Goal: Task Accomplishment & Management: Manage account settings

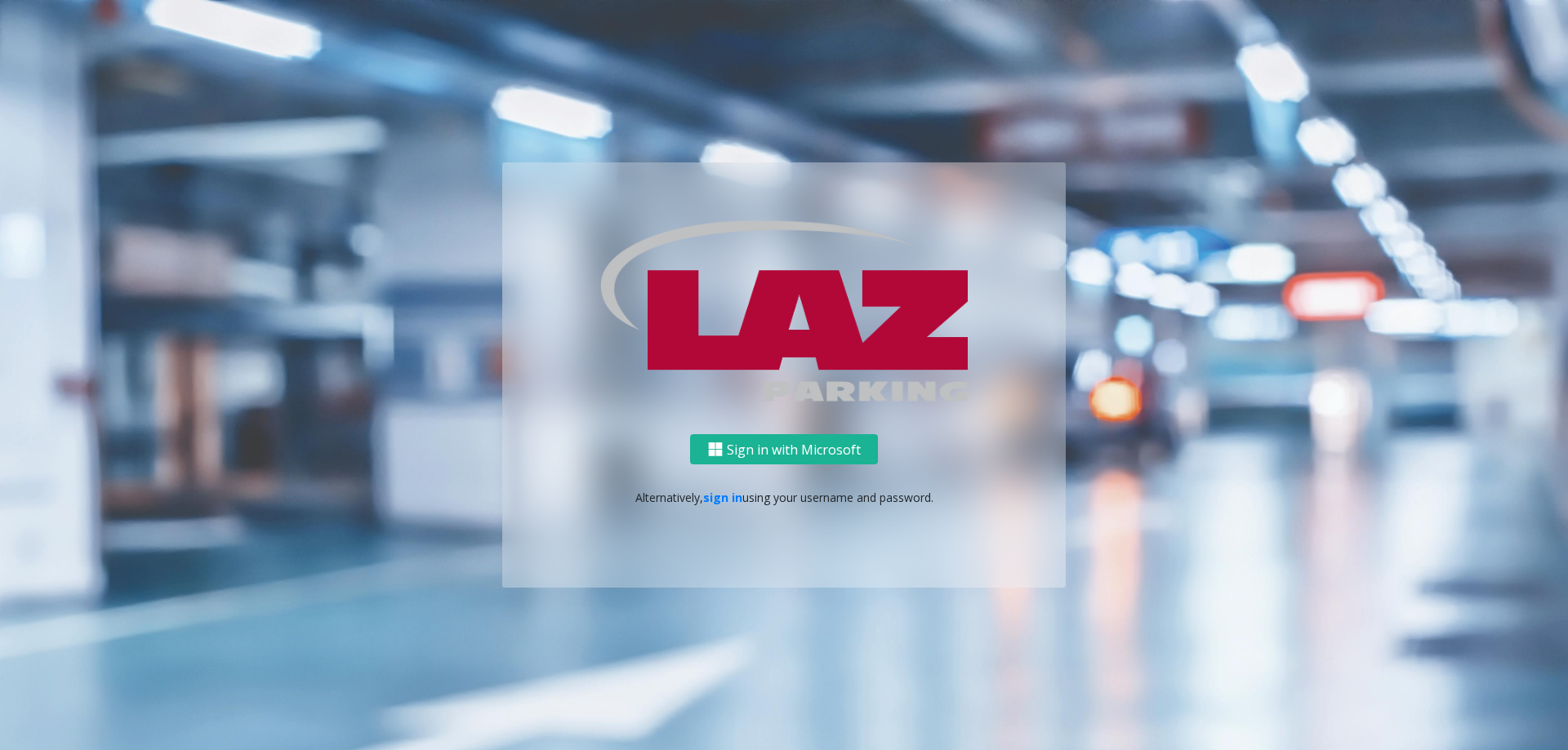
click at [618, 238] on div "Sign in with Microsoft Alternatively, sign in using your username and password." at bounding box center [784, 511] width 564 height 153
click at [618, 238] on link "sign in" at bounding box center [722, 498] width 39 height 16
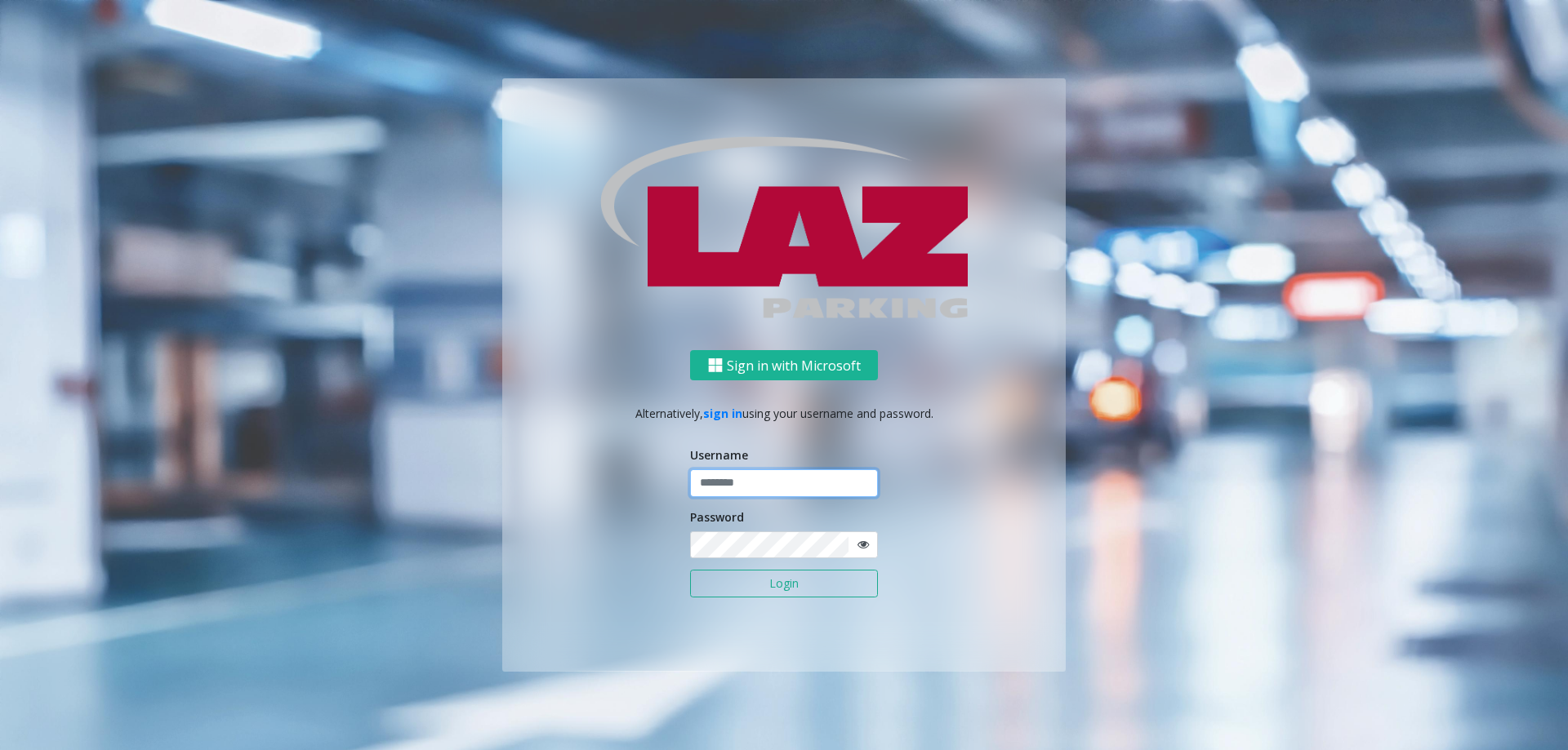
type input "*******"
click at [618, 238] on button "Login" at bounding box center [784, 584] width 188 height 28
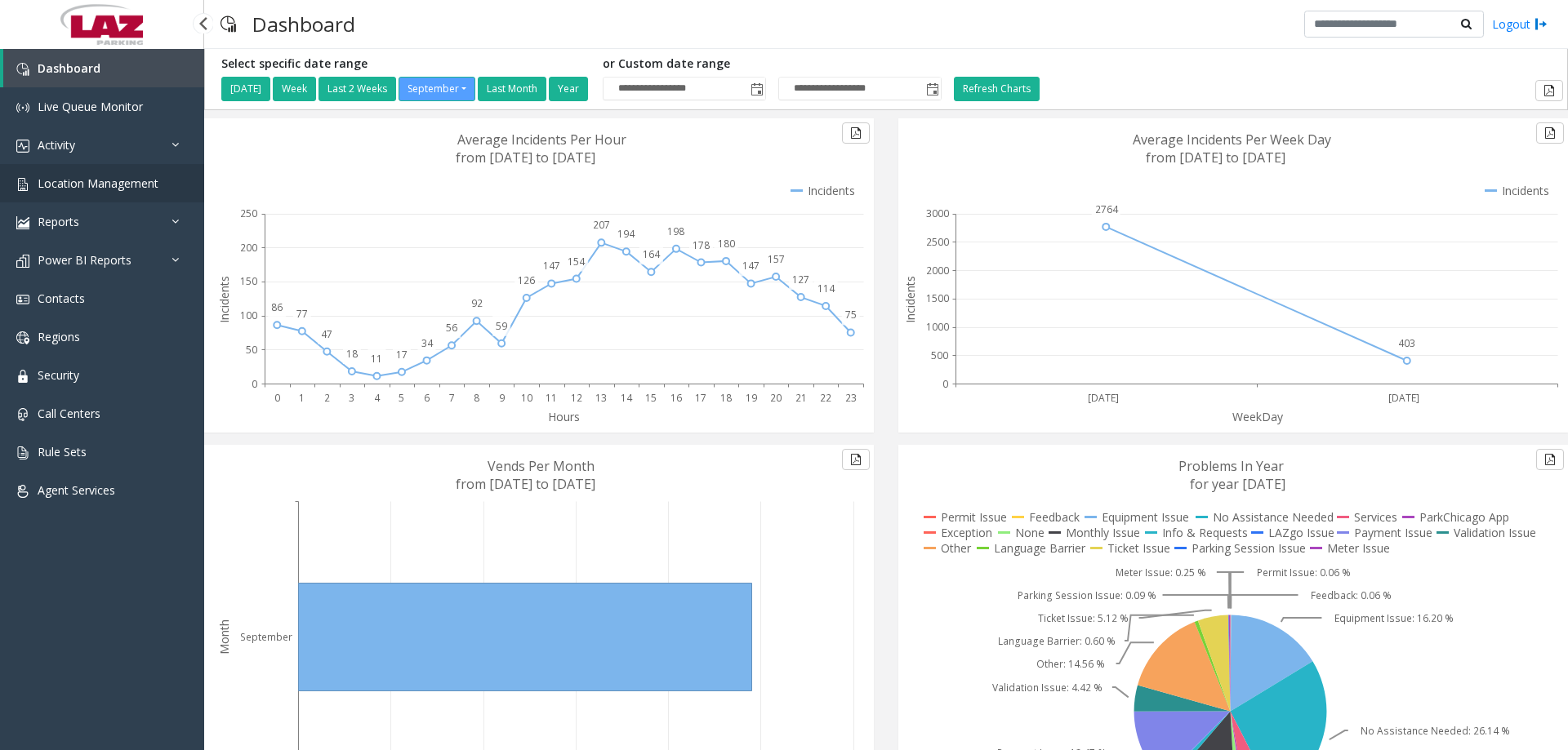
click at [72, 177] on span "Location Management" at bounding box center [97, 184] width 121 height 16
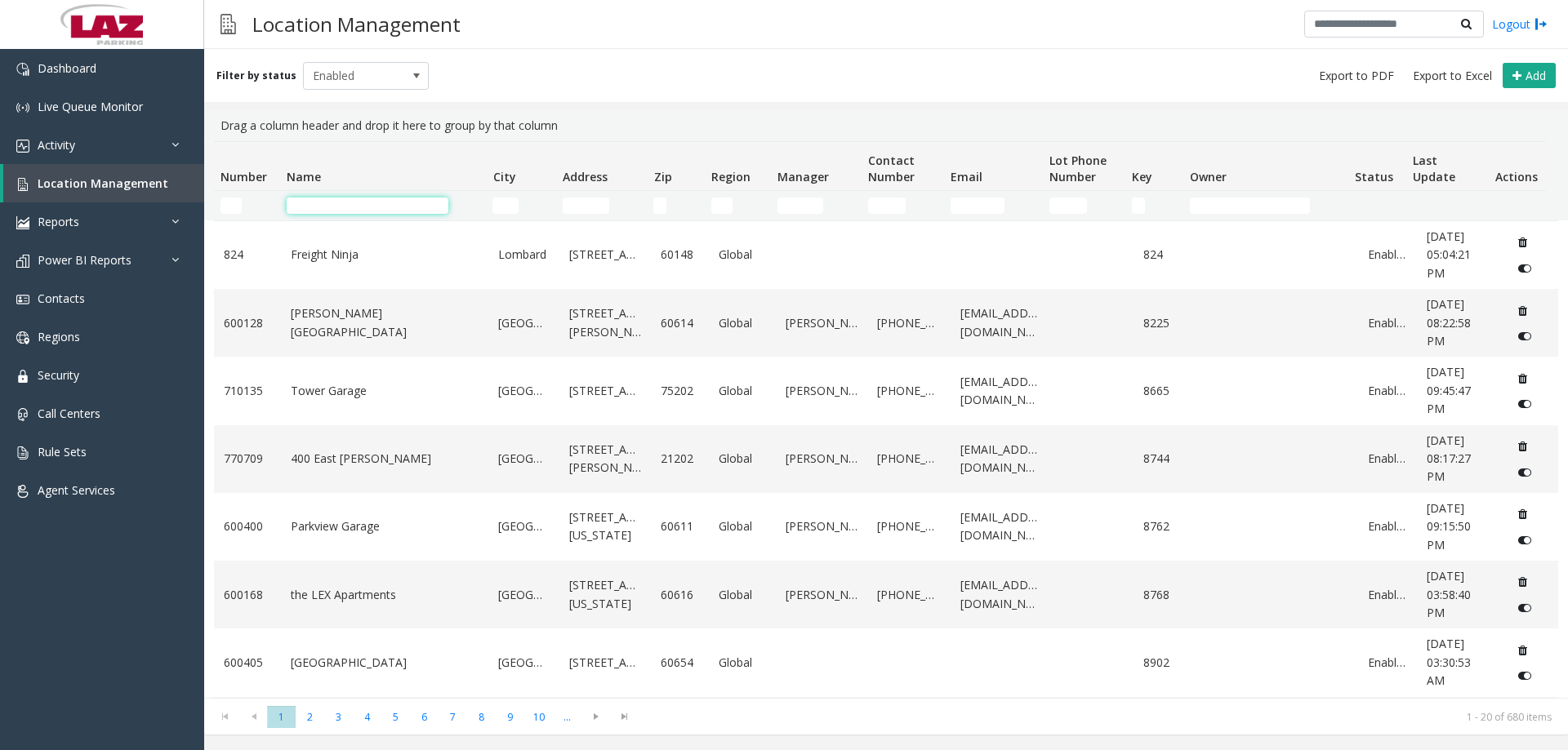
click at [392, 200] on input "Name Filter" at bounding box center [367, 205] width 162 height 17
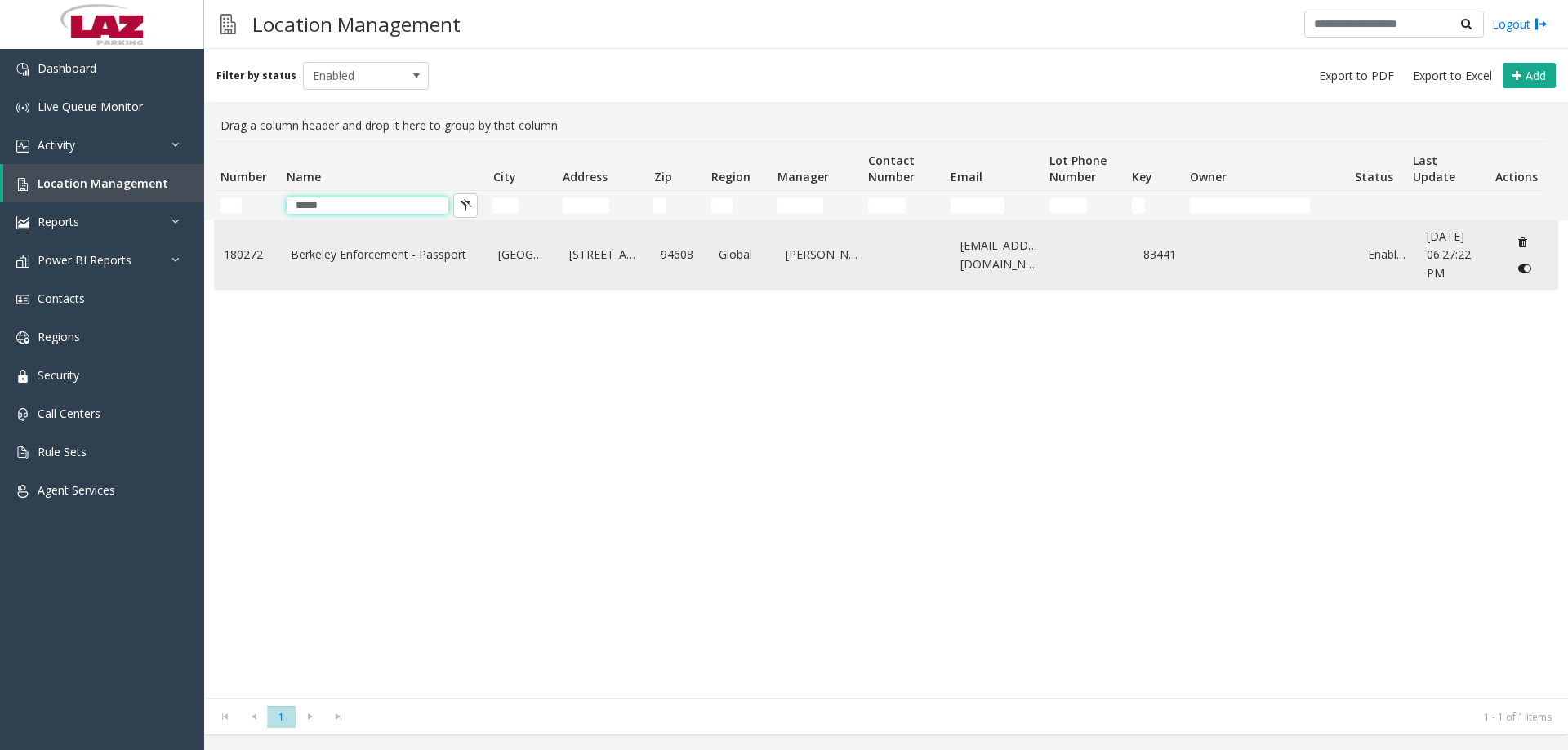
type input "*****"
click at [372, 238] on link "Berkeley Enforcement - Passport" at bounding box center [385, 254] width 189 height 18
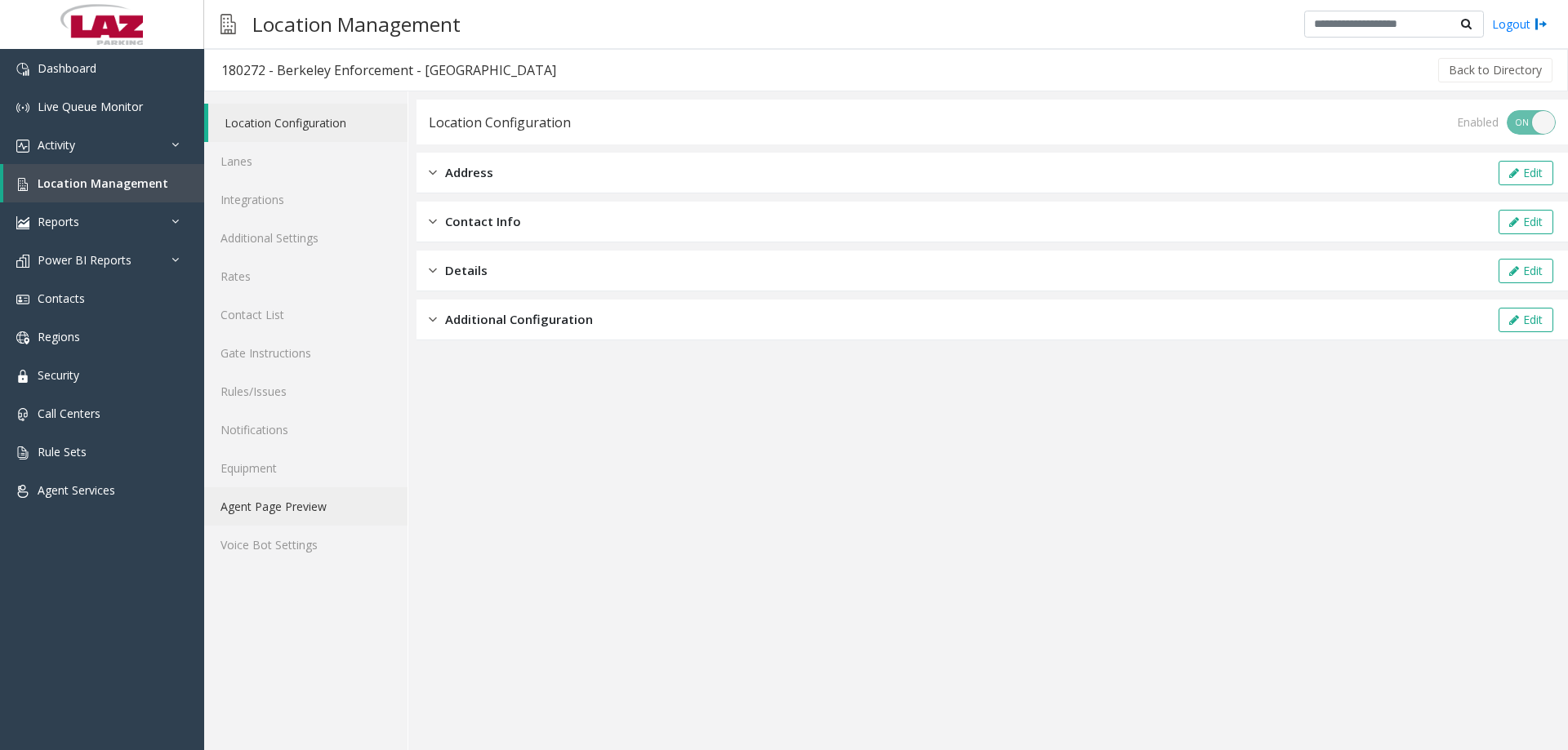
click at [299, 238] on link "Agent Page Preview" at bounding box center [306, 506] width 204 height 38
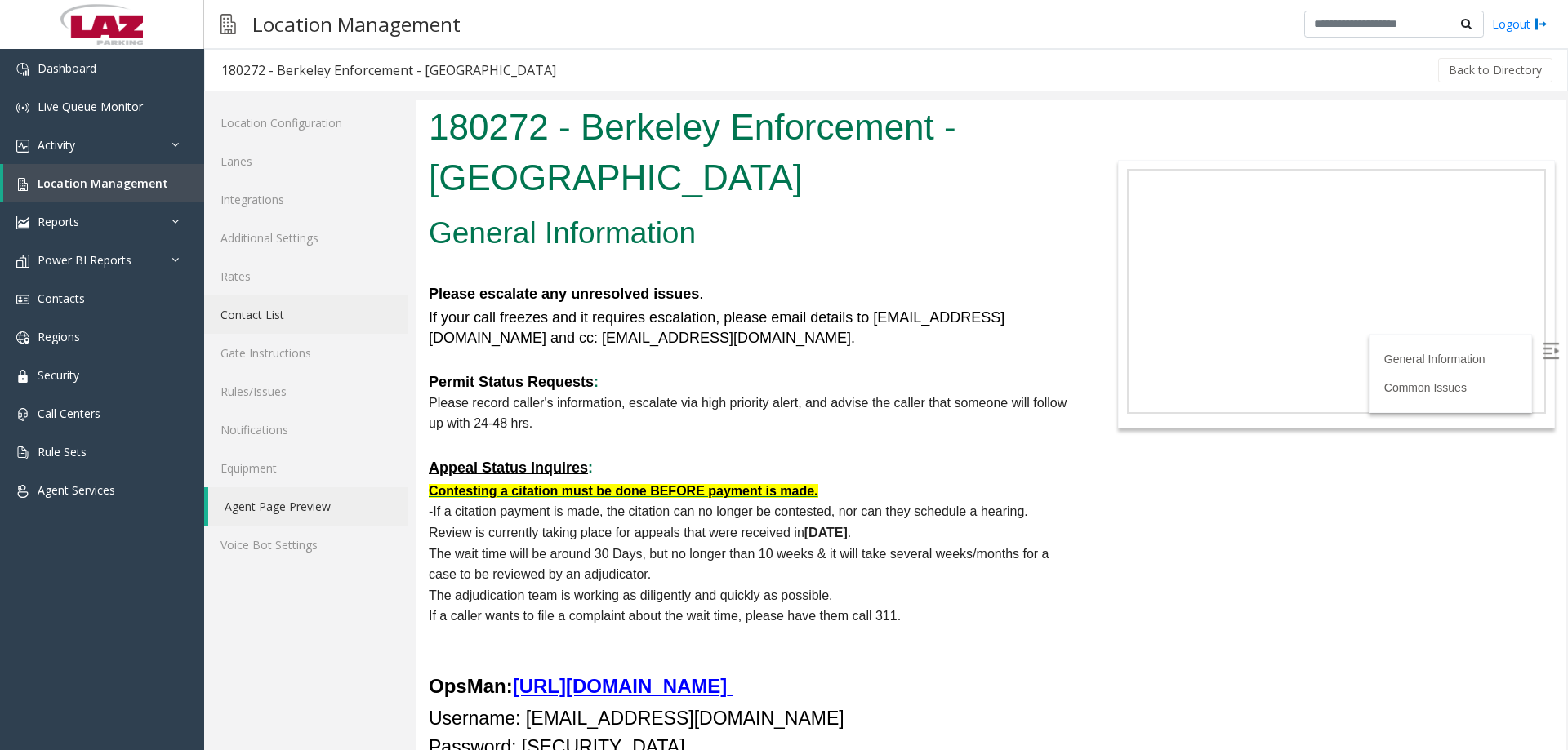
click at [254, 238] on link "Contact List" at bounding box center [306, 315] width 204 height 38
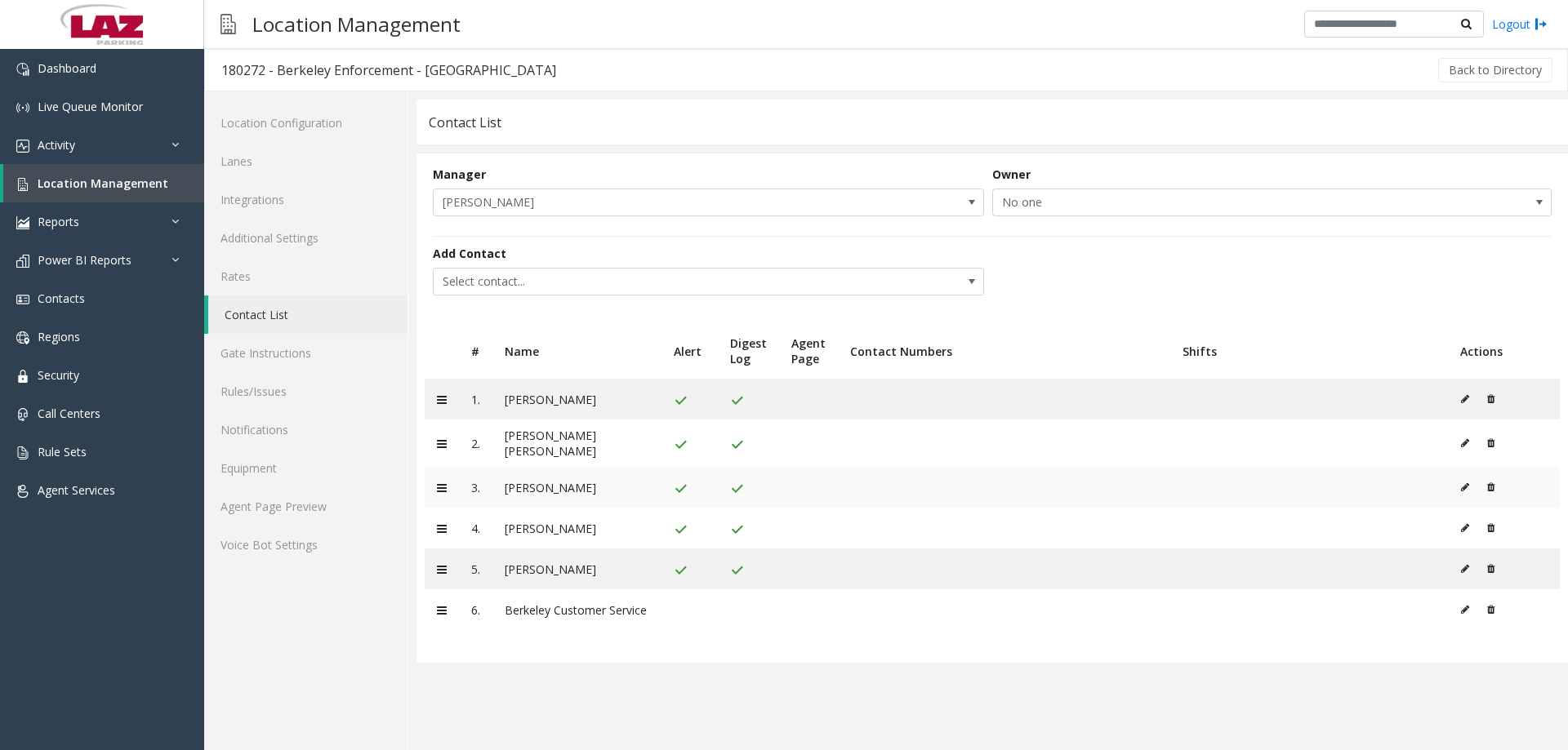
click at [618, 238] on icon at bounding box center [1464, 487] width 8 height 10
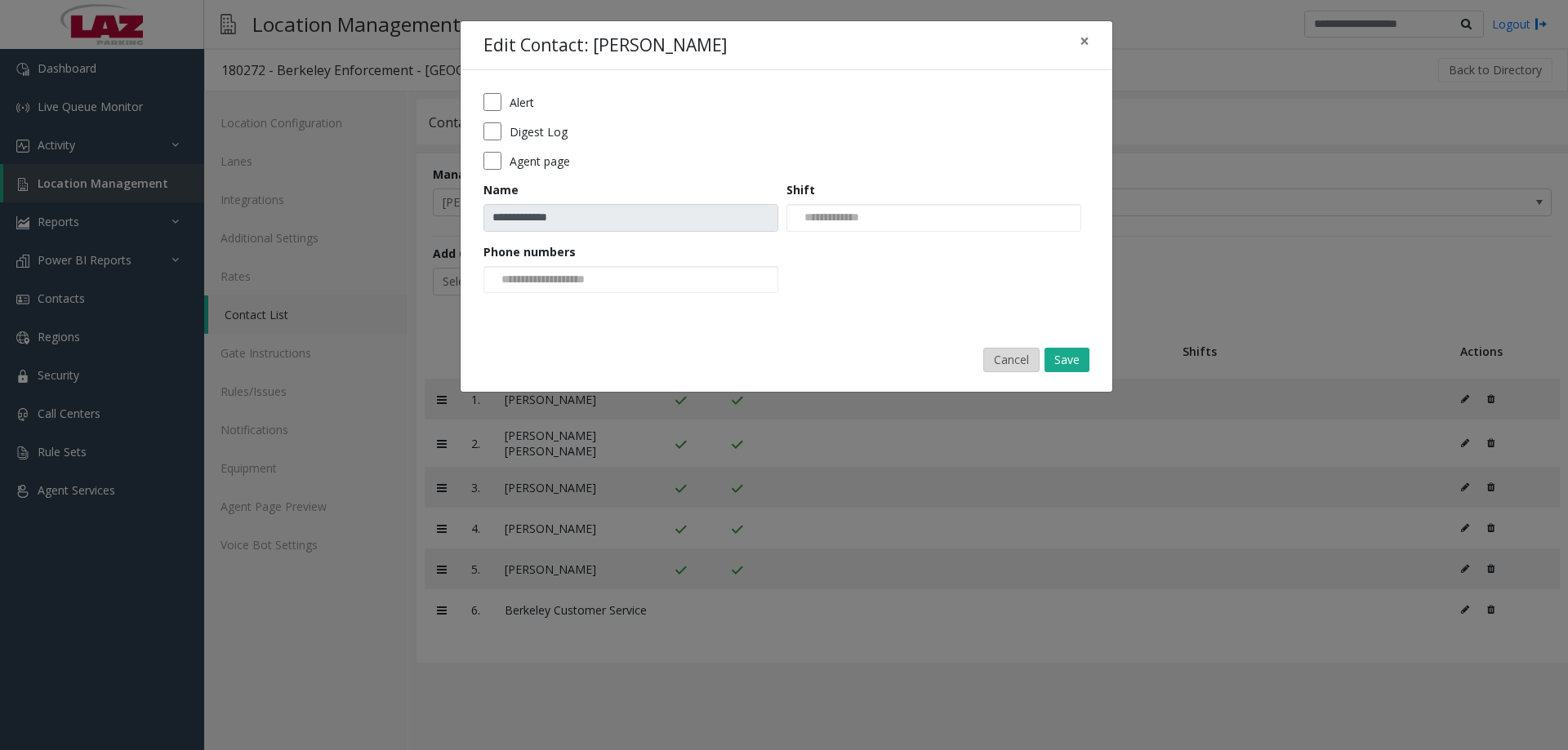
click at [618, 238] on button "Cancel" at bounding box center [1011, 360] width 57 height 24
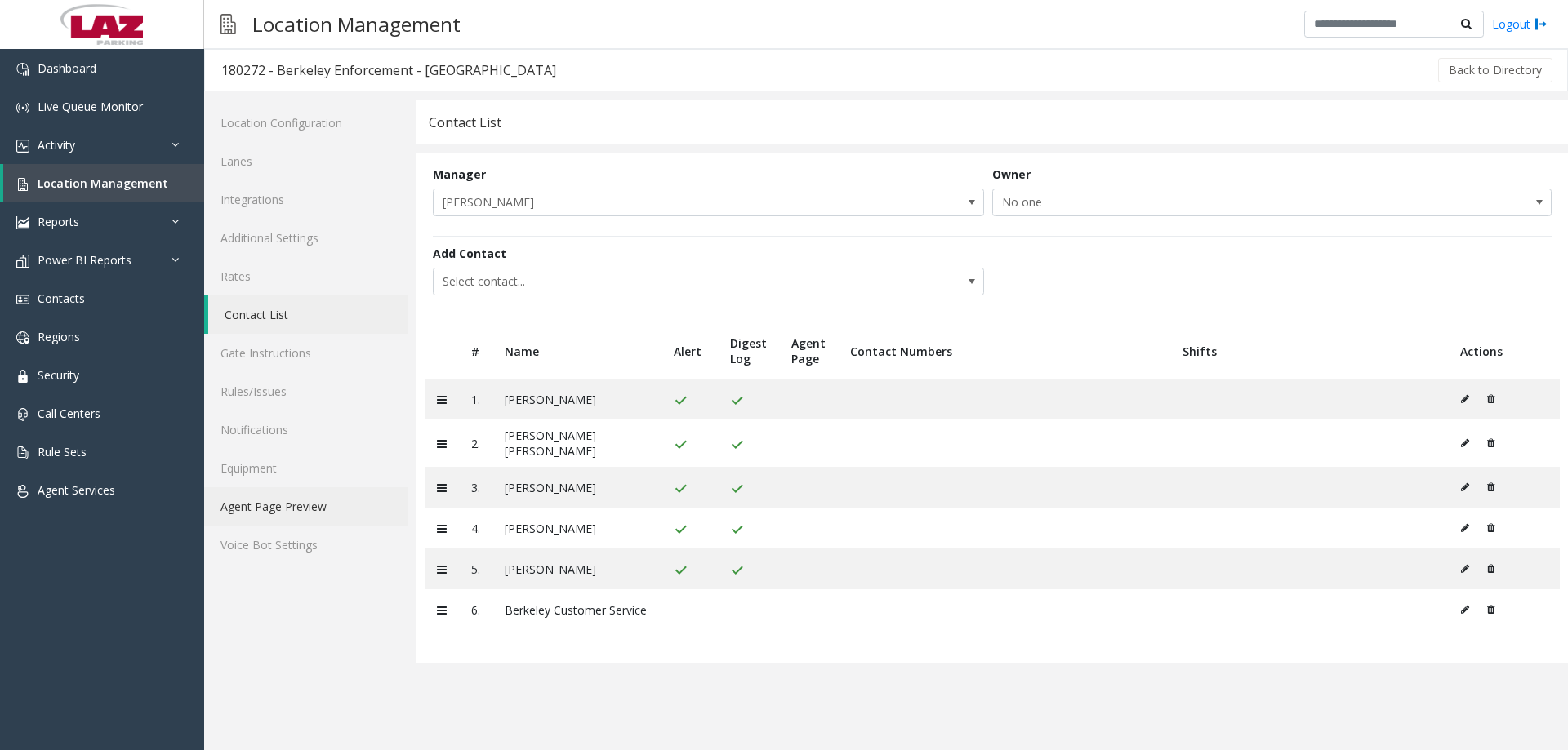
click at [295, 238] on link "Agent Page Preview" at bounding box center [306, 506] width 204 height 38
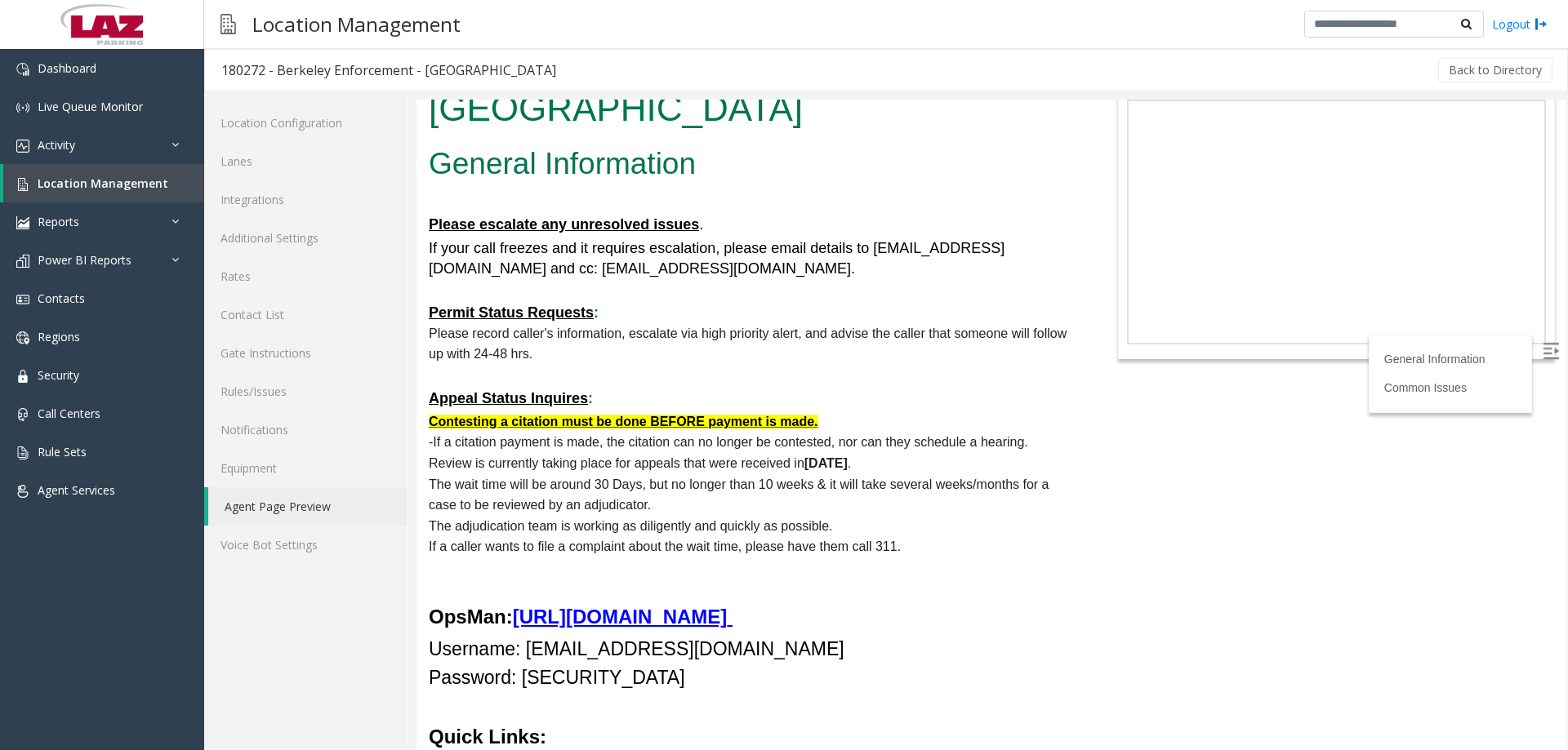
scroll to position [164, 0]
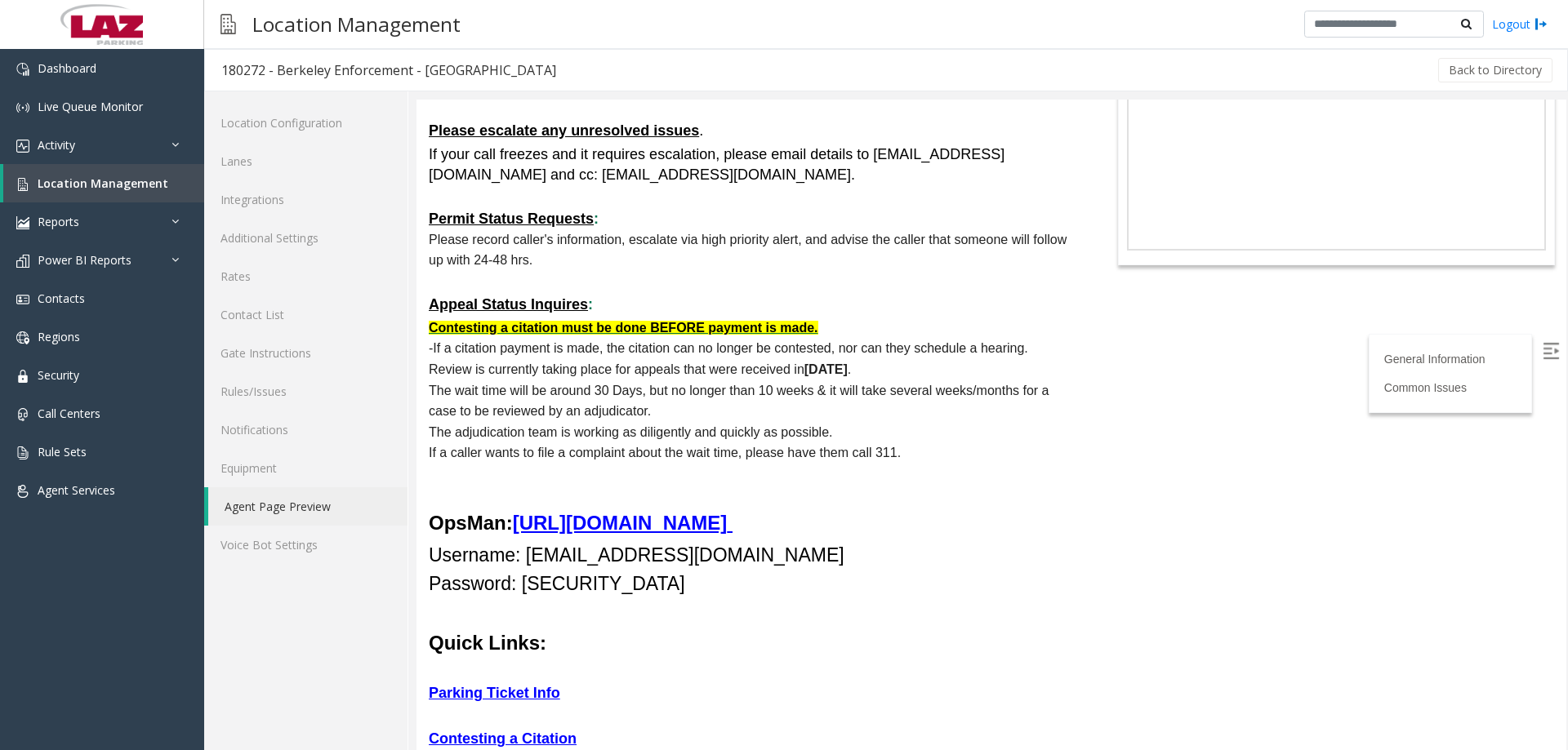
click at [603, 238] on span "[URL][DOMAIN_NAME]" at bounding box center [620, 522] width 215 height 22
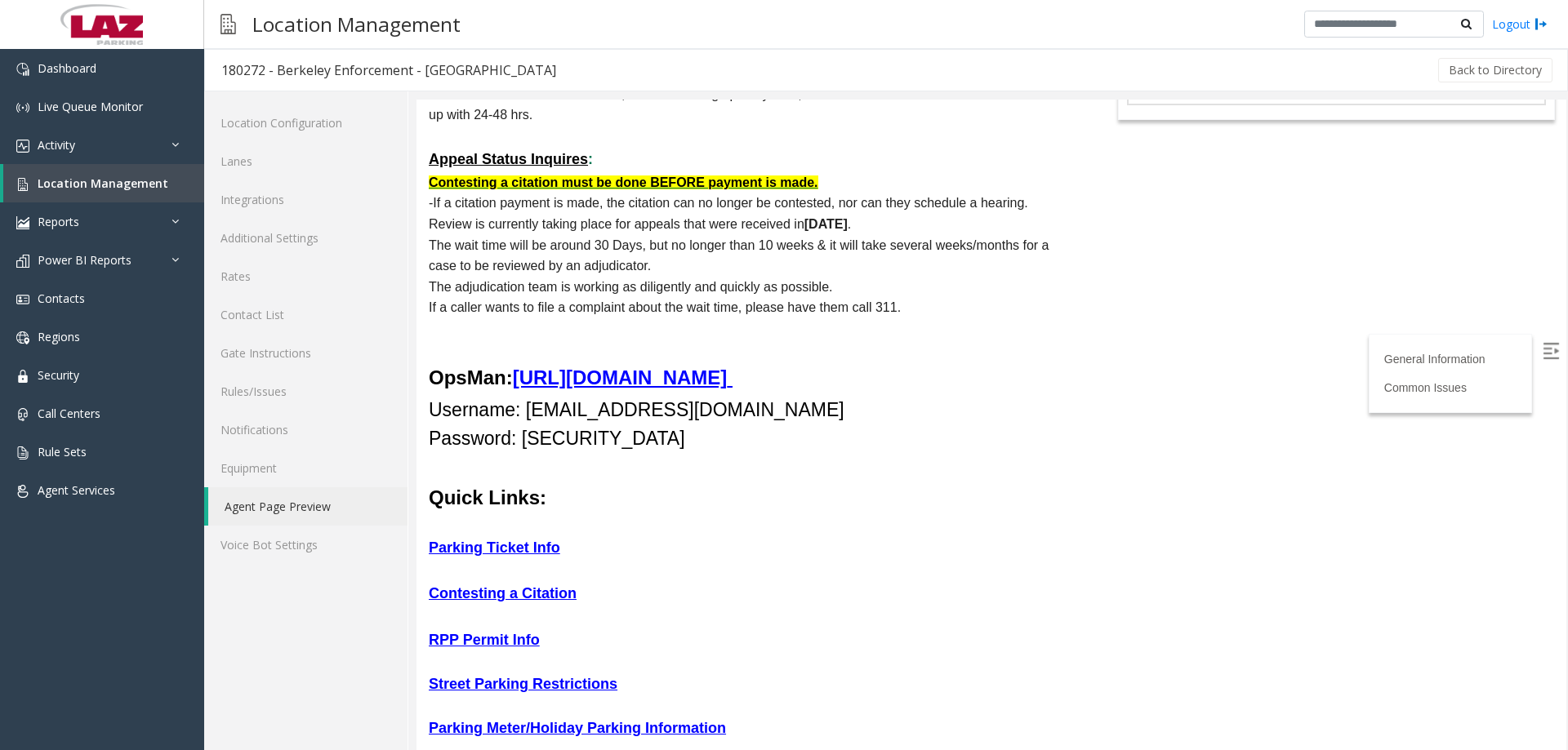
scroll to position [490, 0]
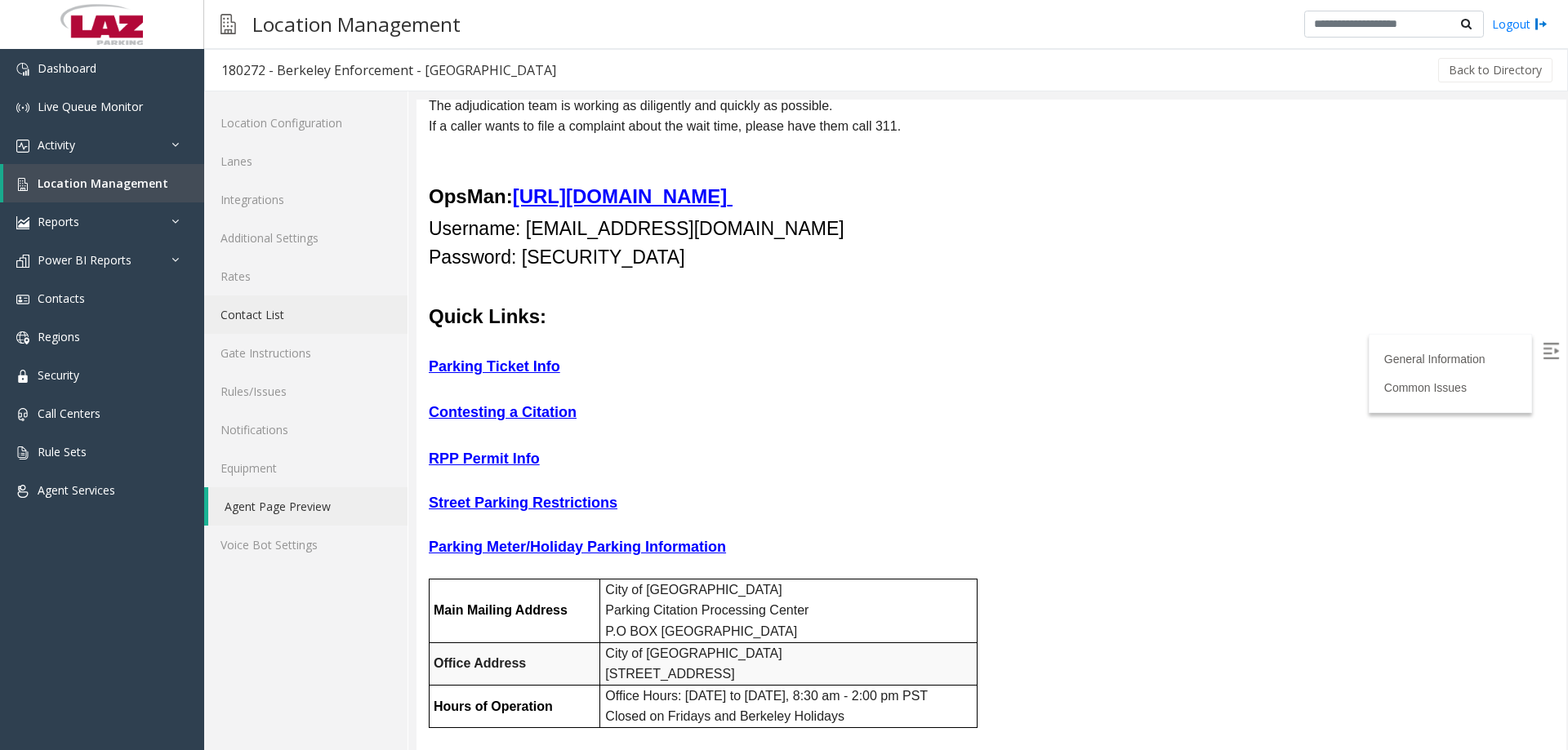
click at [314, 238] on link "Contact List" at bounding box center [306, 315] width 204 height 38
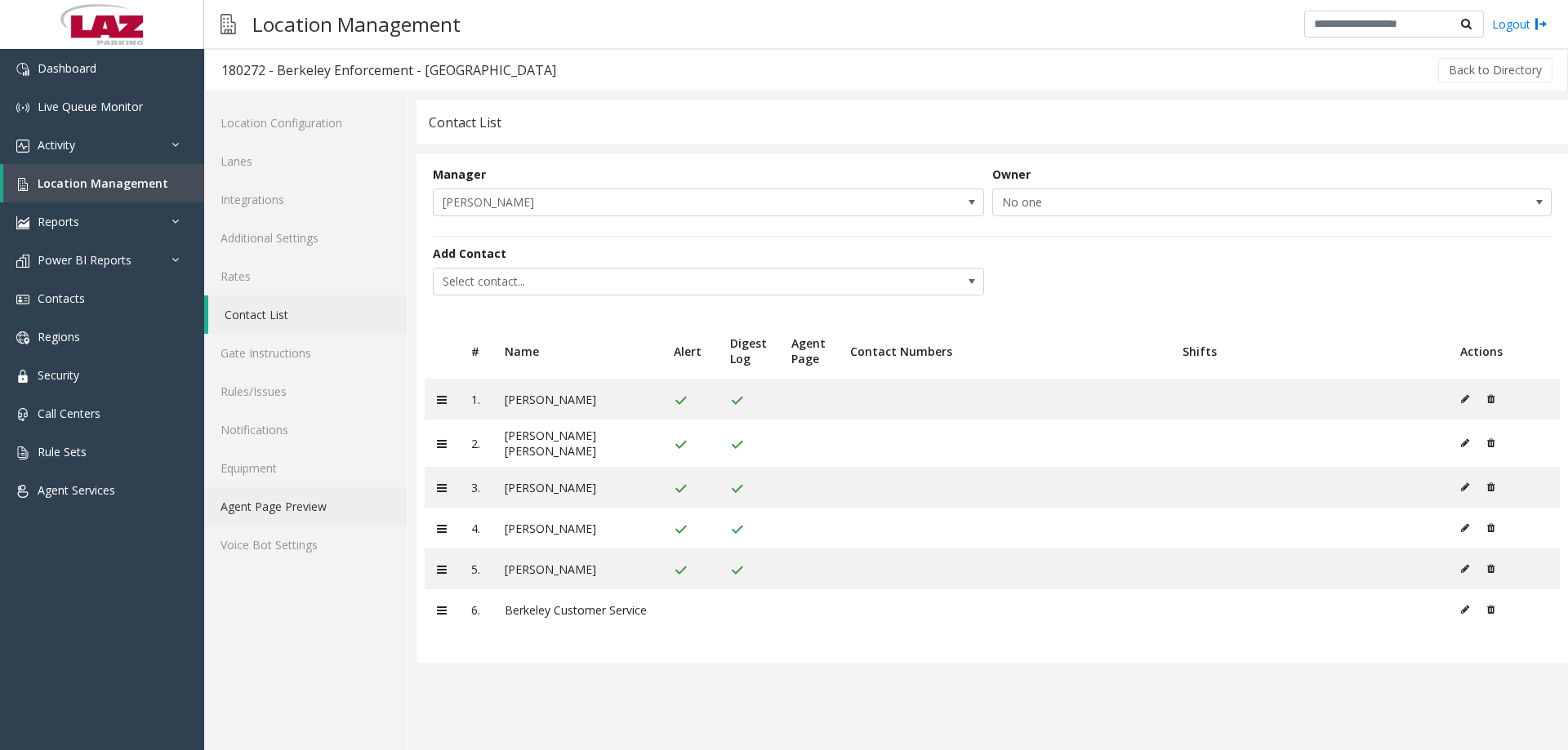
click at [338, 238] on link "Agent Page Preview" at bounding box center [306, 506] width 204 height 38
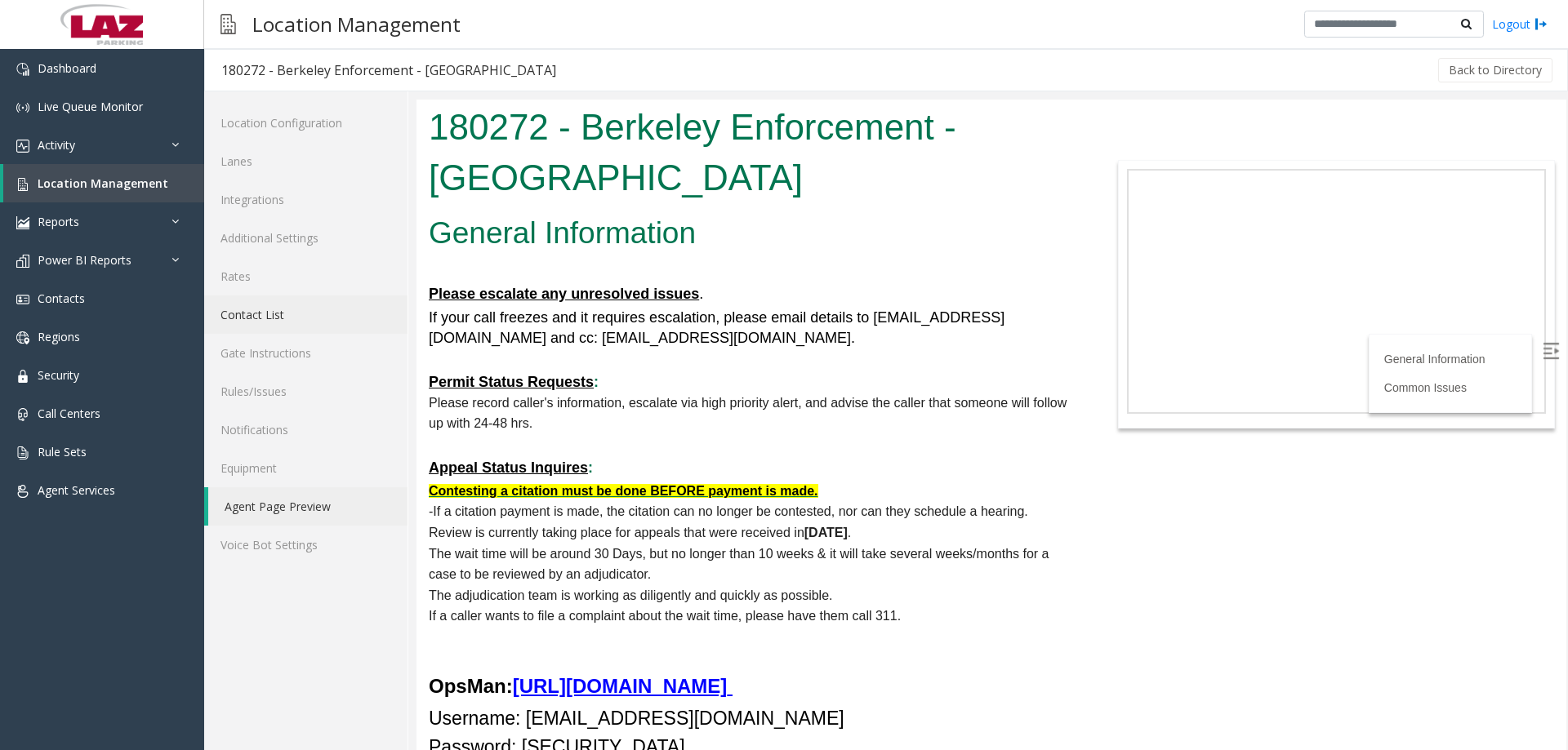
click at [270, 238] on link "Contact List" at bounding box center [306, 315] width 204 height 38
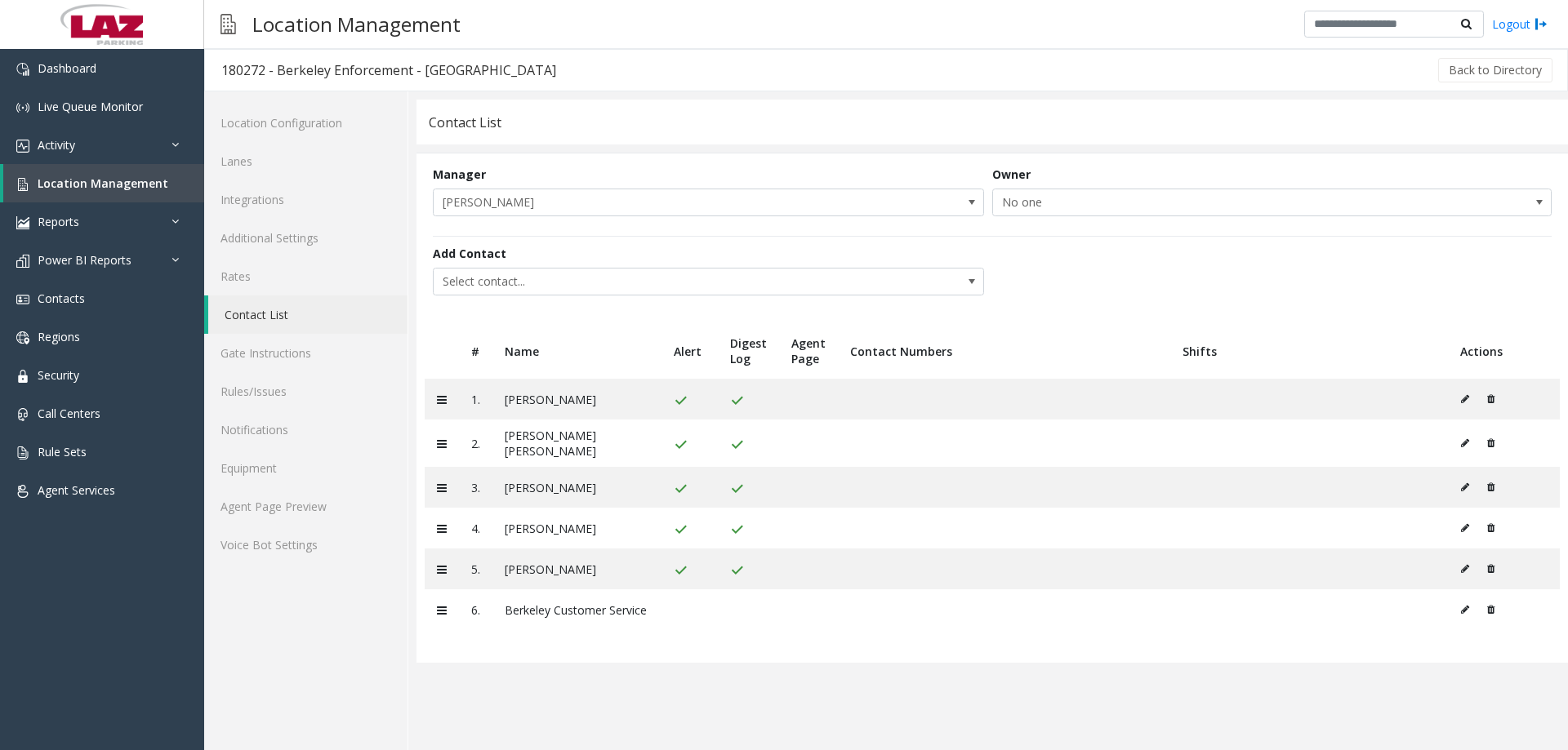
click at [618, 238] on div "Add Contact Select contact..." at bounding box center [992, 271] width 1119 height 71
click at [125, 184] on span "Location Management" at bounding box center [103, 184] width 131 height 16
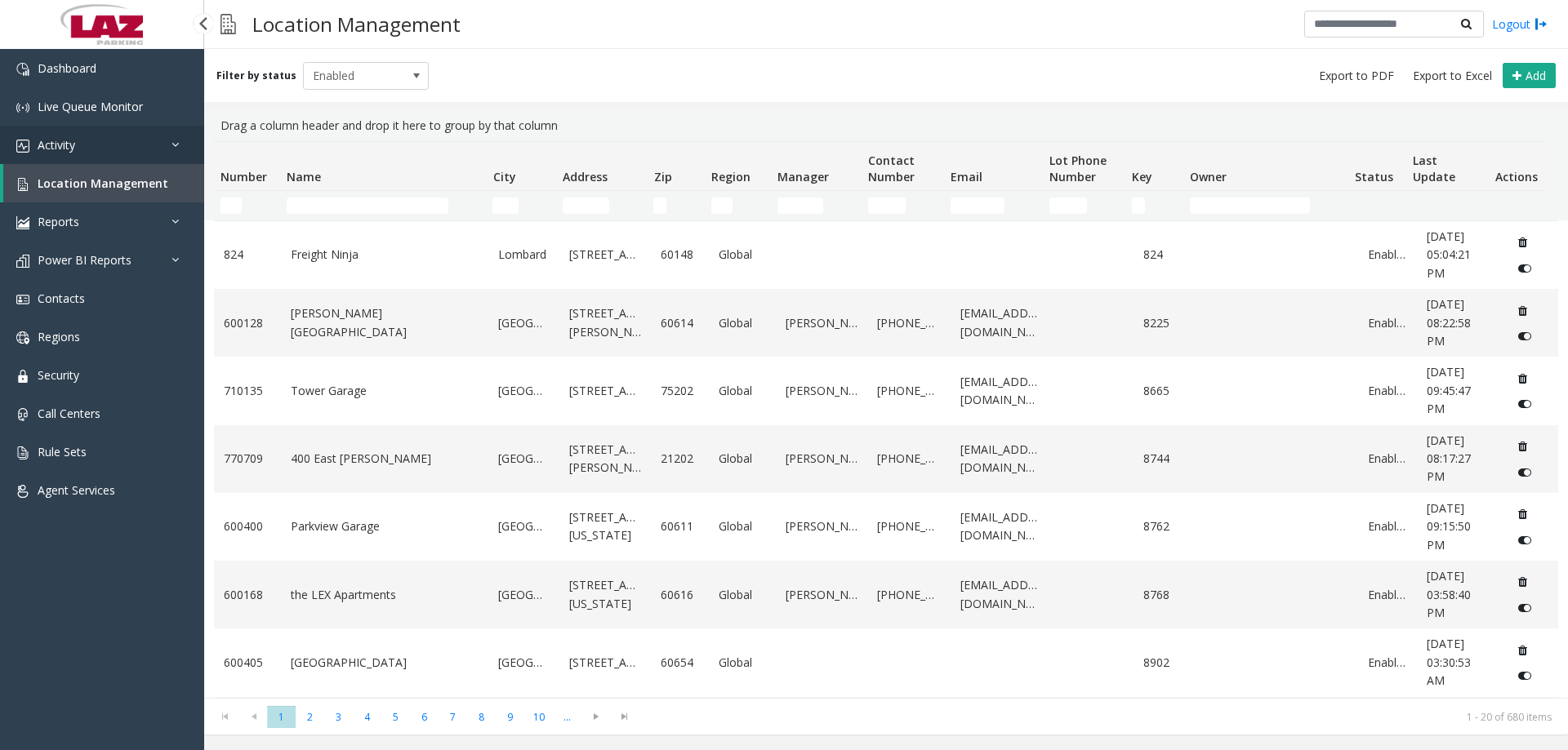
click at [89, 148] on link "Activity" at bounding box center [102, 145] width 204 height 38
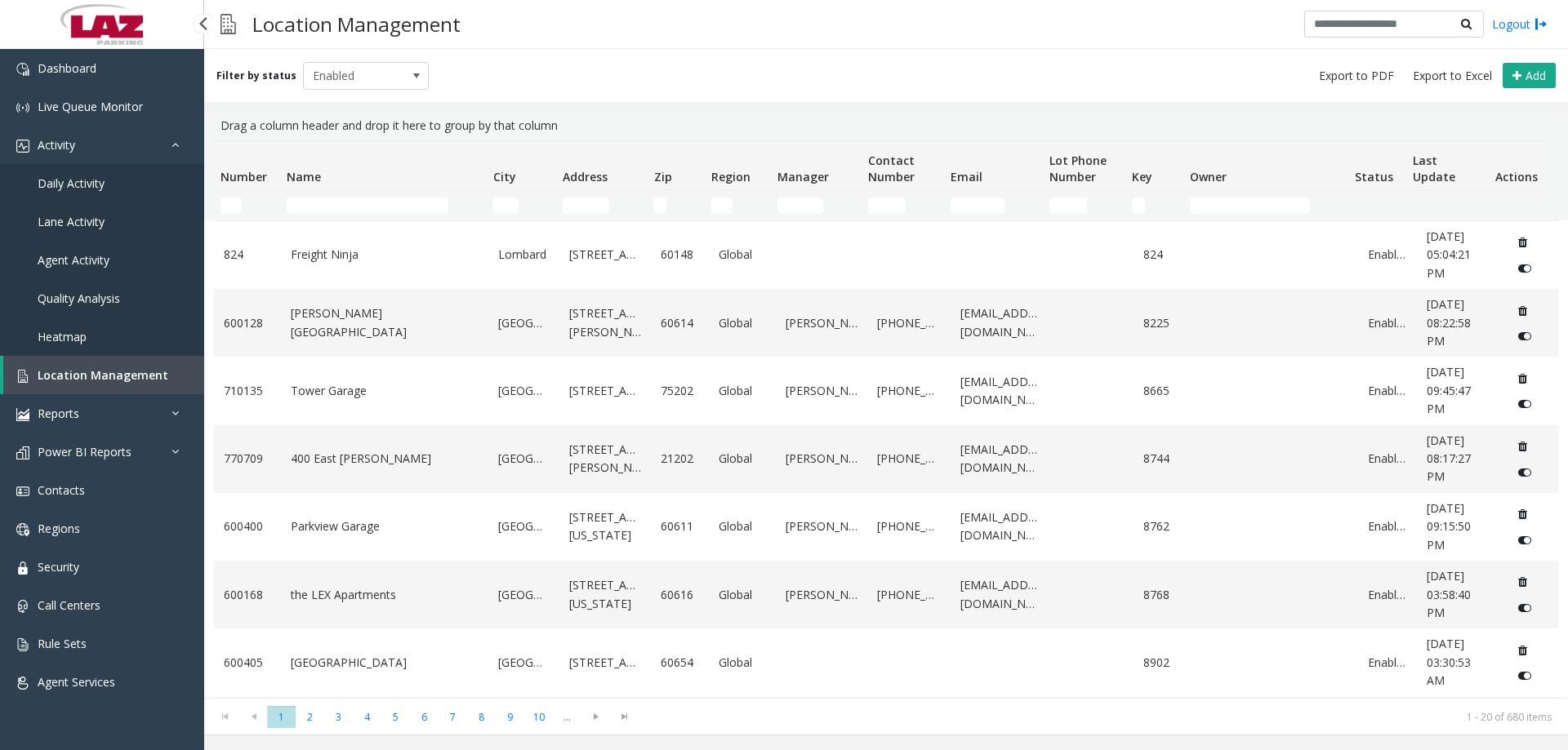
click at [109, 193] on link "Daily Activity" at bounding box center [102, 184] width 204 height 38
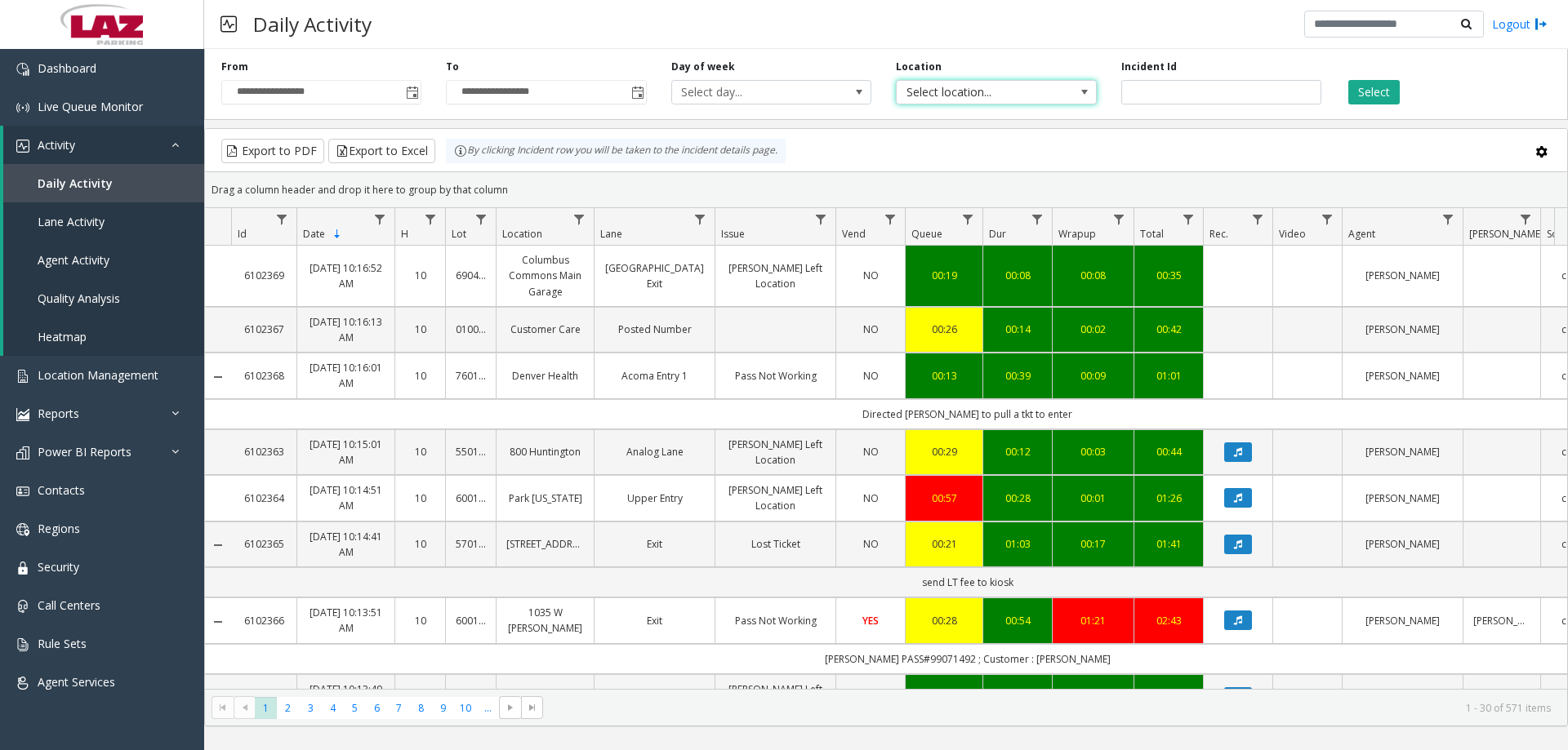
click at [618, 90] on span "Select location..." at bounding box center [975, 92] width 159 height 23
type input "******"
click at [618, 175] on li "840167 [GEOGRAPHIC_DATA]" at bounding box center [995, 177] width 195 height 22
click at [618, 94] on button "Select" at bounding box center [1373, 92] width 51 height 24
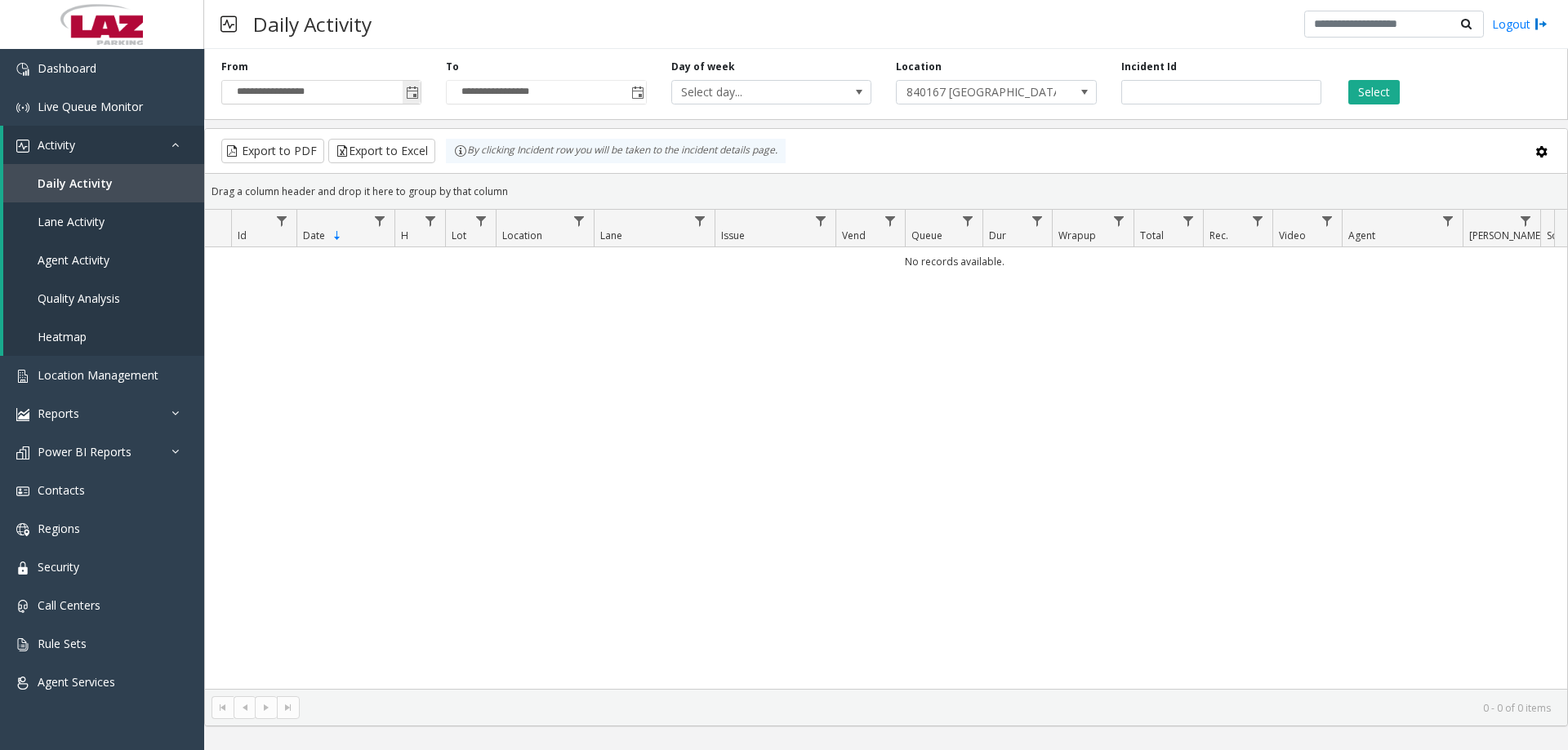
click at [414, 91] on span "Toggle popup" at bounding box center [412, 92] width 13 height 13
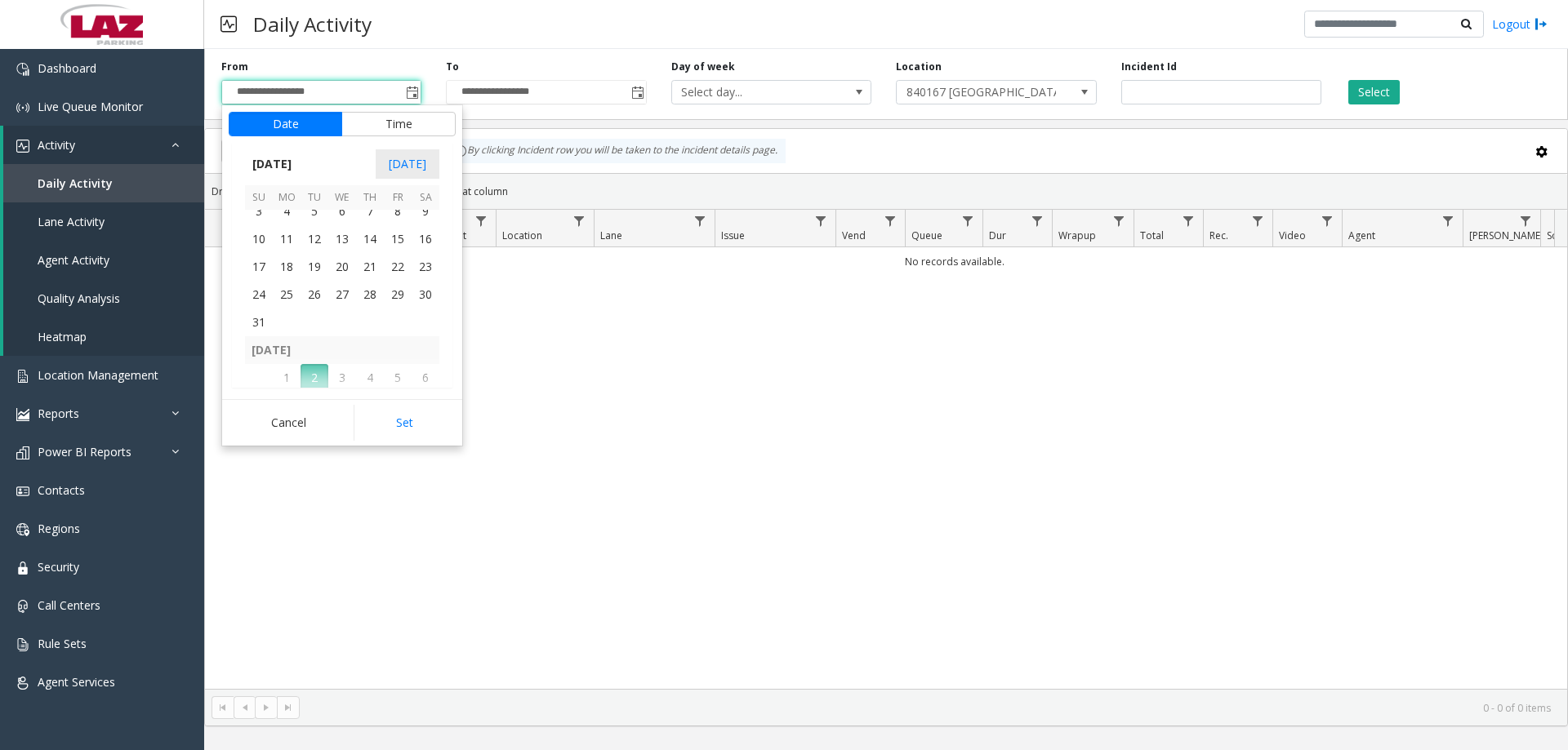
scroll to position [292985, 0]
click at [285, 225] on span "25" at bounding box center [286, 222] width 28 height 28
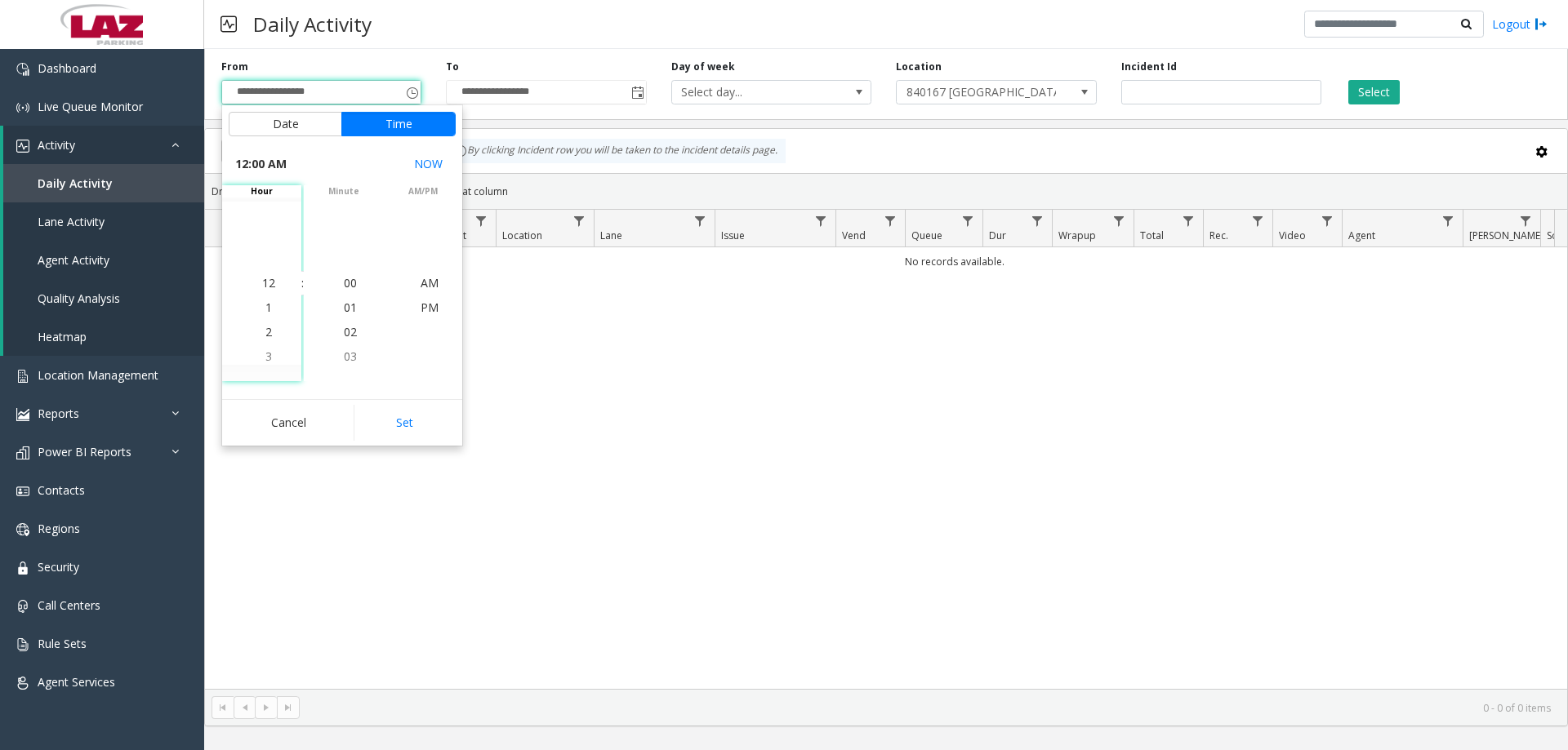
click at [415, 238] on button "Set" at bounding box center [405, 422] width 103 height 36
type input "**********"
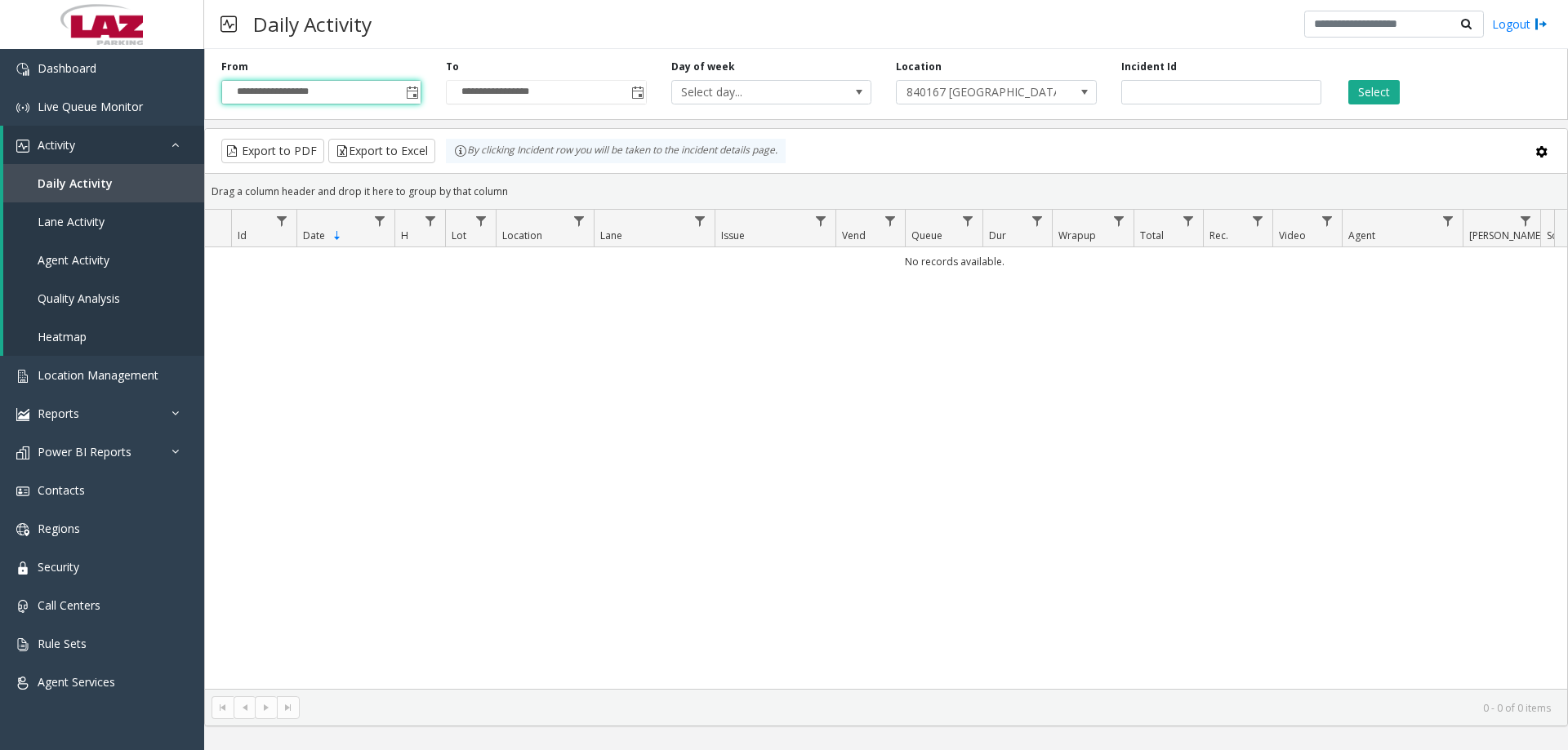
click at [618, 78] on div "Select" at bounding box center [1446, 83] width 224 height 45
click at [618, 85] on button "Select" at bounding box center [1373, 92] width 51 height 24
click at [618, 91] on span "840167 [GEOGRAPHIC_DATA]" at bounding box center [975, 92] width 159 height 23
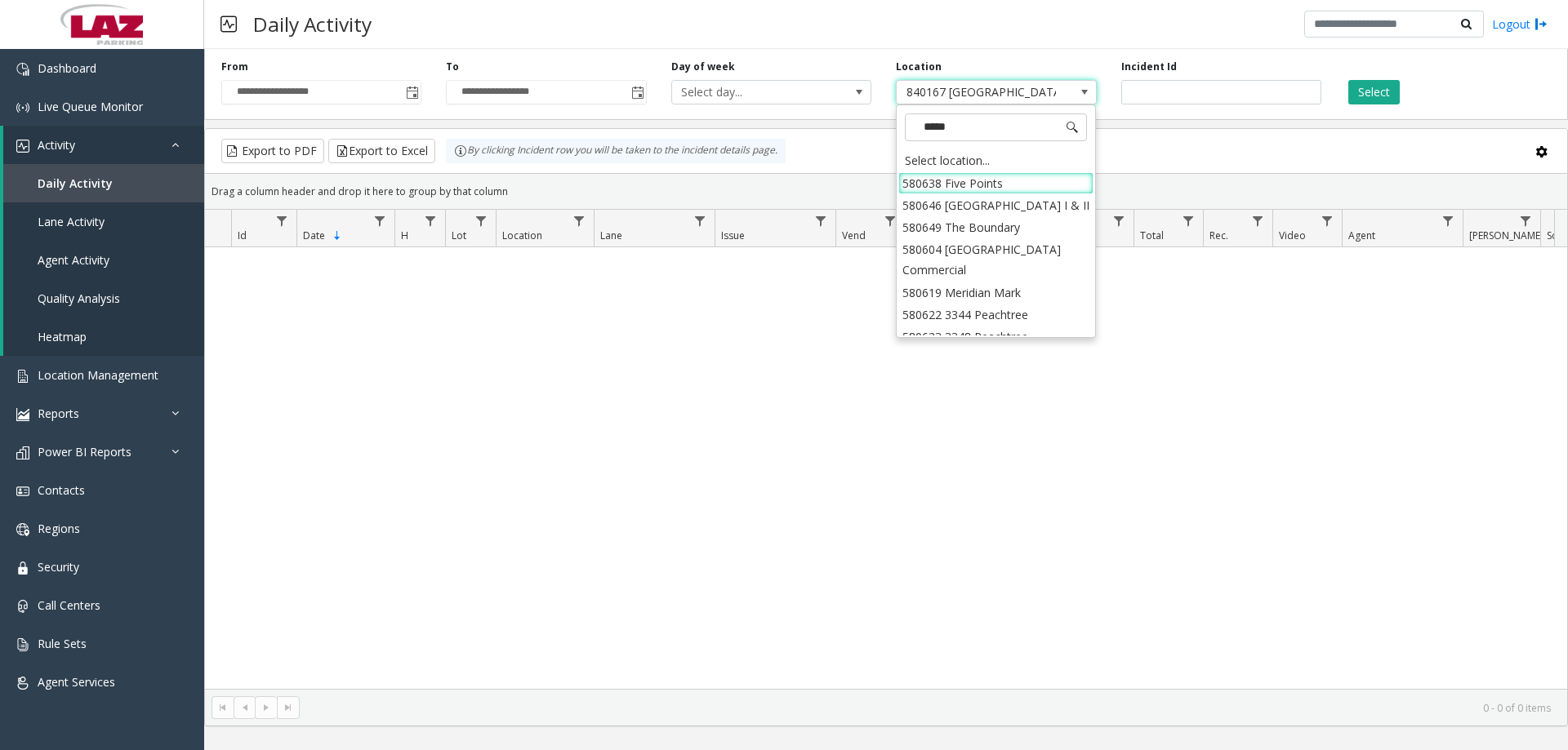
type input "******"
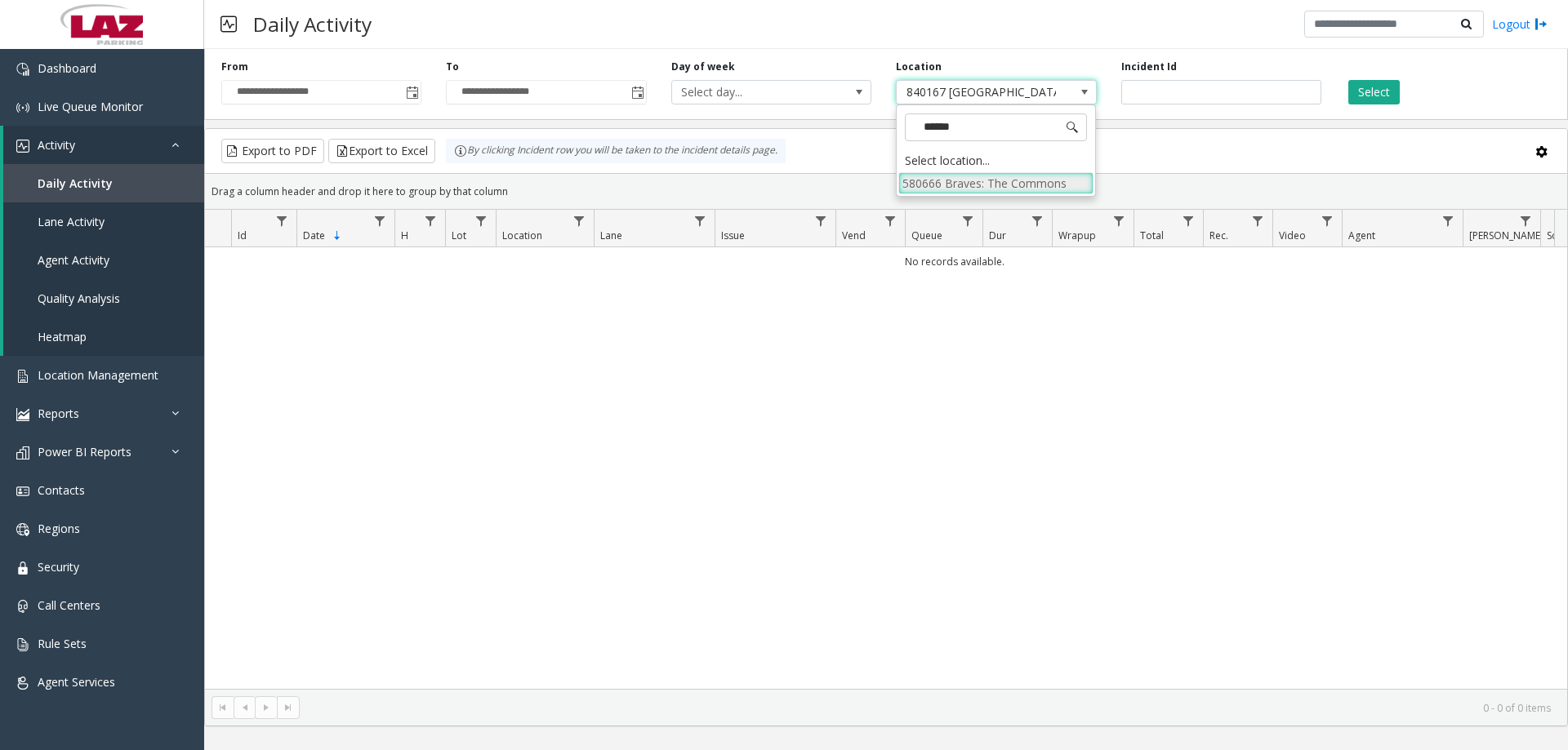
click at [618, 177] on li "580666 Braves: The Commons" at bounding box center [995, 183] width 195 height 22
click at [618, 108] on div "**********" at bounding box center [886, 81] width 1364 height 77
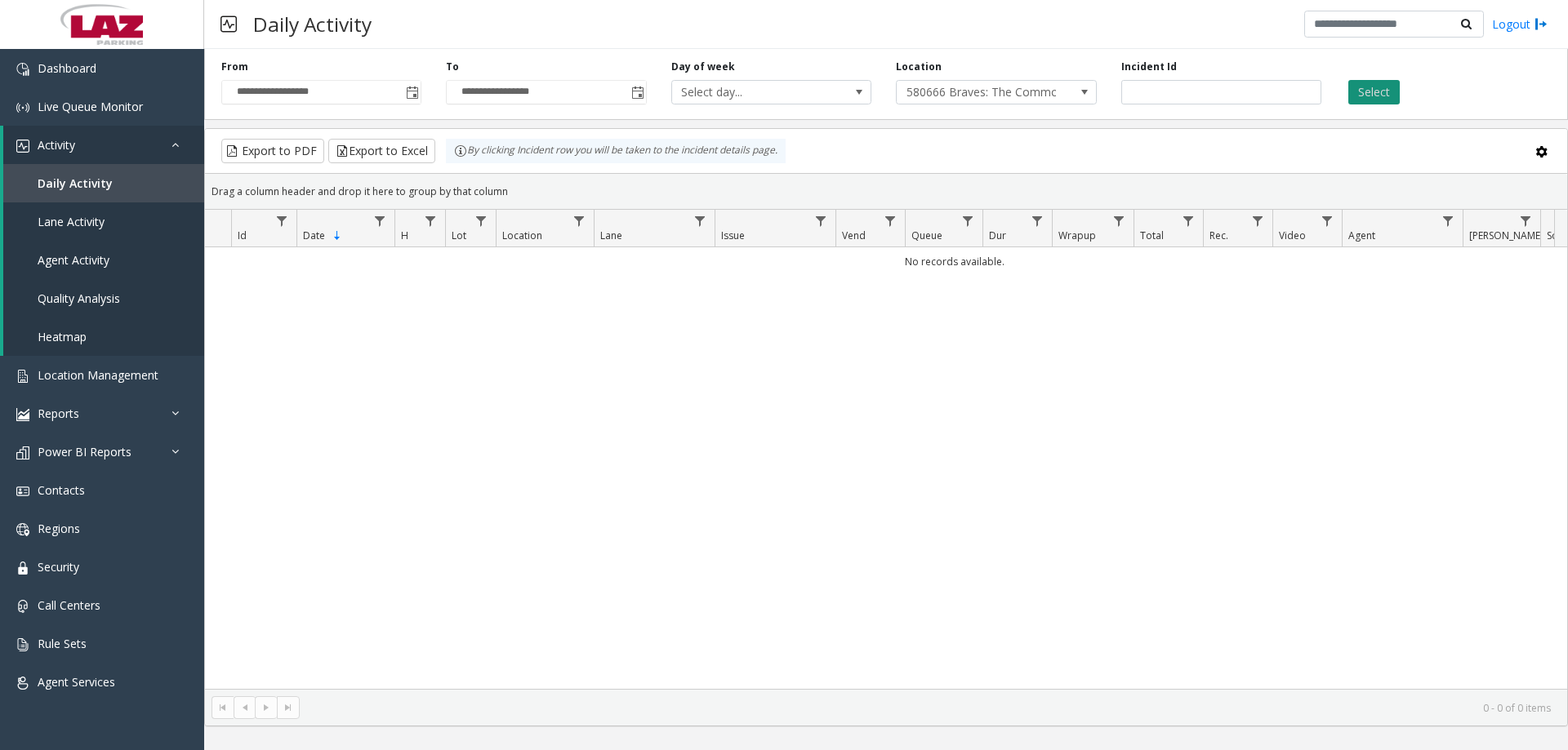
click at [618, 96] on button "Select" at bounding box center [1373, 92] width 51 height 24
click at [618, 99] on span "580666 Braves: The Commons" at bounding box center [975, 92] width 159 height 23
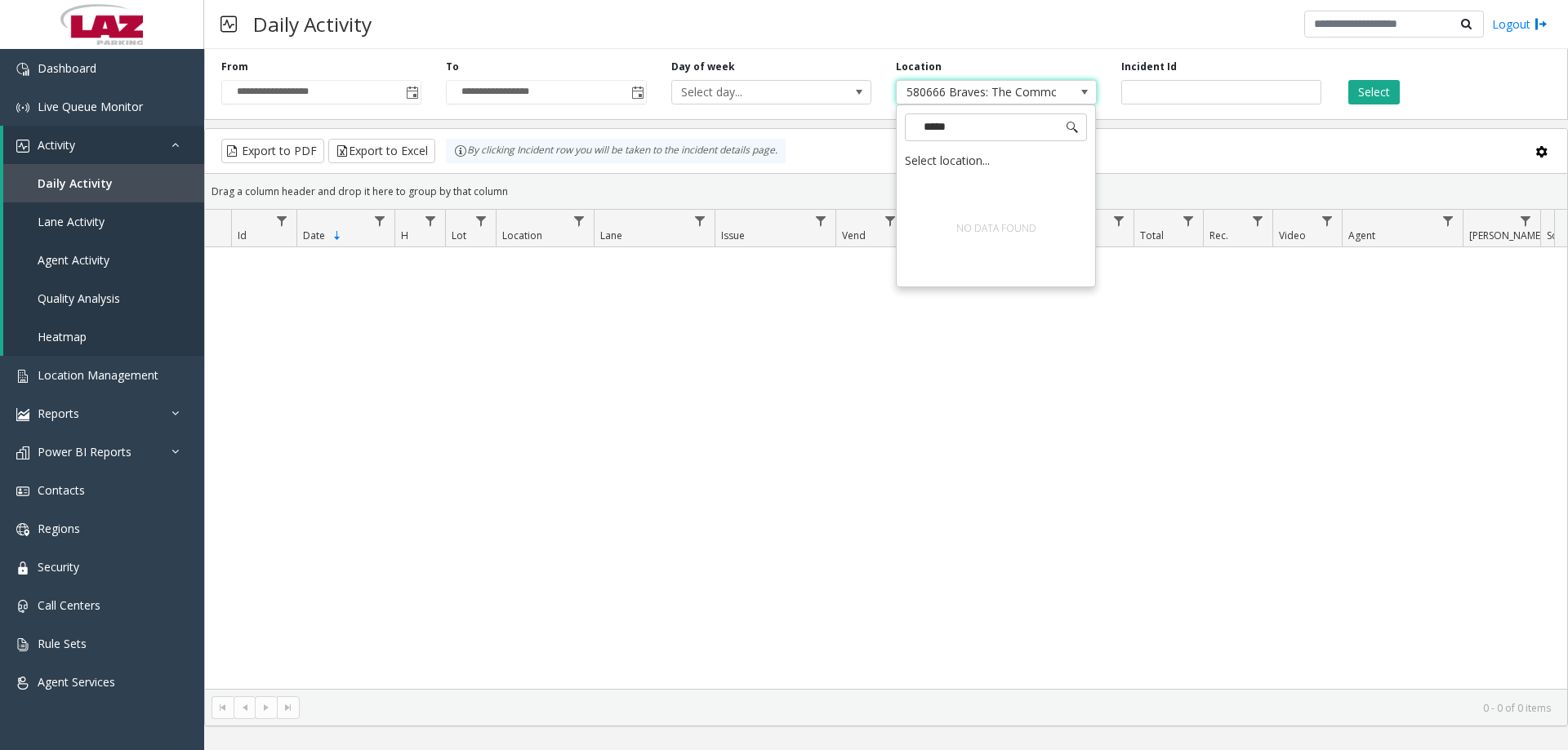
type input "******"
drag, startPoint x: 976, startPoint y: 573, endPoint x: 768, endPoint y: 412, distance: 263.0
click at [618, 238] on div "No records available." at bounding box center [886, 468] width 1362 height 442
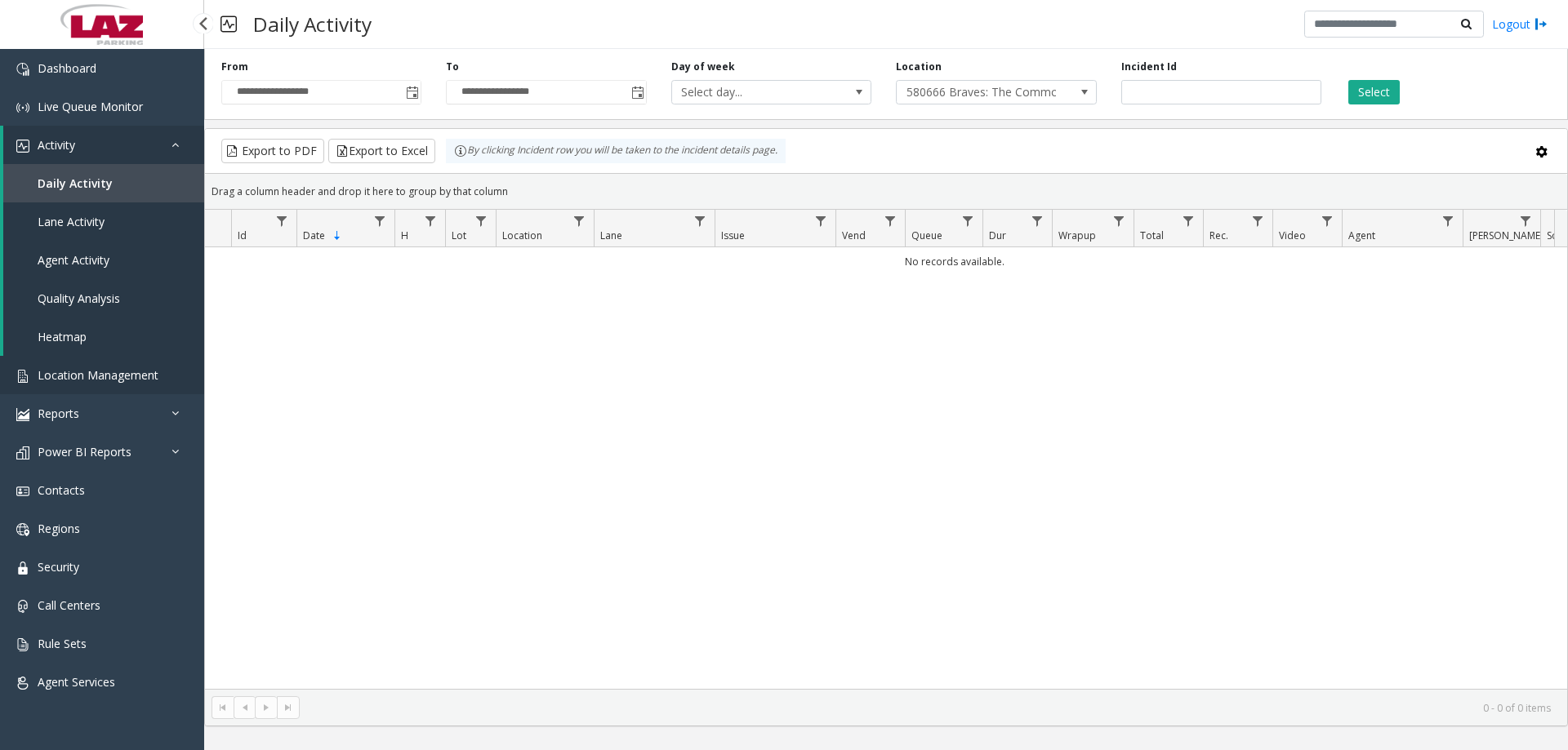
click at [98, 238] on span "Location Management" at bounding box center [97, 375] width 121 height 16
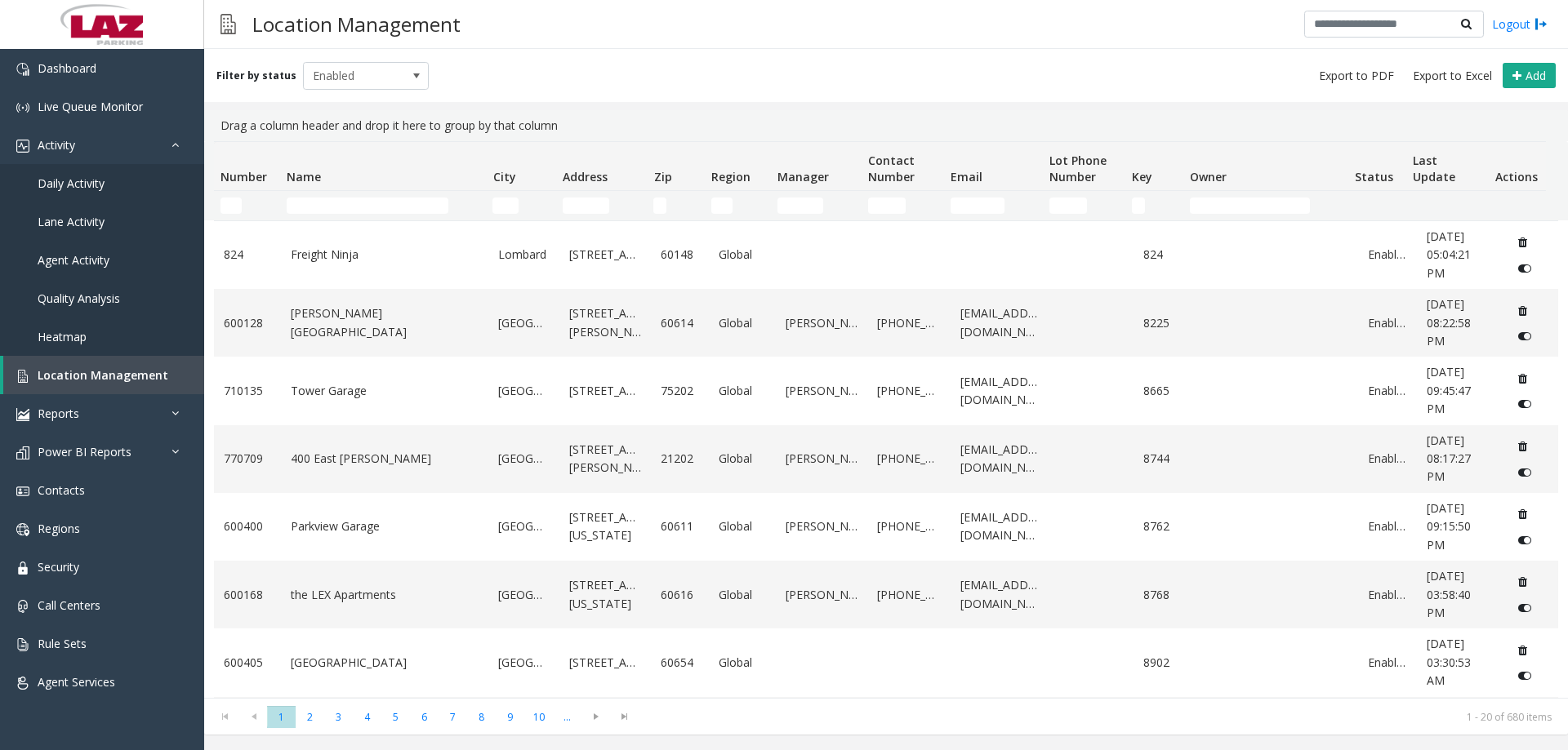
click at [231, 199] on thead "Number Name City Address Zip Region Manager Contact Number Email Lot Phone Numb…" at bounding box center [880, 181] width 1332 height 78
click at [285, 191] on th "Name" at bounding box center [383, 166] width 206 height 49
click at [297, 197] on td "Name Filter" at bounding box center [383, 206] width 206 height 30
click at [298, 198] on input "Name Filter" at bounding box center [367, 205] width 162 height 17
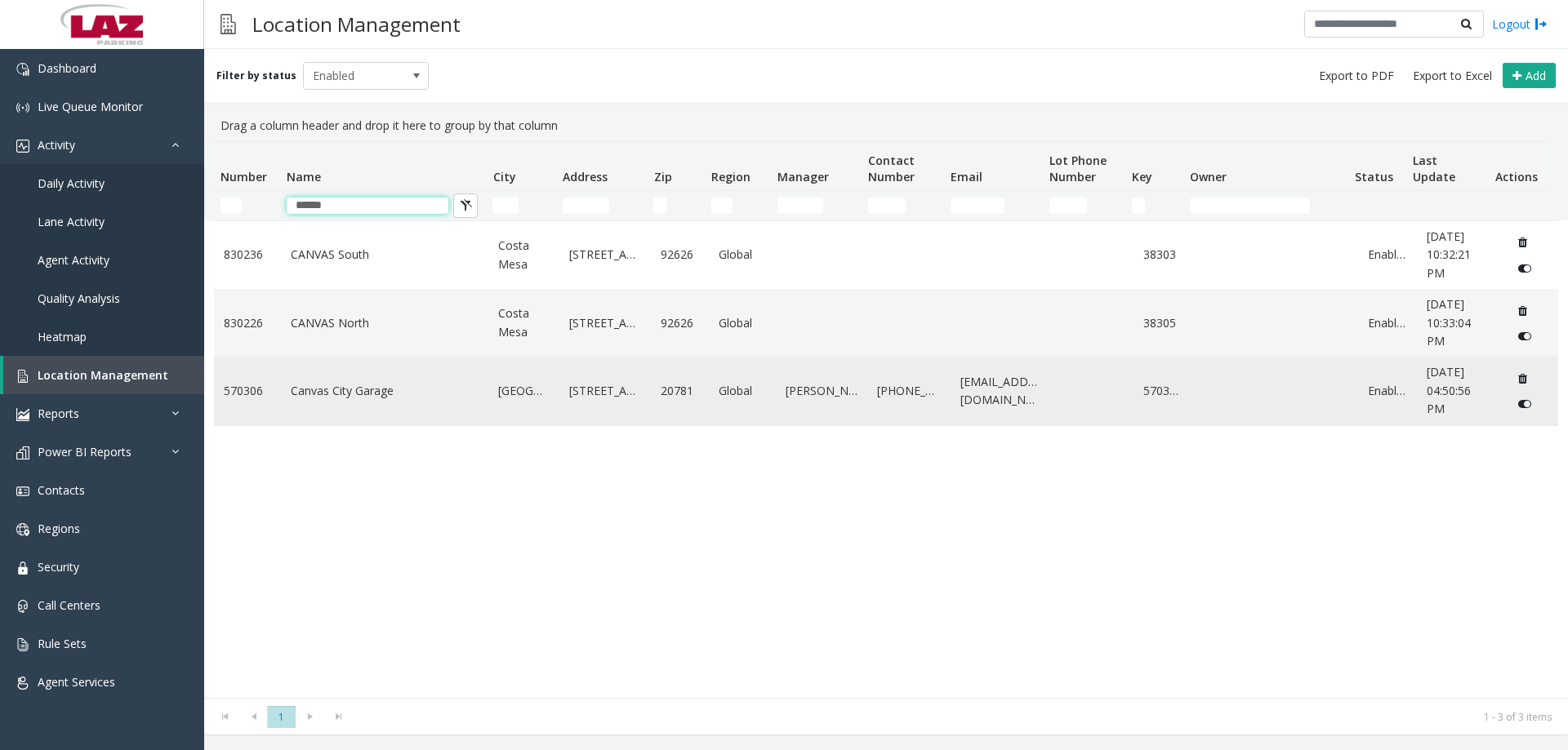
type input "******"
click at [325, 238] on td "Canvas City Garage" at bounding box center [385, 391] width 208 height 68
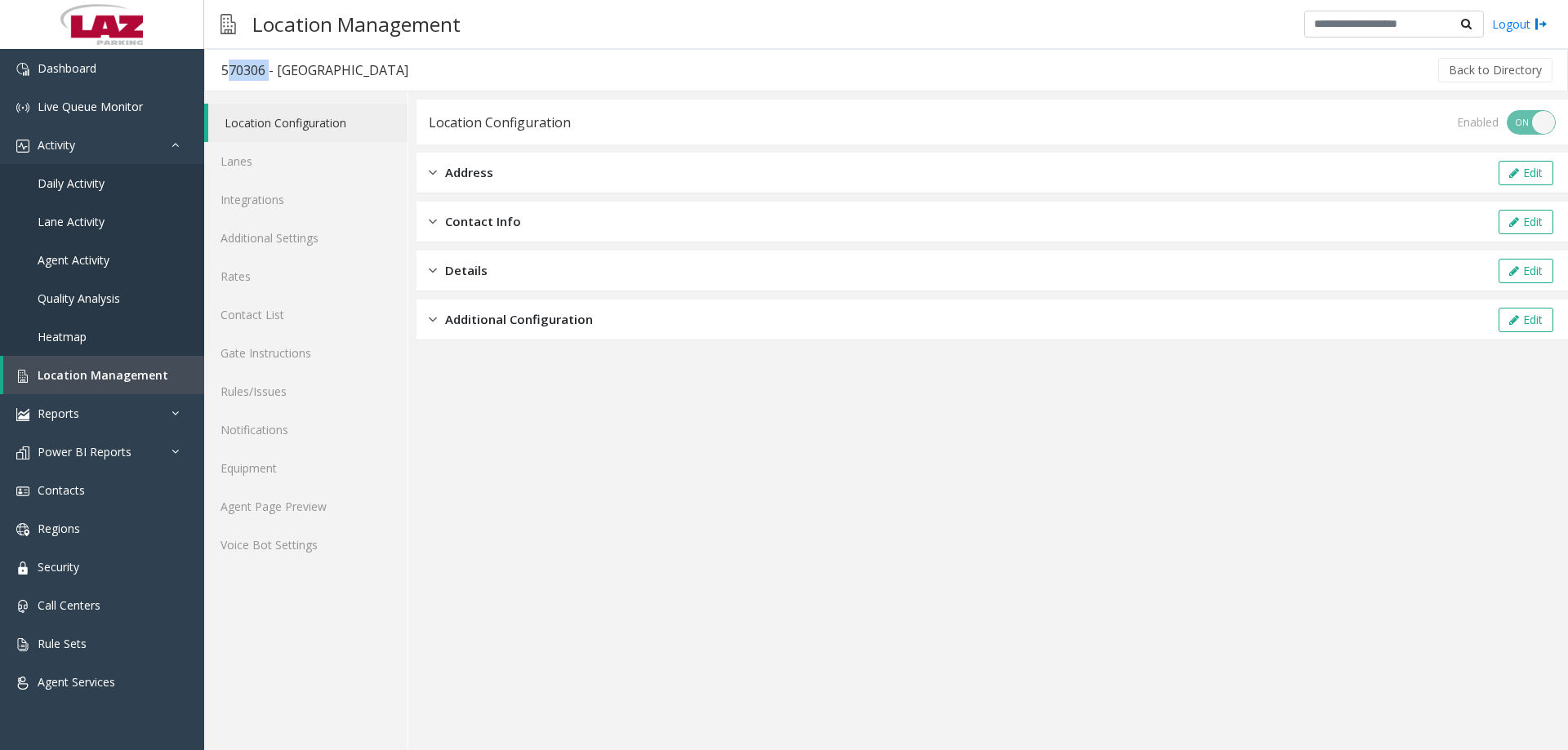
drag, startPoint x: 265, startPoint y: 73, endPoint x: 219, endPoint y: 70, distance: 46.1
click at [219, 70] on h3 "570306 - [GEOGRAPHIC_DATA]" at bounding box center [315, 70] width 219 height 37
copy div "570306"
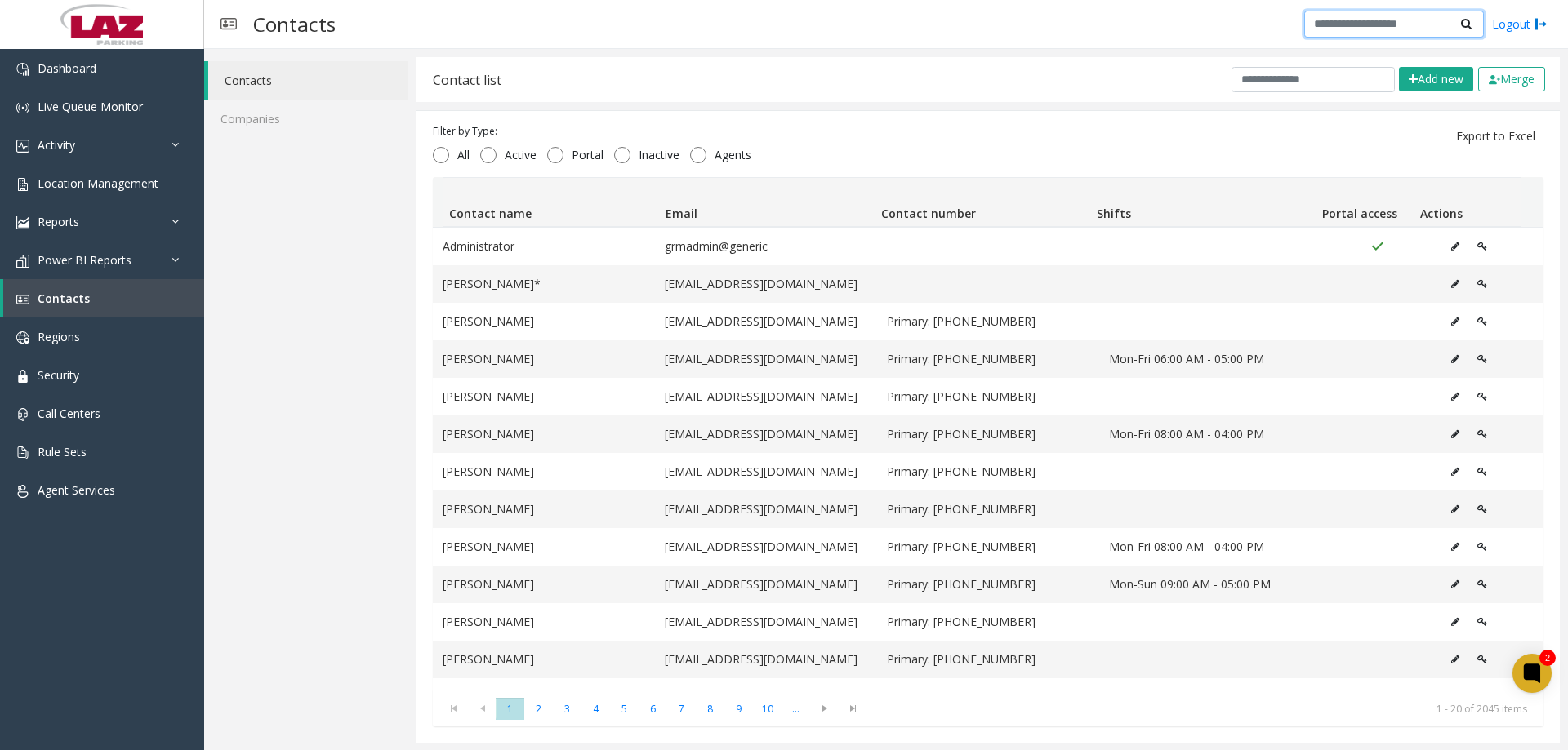
click at [1412, 38] on div "Contacts Logout" at bounding box center [886, 24] width 1364 height 49
type input "**********"
click at [1320, 86] on input "text" at bounding box center [1313, 79] width 164 height 25
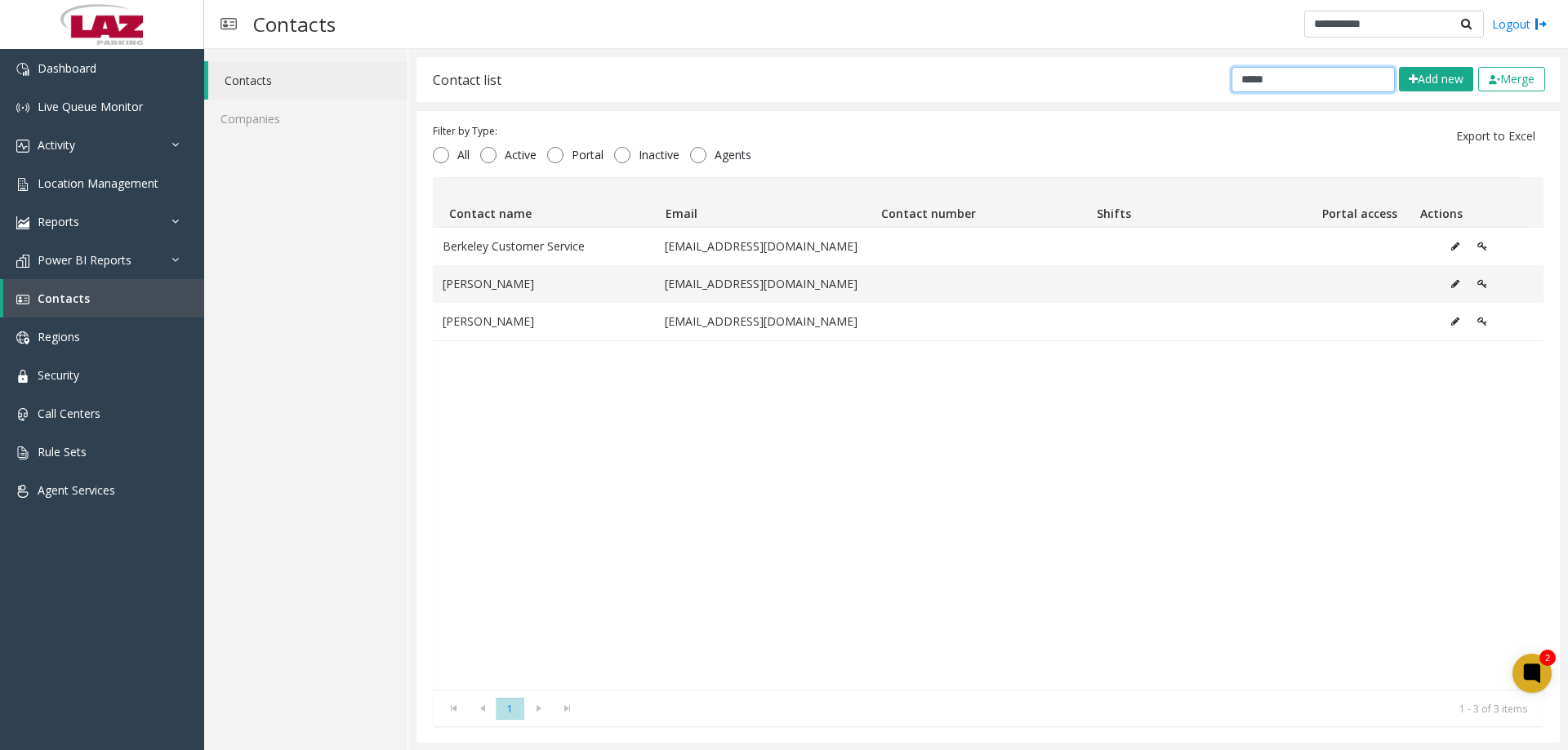
type input "*****"
click at [656, 475] on div "Berkeley Customer Service [EMAIL_ADDRESS][DOMAIN_NAME] [PERSON_NAME] [EMAIL_ADD…" at bounding box center [988, 459] width 1110 height 463
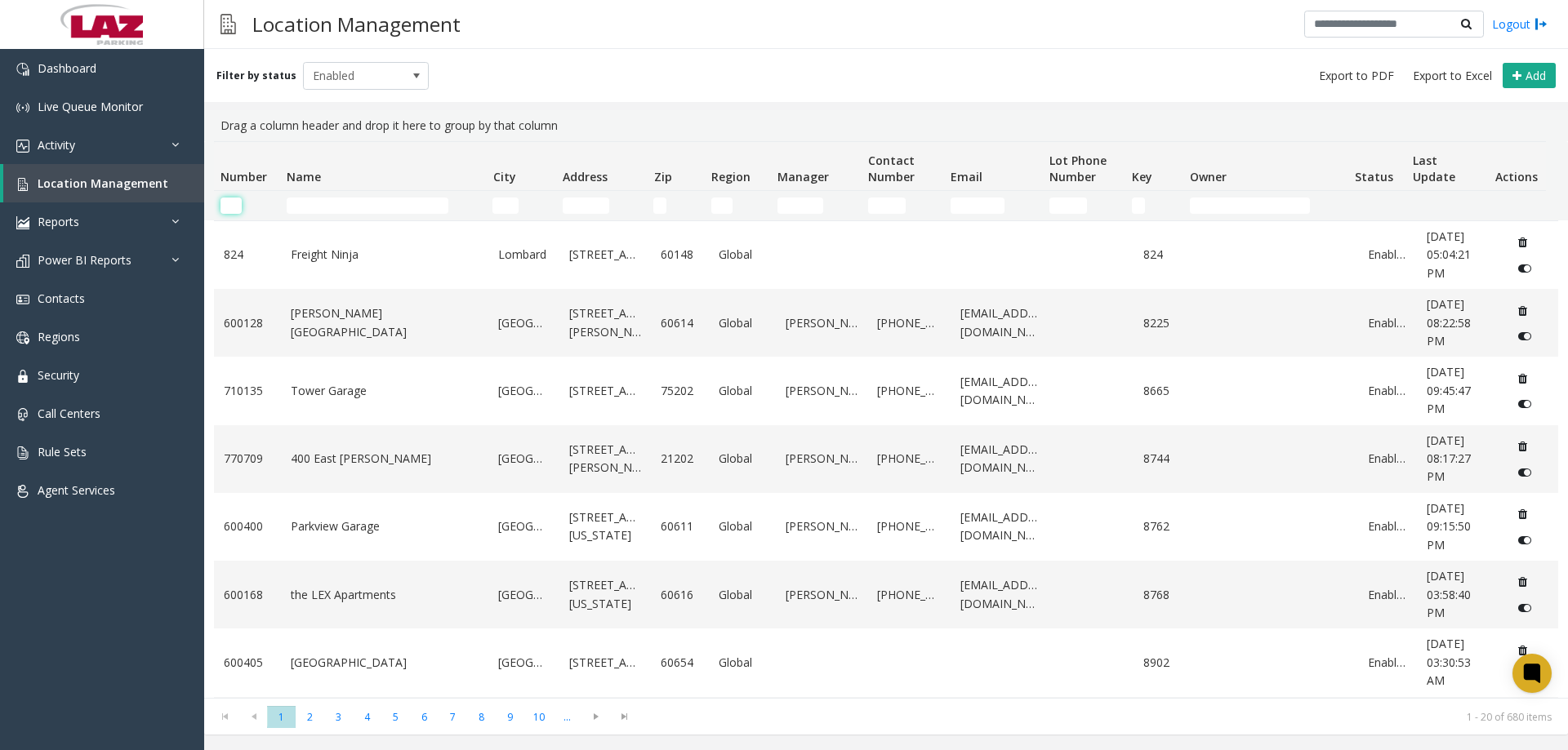
click at [232, 200] on input "Number Filter" at bounding box center [231, 205] width 21 height 17
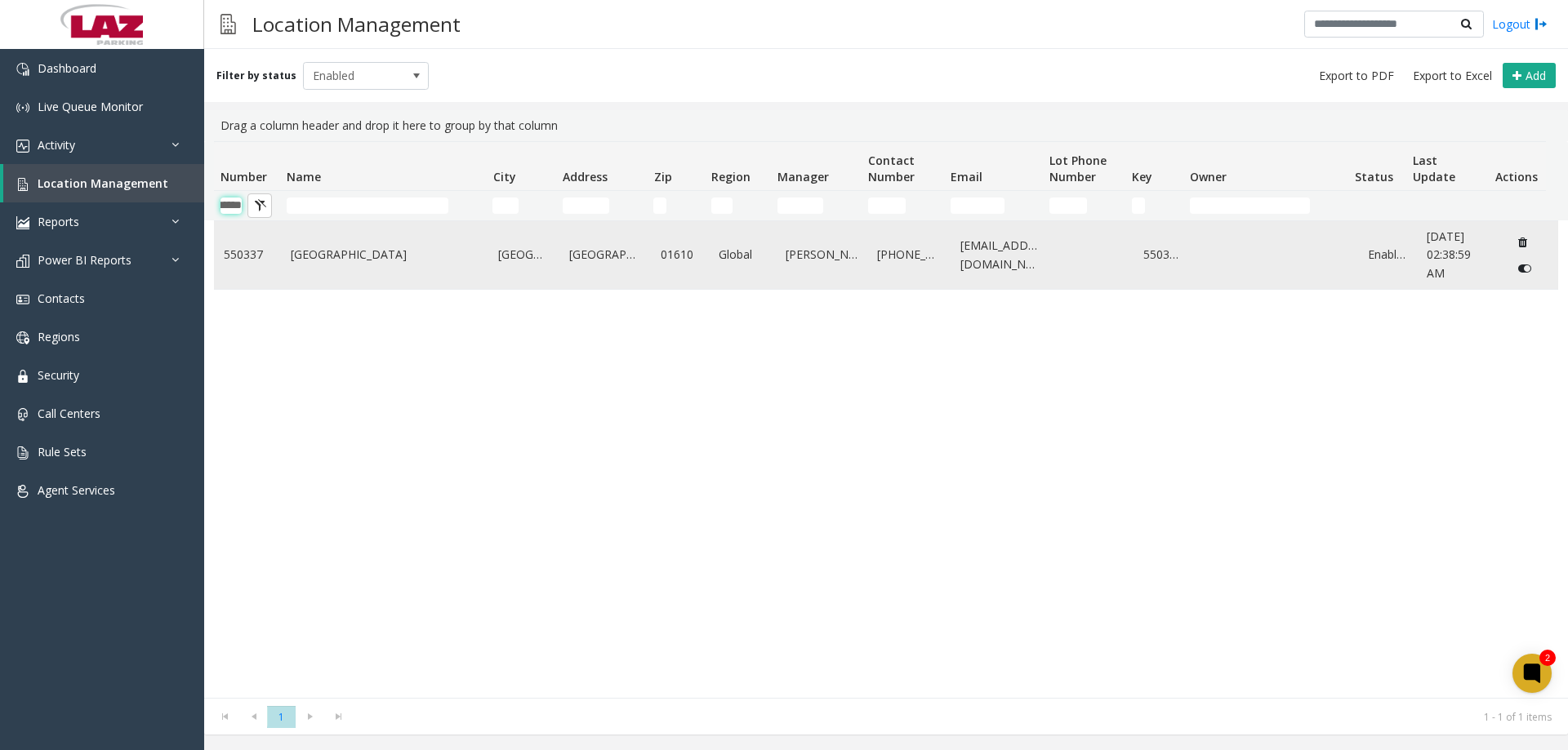
type input "******"
click at [326, 248] on link "Green Island Blvd" at bounding box center [385, 254] width 189 height 18
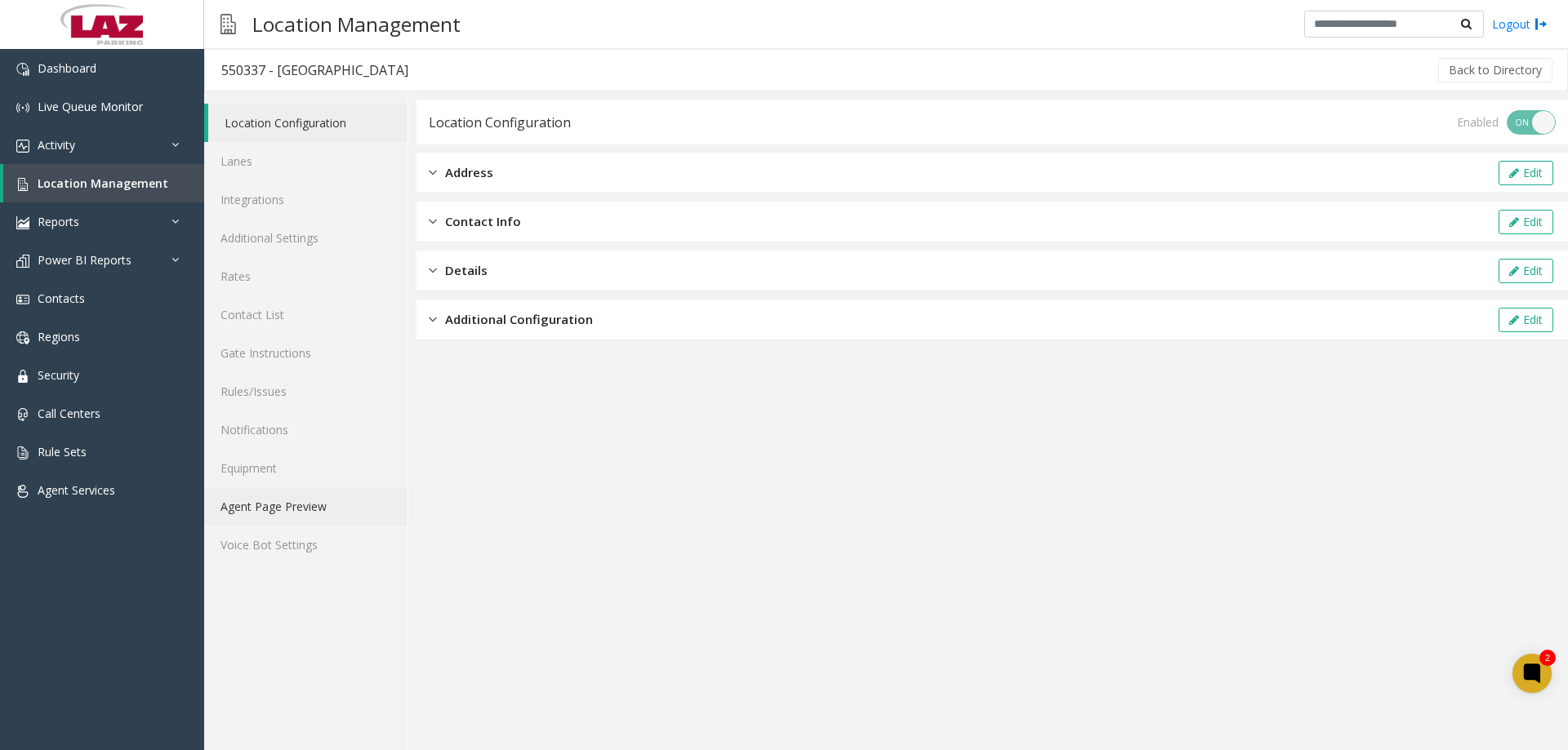
click at [314, 492] on link "Agent Page Preview" at bounding box center [306, 506] width 204 height 38
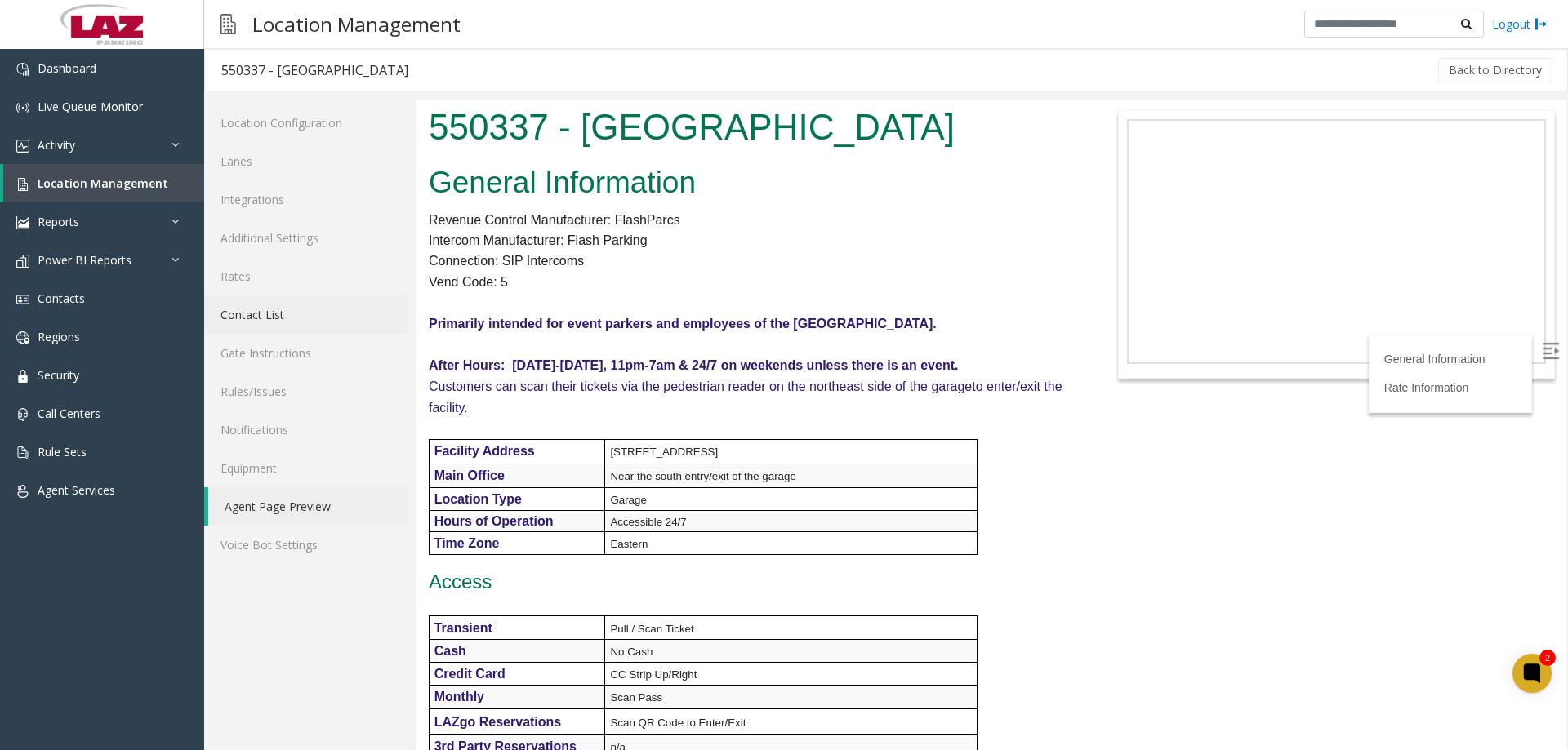
click at [283, 325] on link "Contact List" at bounding box center [306, 315] width 204 height 38
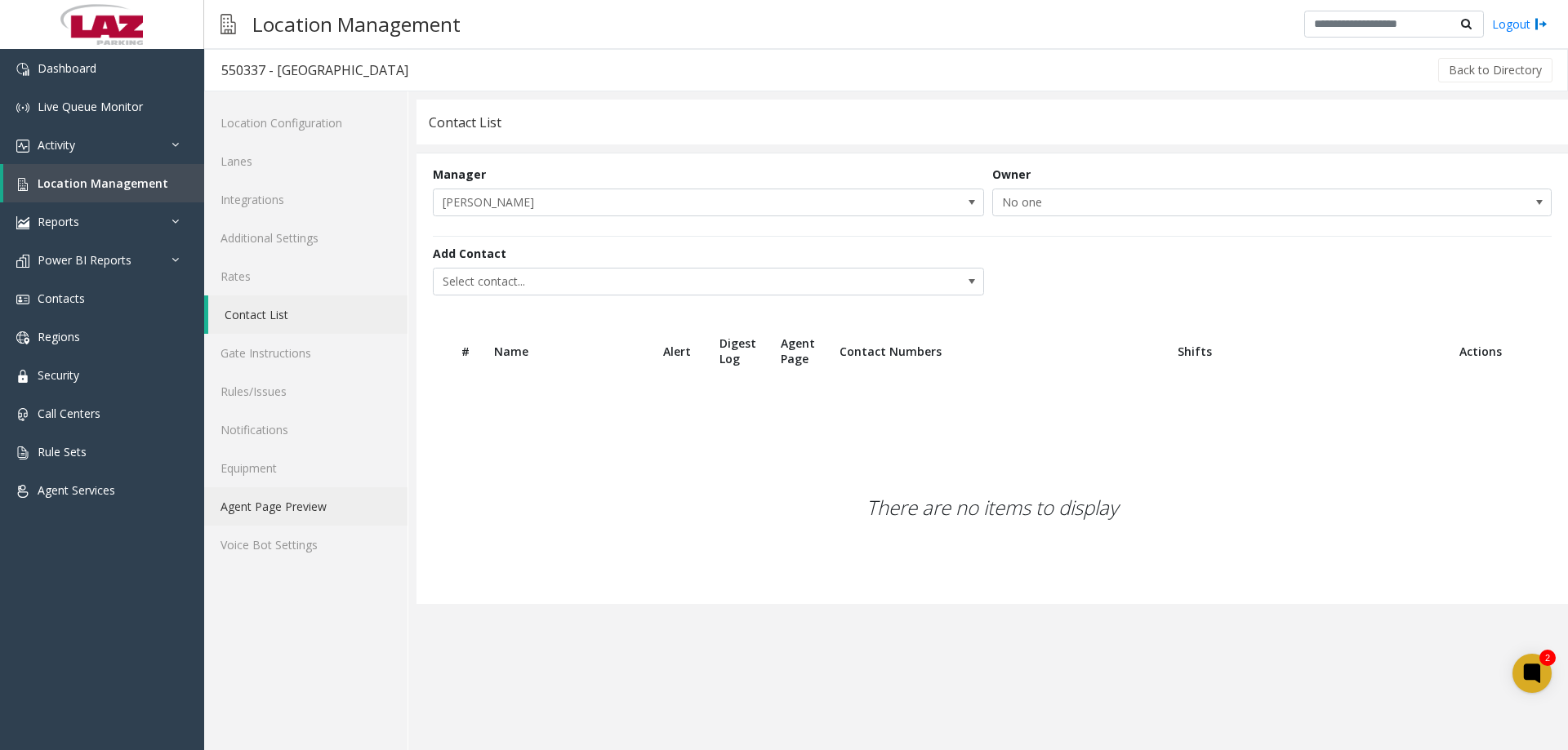
click at [308, 499] on link "Agent Page Preview" at bounding box center [306, 506] width 204 height 38
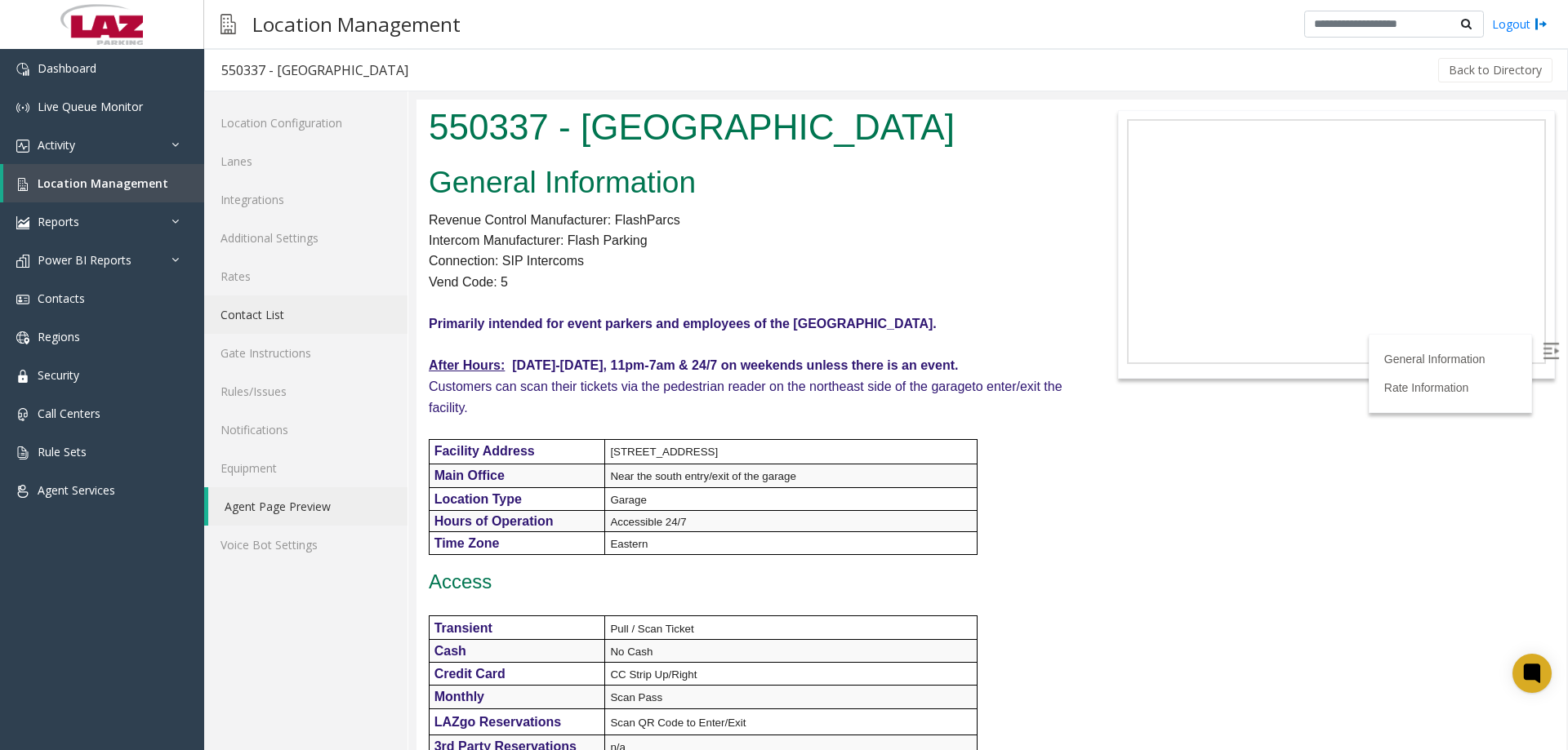
click at [298, 326] on link "Contact List" at bounding box center [306, 315] width 204 height 38
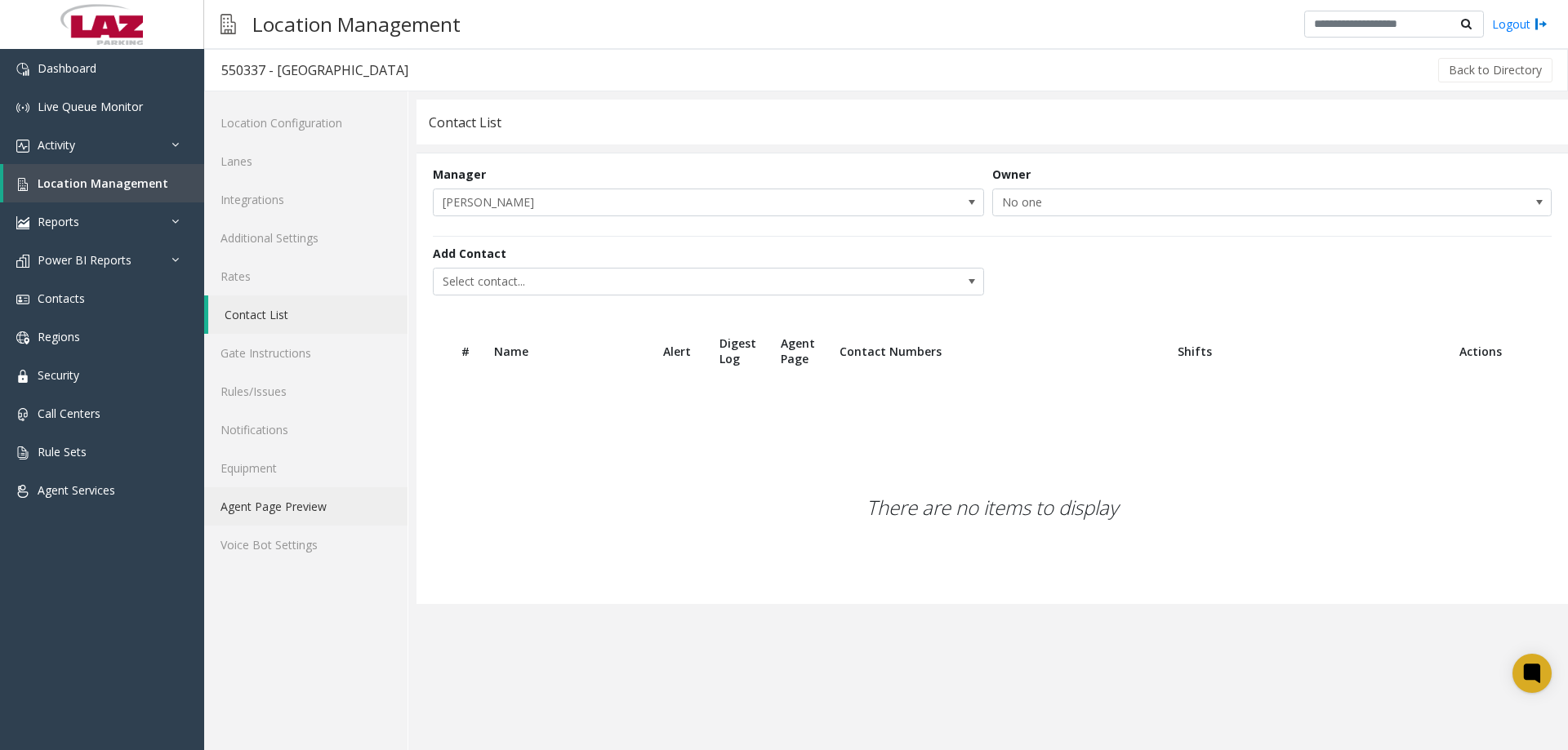
click at [330, 508] on link "Agent Page Preview" at bounding box center [306, 506] width 204 height 38
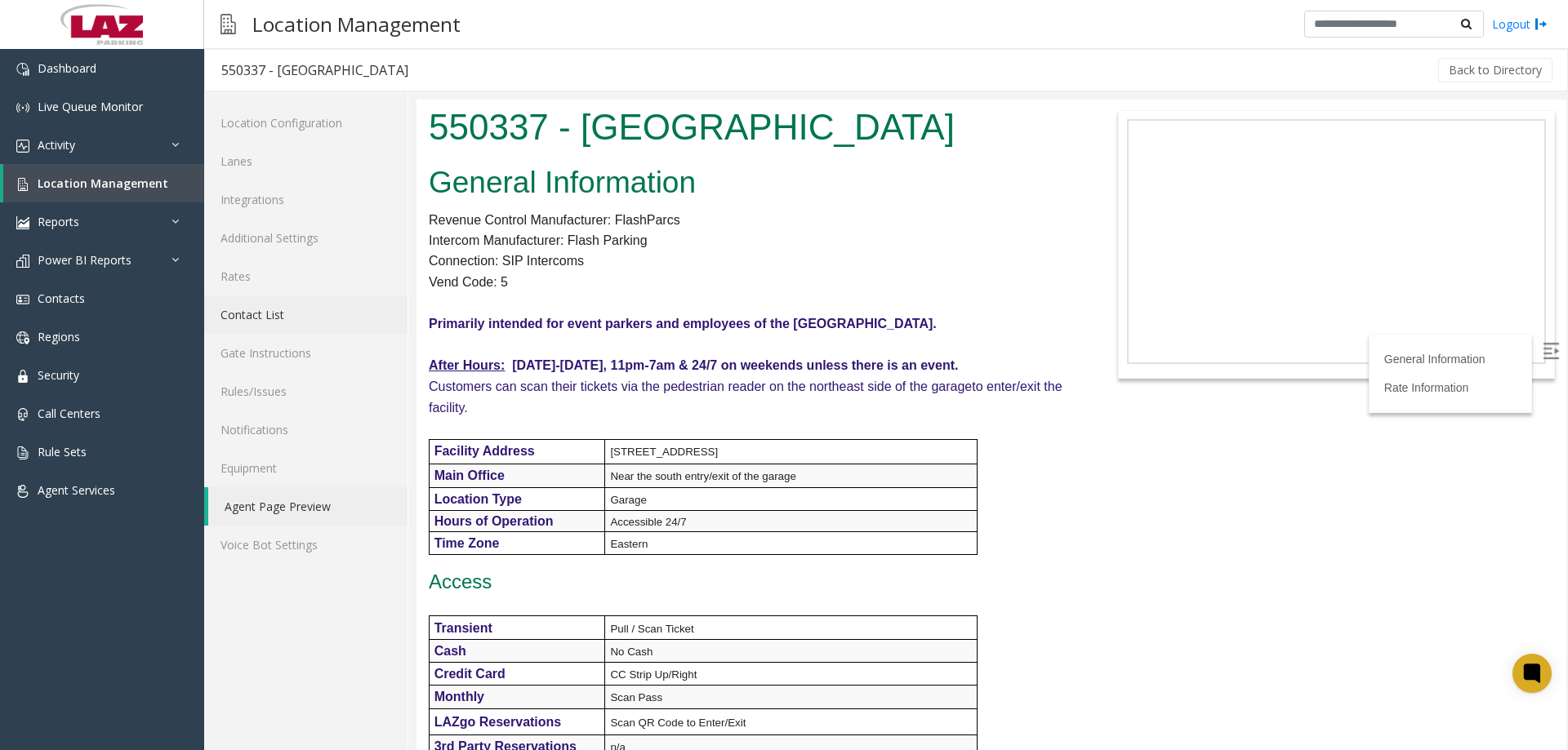
click at [307, 325] on link "Contact List" at bounding box center [306, 315] width 204 height 38
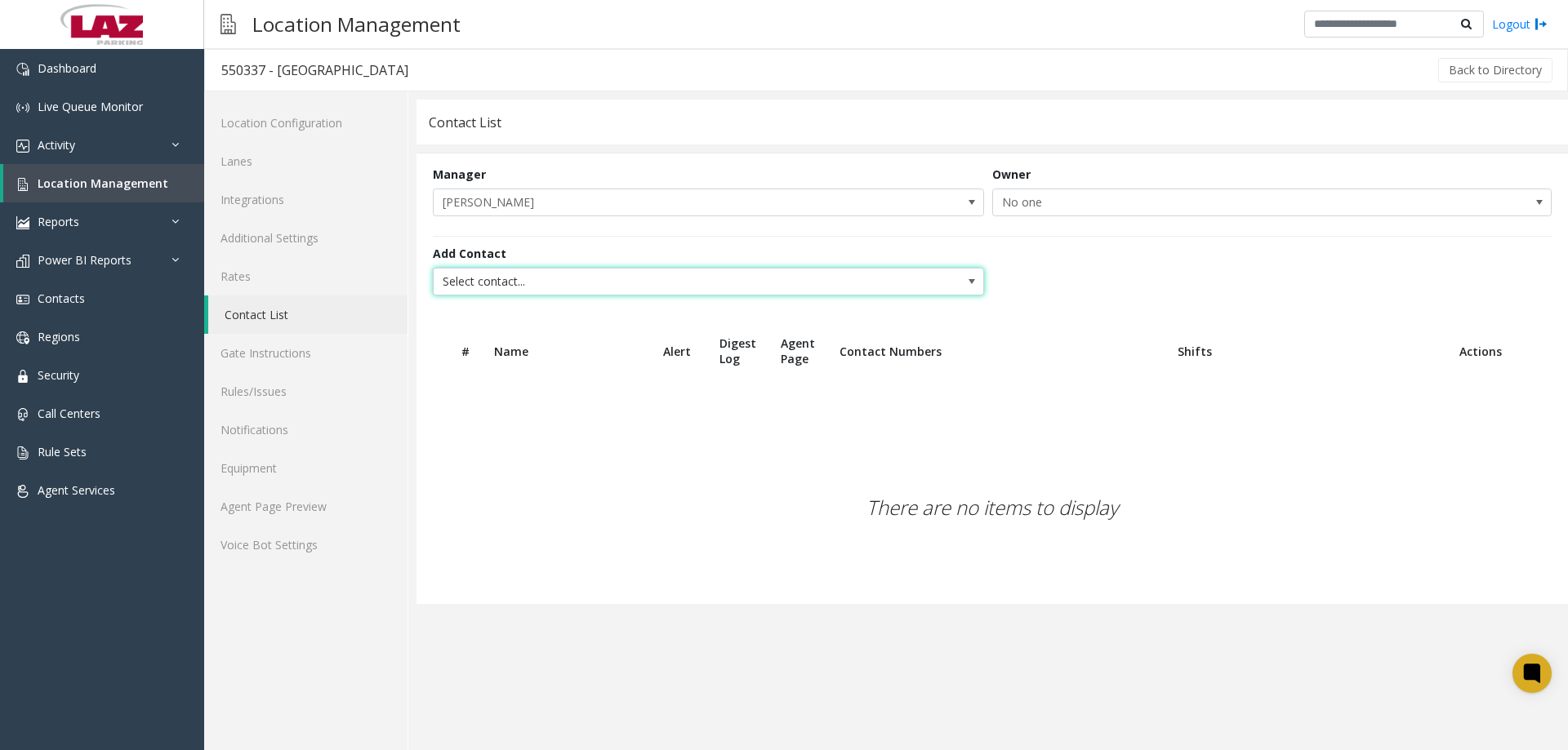
click at [579, 285] on span "Select contact..." at bounding box center [653, 282] width 439 height 26
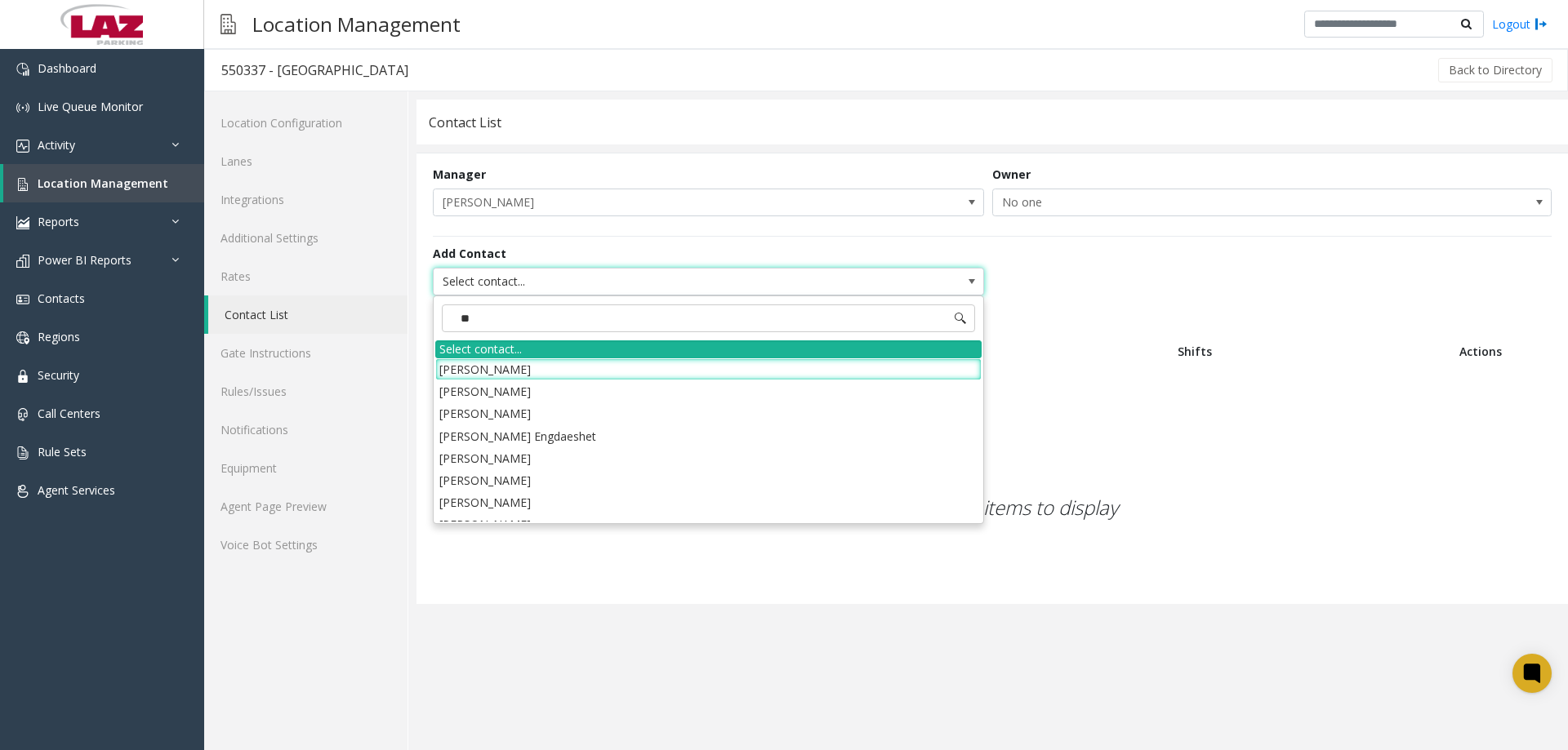
type input "***"
drag, startPoint x: 662, startPoint y: 615, endPoint x: 657, endPoint y: 608, distance: 8.6
click at [660, 613] on app-contact-list "Contact List Manager Dan Davis Owner No one Add Contact Select contact... # Nam…" at bounding box center [992, 425] width 1151 height 651
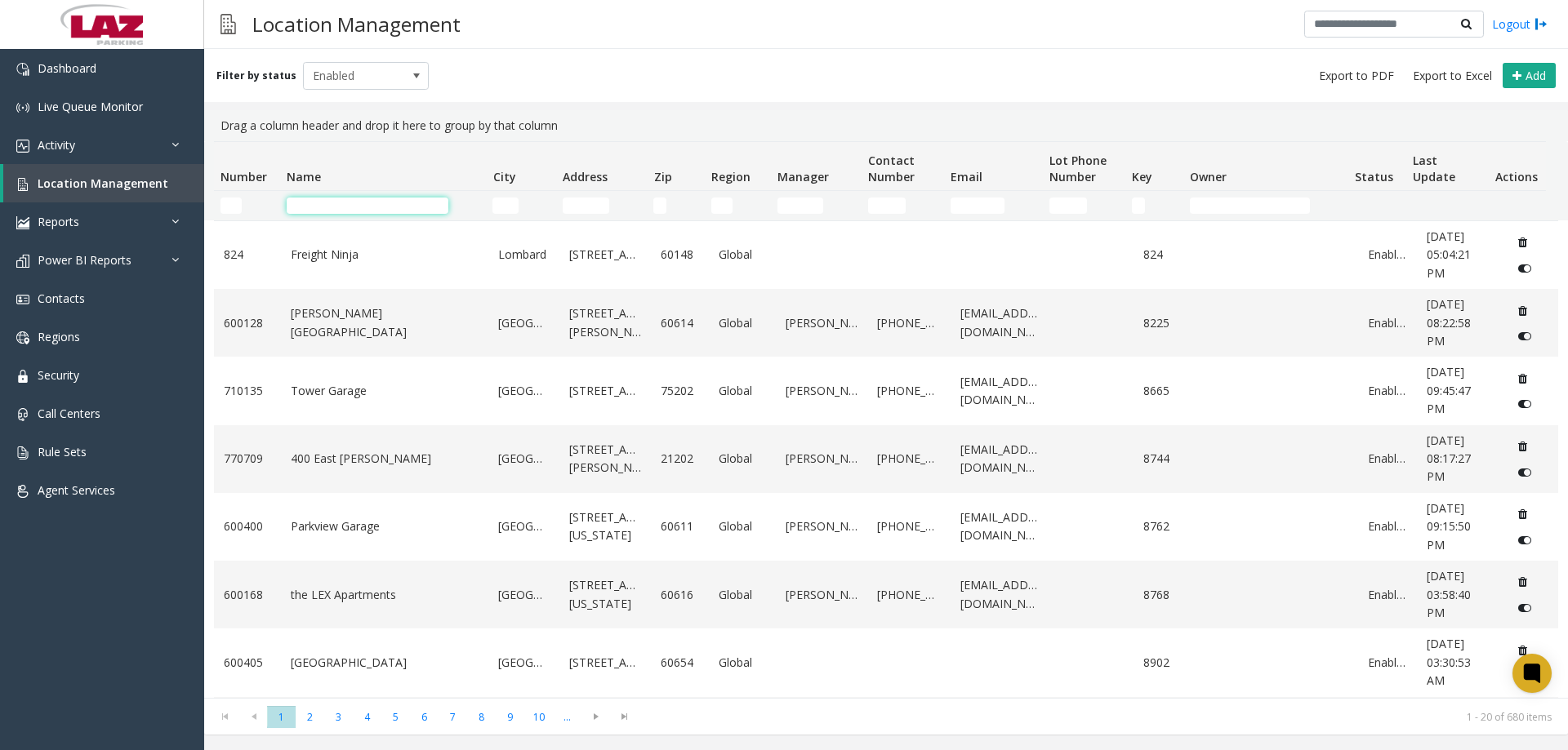
click at [312, 206] on input "Name Filter" at bounding box center [367, 205] width 162 height 17
click at [322, 325] on link "Webster Square" at bounding box center [385, 323] width 189 height 37
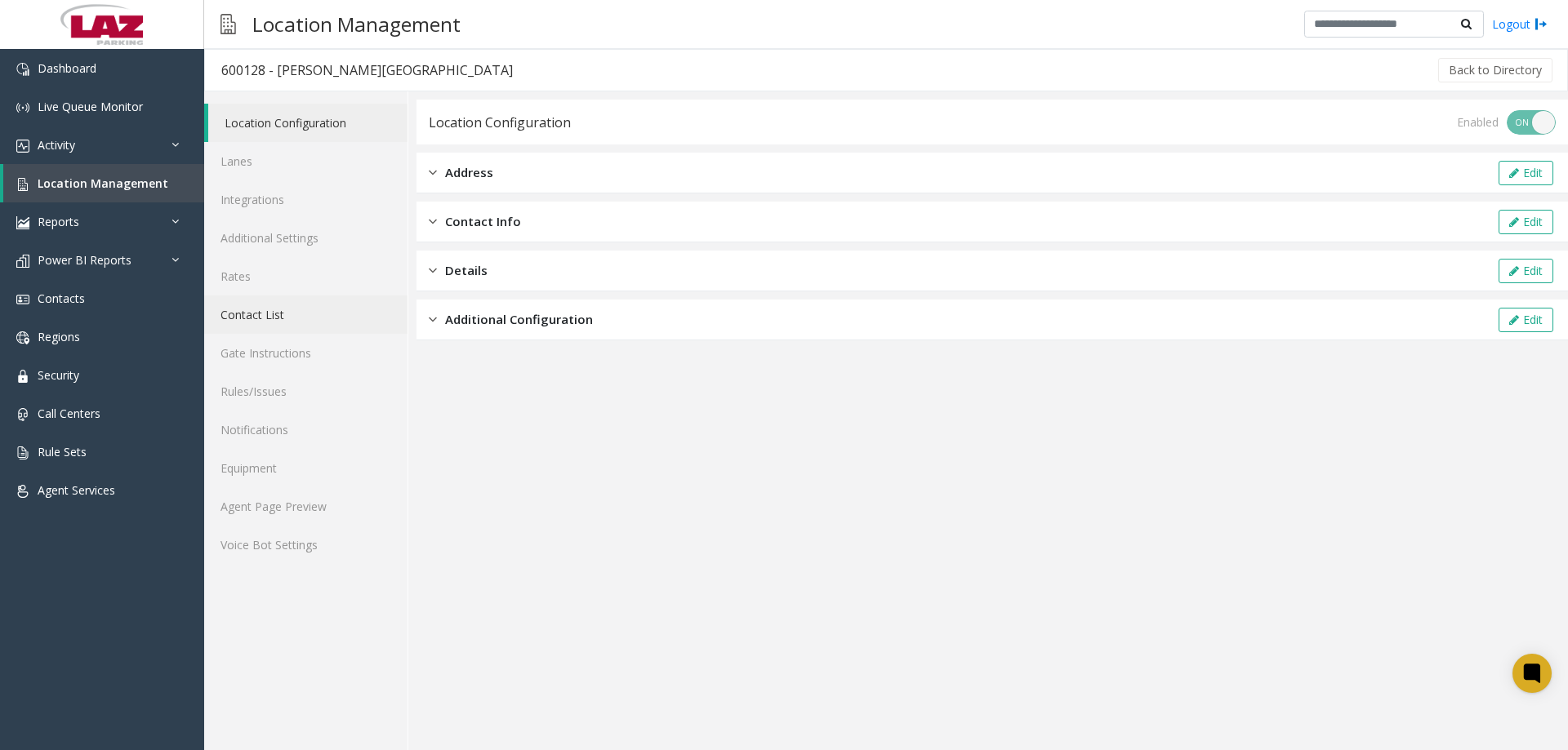
click at [284, 319] on link "Contact List" at bounding box center [306, 315] width 204 height 38
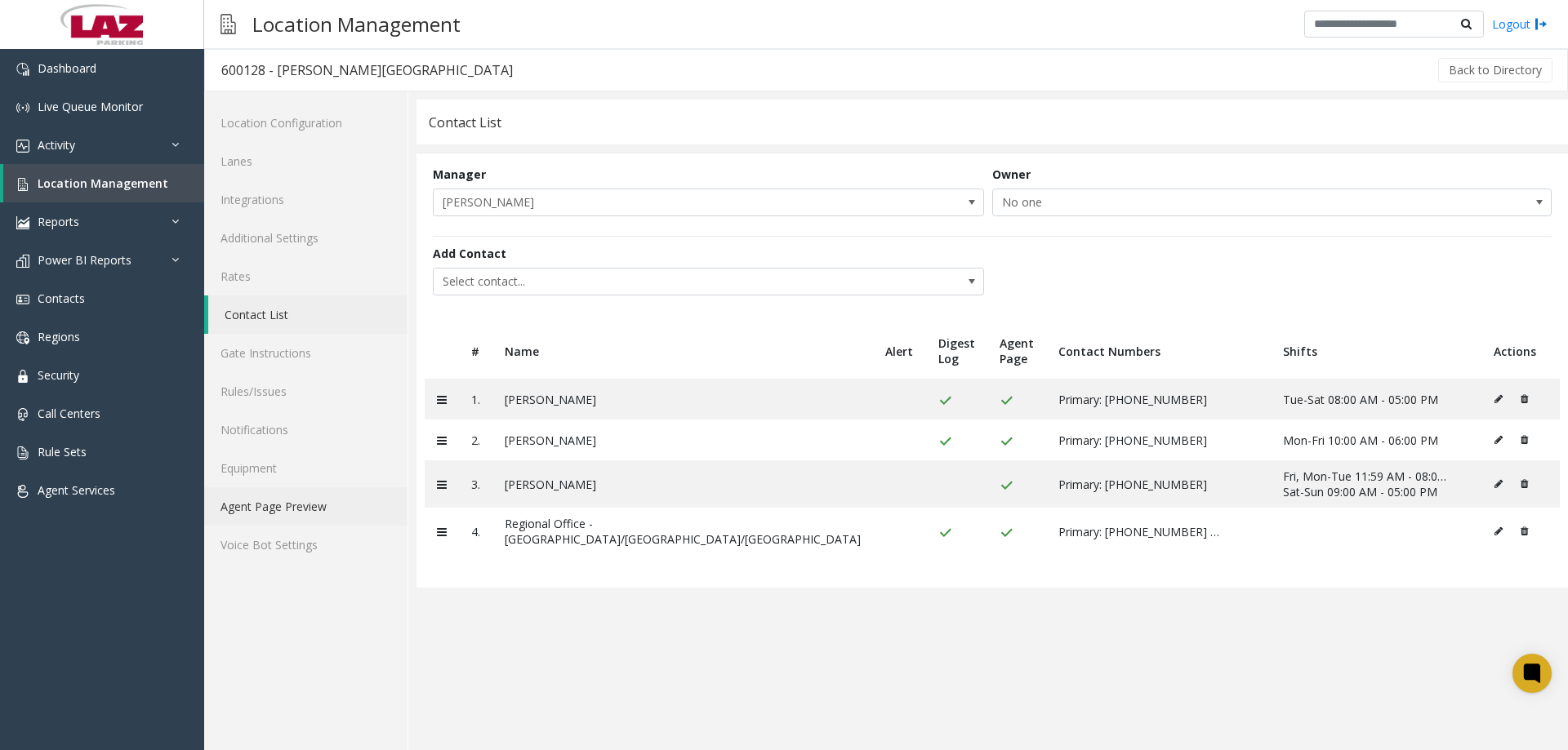
click at [277, 510] on link "Agent Page Preview" at bounding box center [306, 506] width 204 height 38
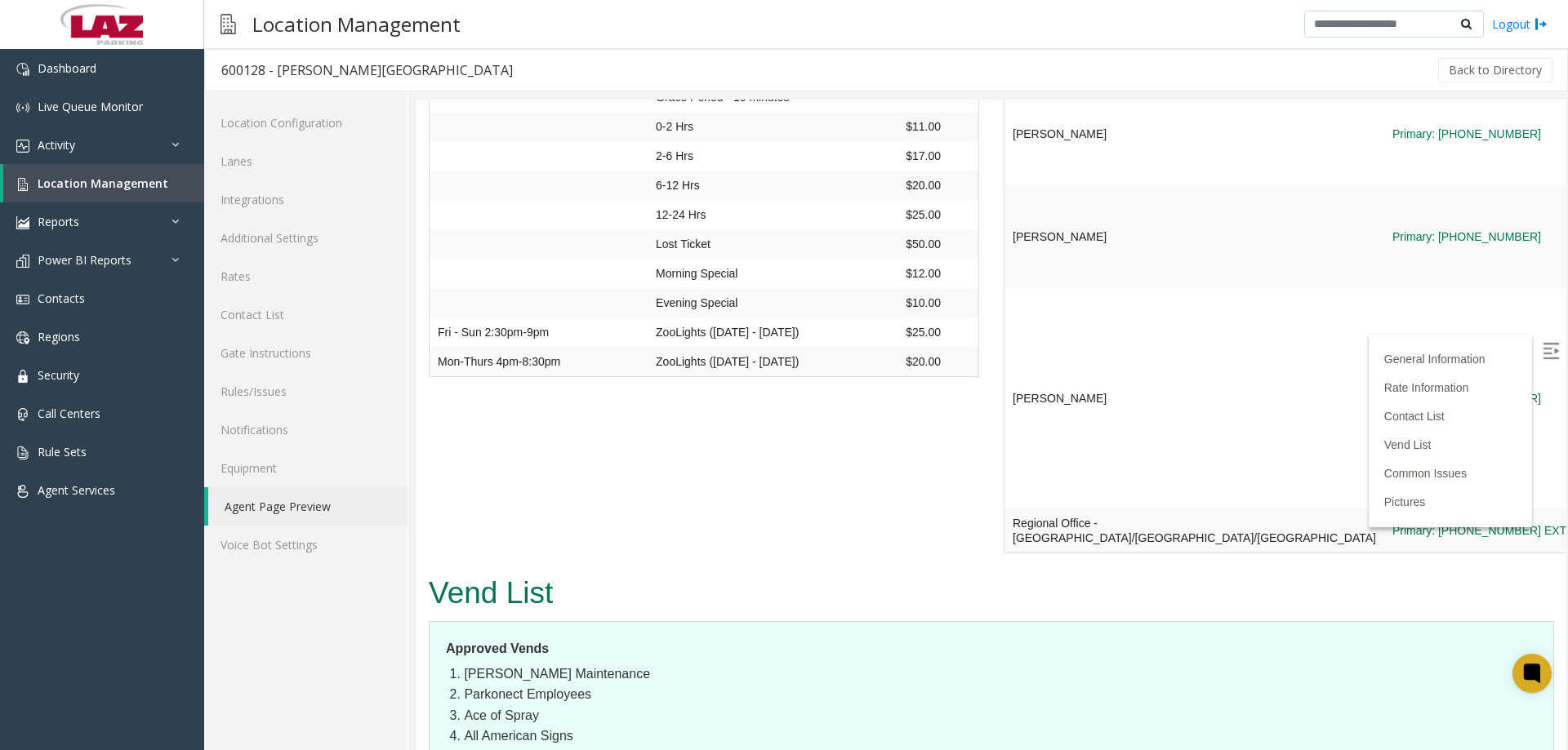
scroll to position [1061, 0]
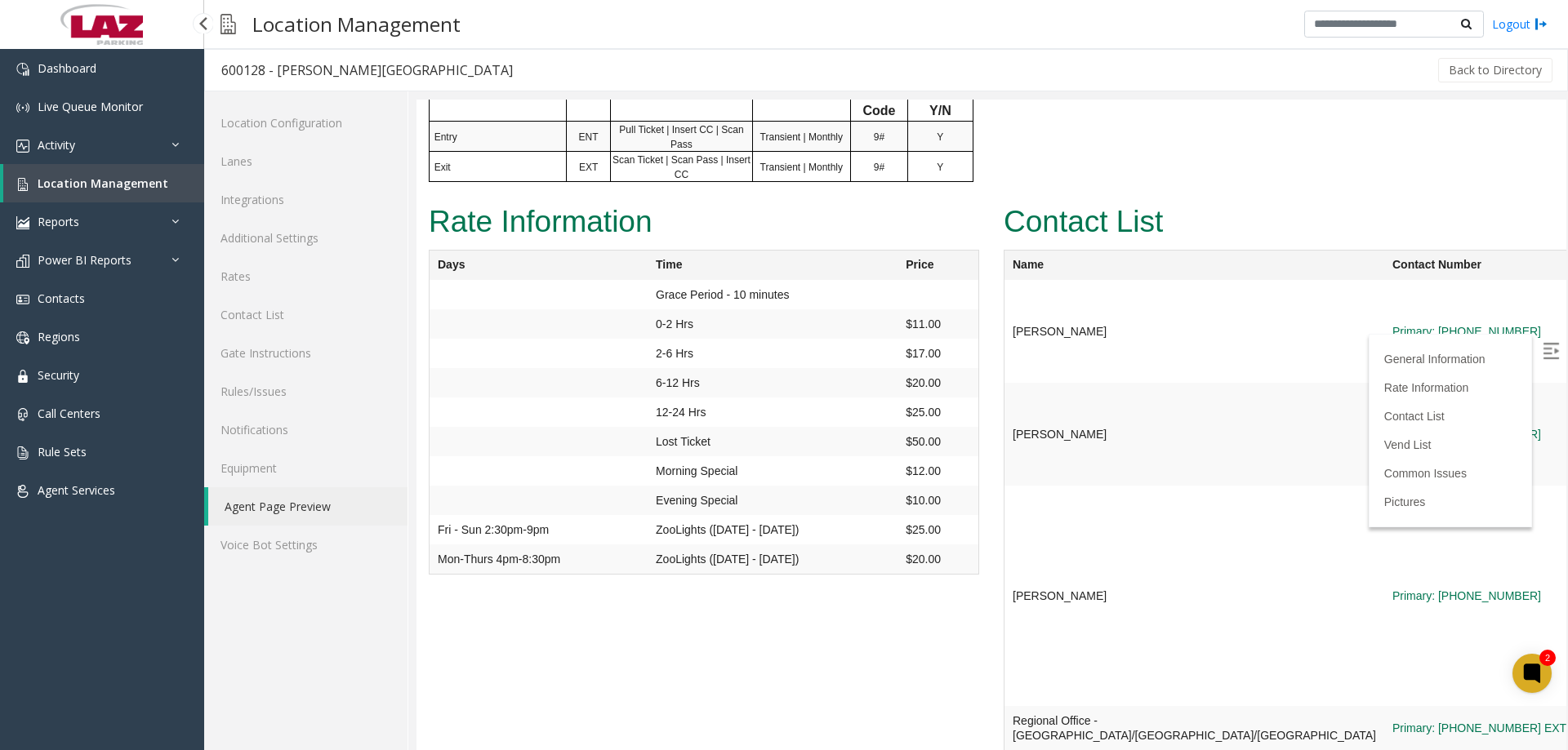
click at [83, 180] on span "Location Management" at bounding box center [103, 184] width 131 height 16
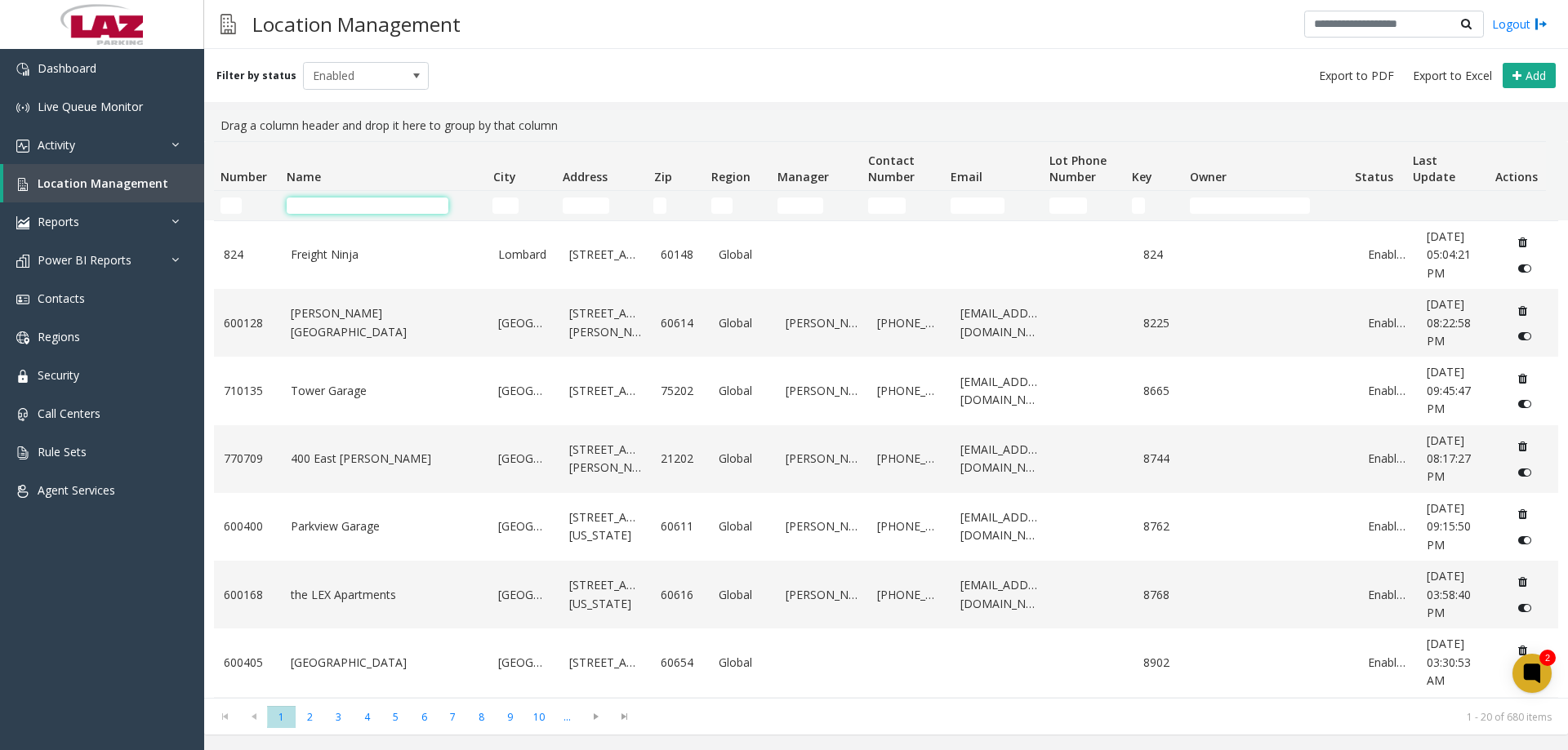
click at [306, 213] on input "Name Filter" at bounding box center [367, 205] width 162 height 17
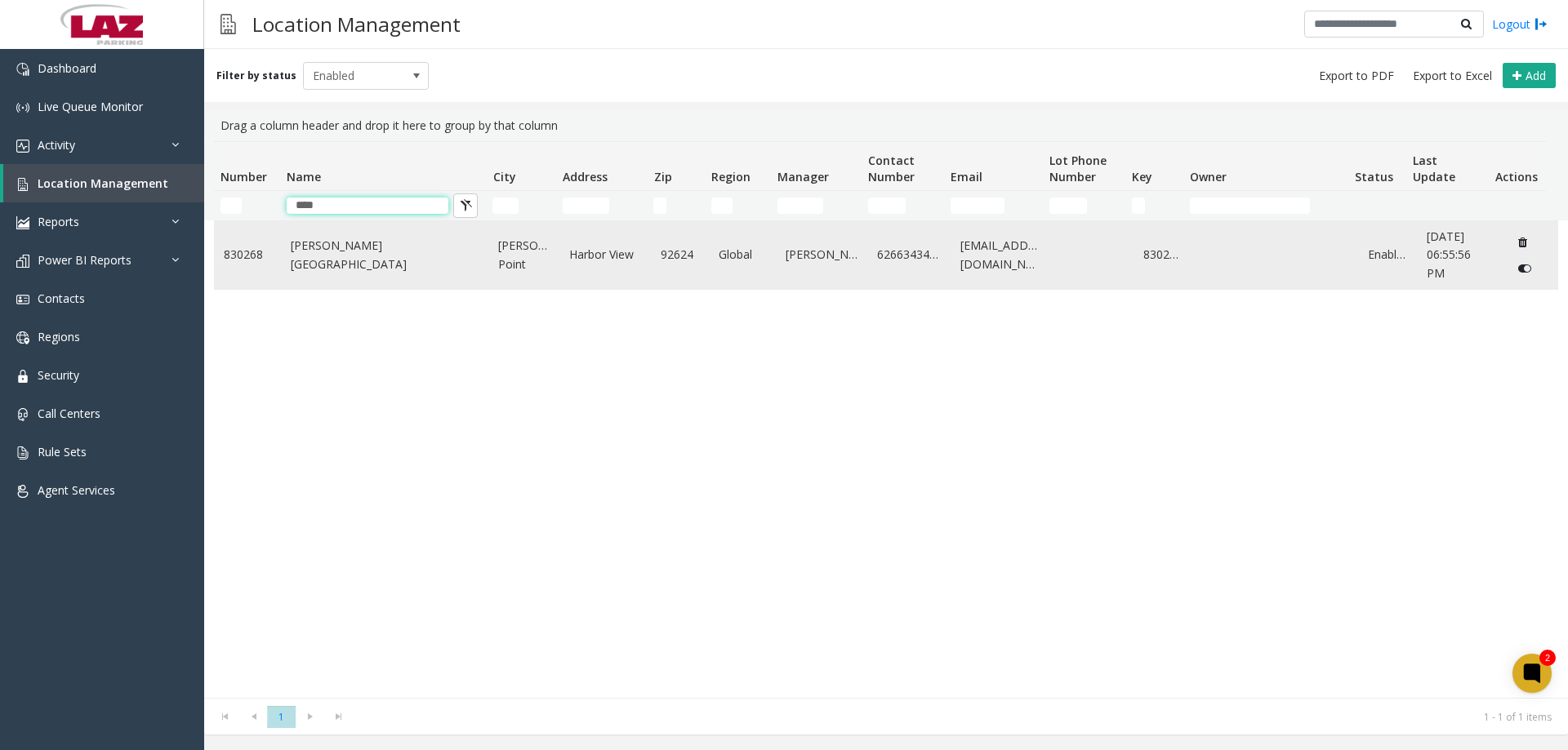
type input "****"
click at [352, 258] on link "Dana Point Harbor" at bounding box center [385, 255] width 189 height 37
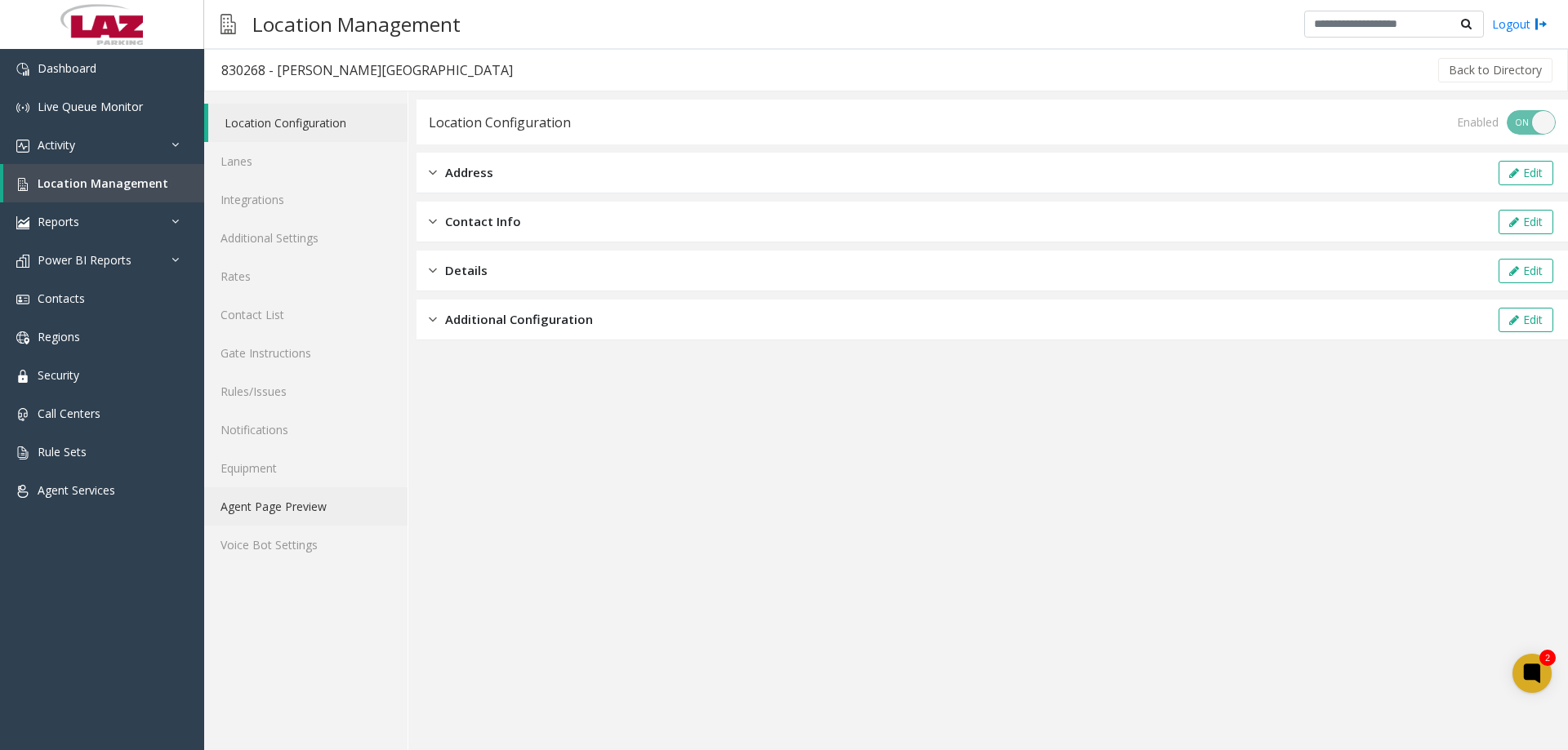
click at [291, 502] on link "Agent Page Preview" at bounding box center [306, 506] width 204 height 38
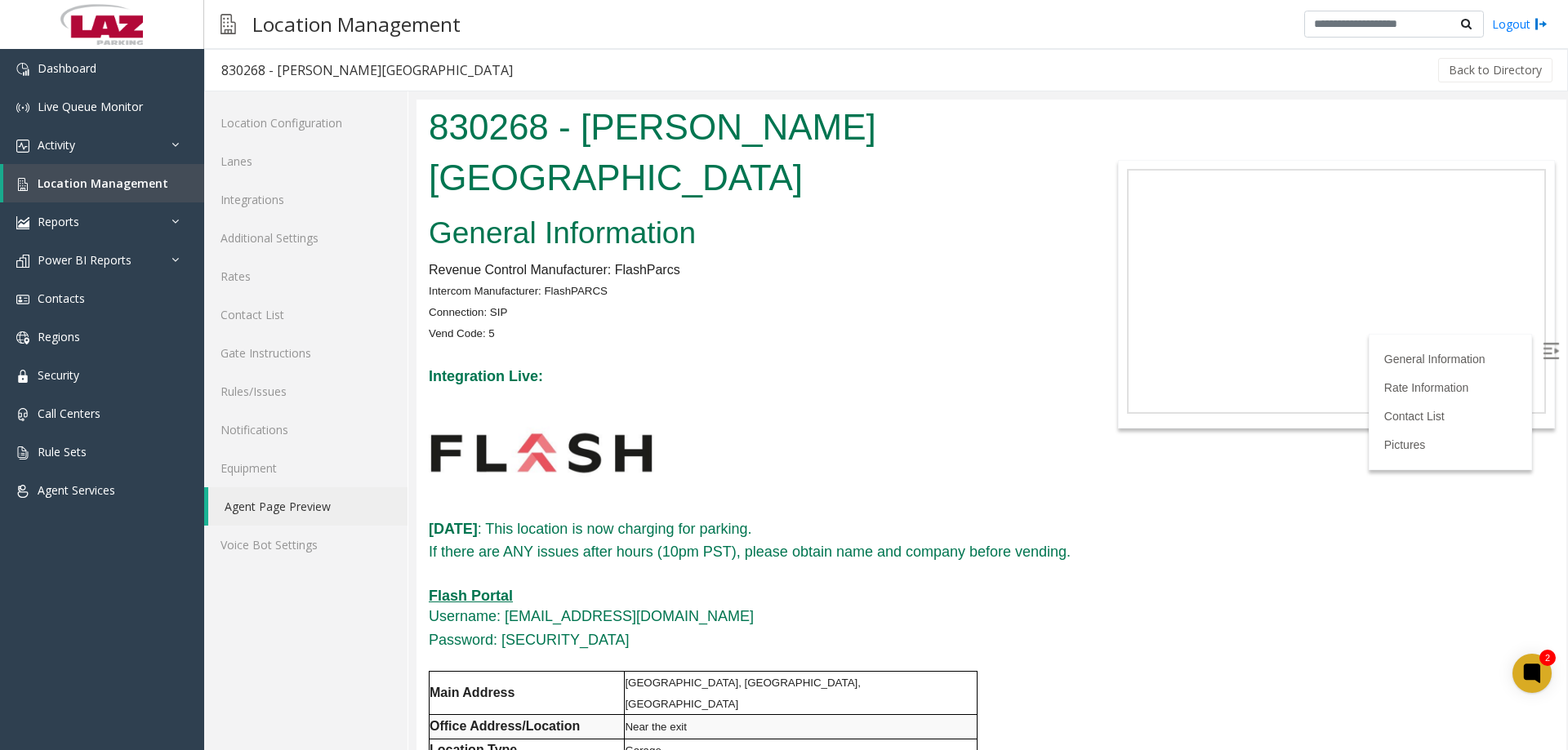
drag, startPoint x: 1560, startPoint y: 561, endPoint x: 1800, endPoint y: 159, distance: 468.2
click at [133, 176] on link "Location Management" at bounding box center [104, 184] width 201 height 38
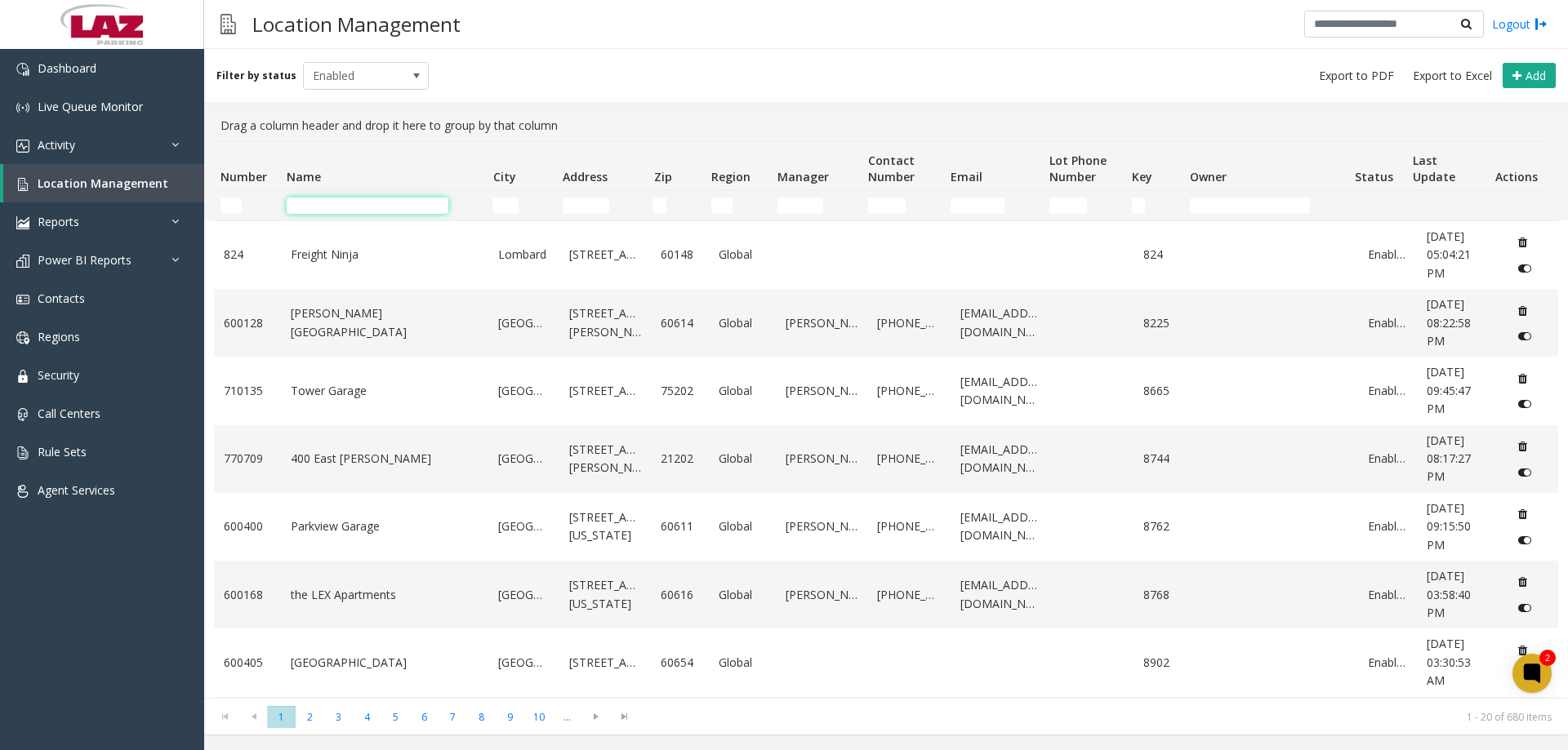
click at [287, 207] on input "Name Filter" at bounding box center [367, 205] width 162 height 17
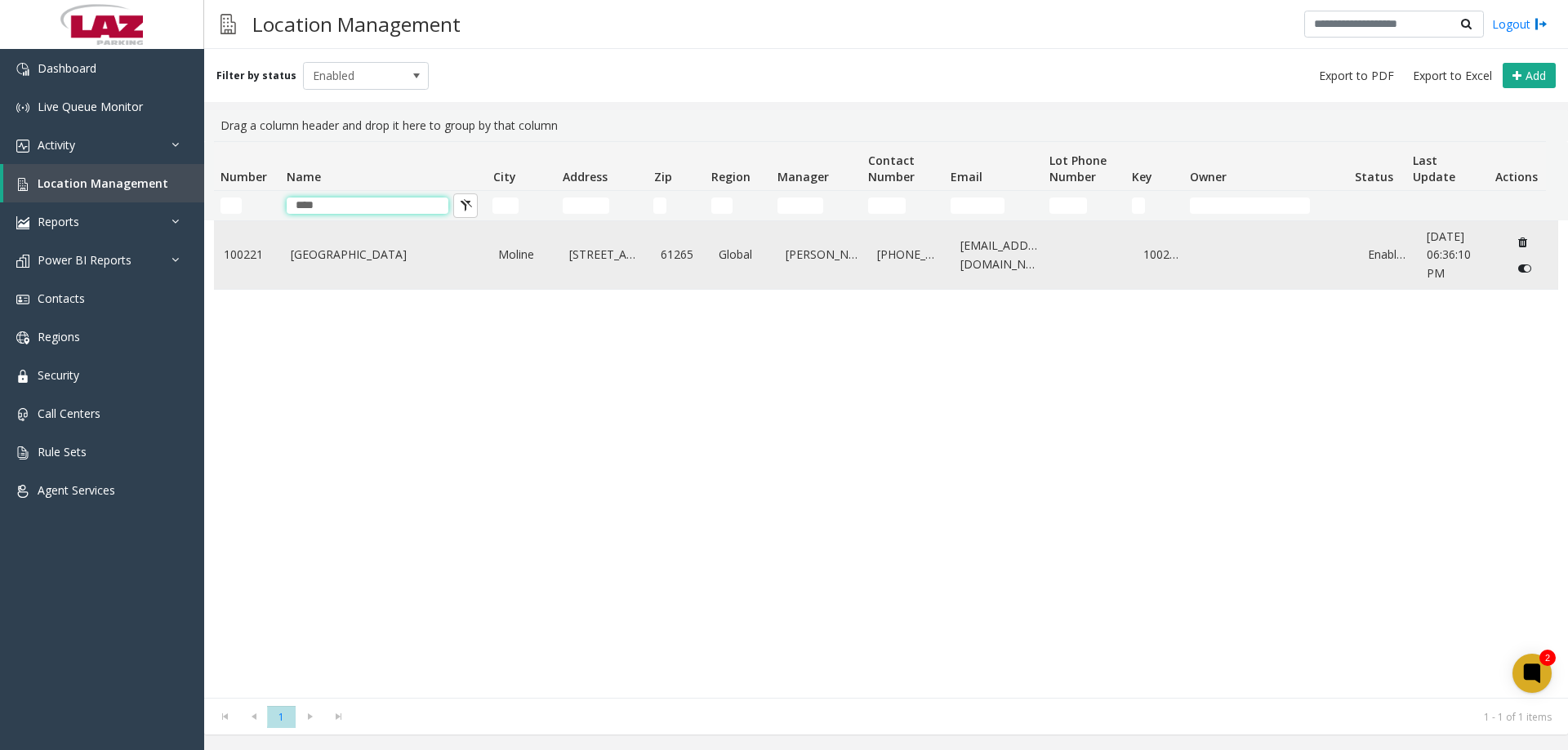
type input "****"
click at [338, 252] on link "Quad City International Airport" at bounding box center [385, 254] width 189 height 18
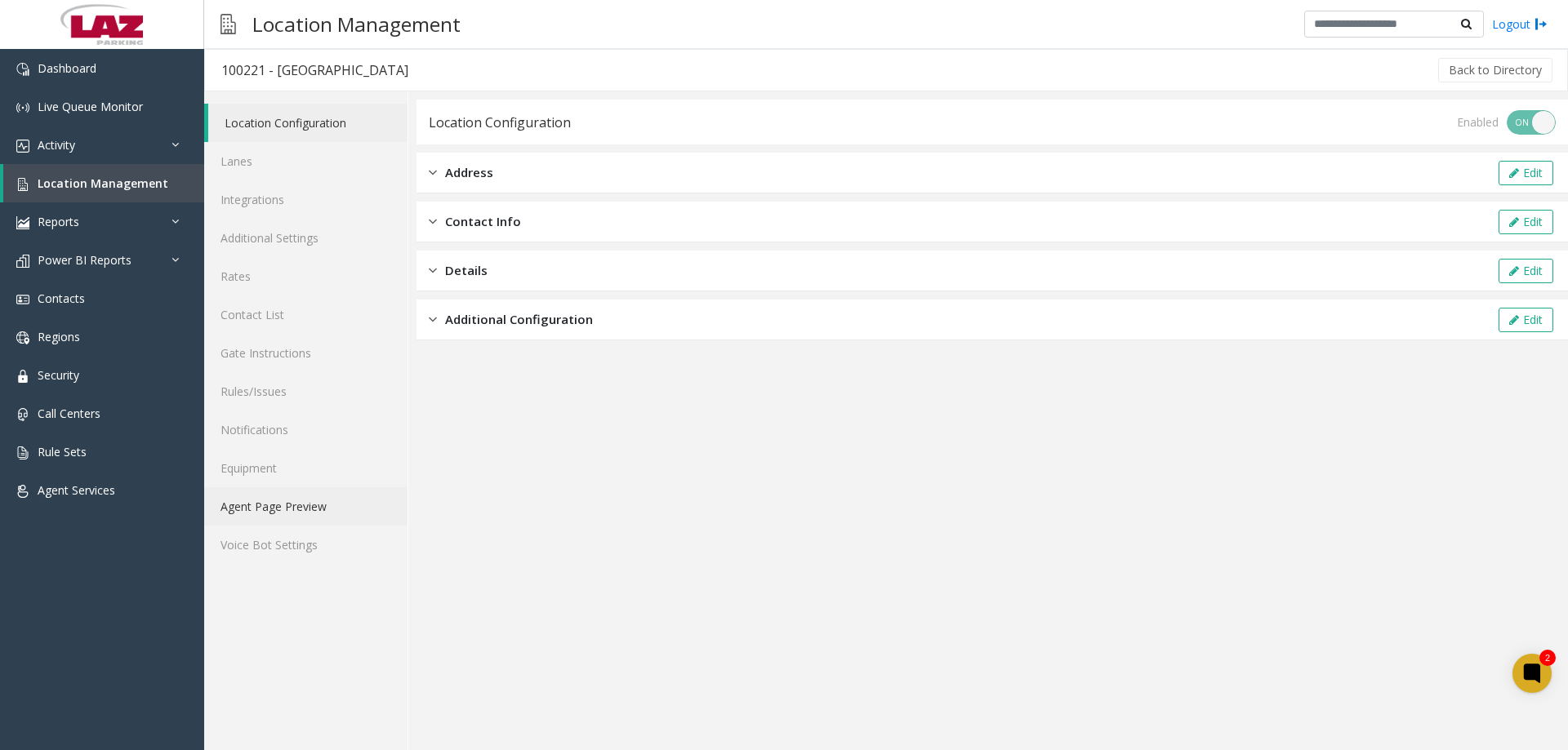
click at [303, 510] on link "Agent Page Preview" at bounding box center [306, 506] width 204 height 38
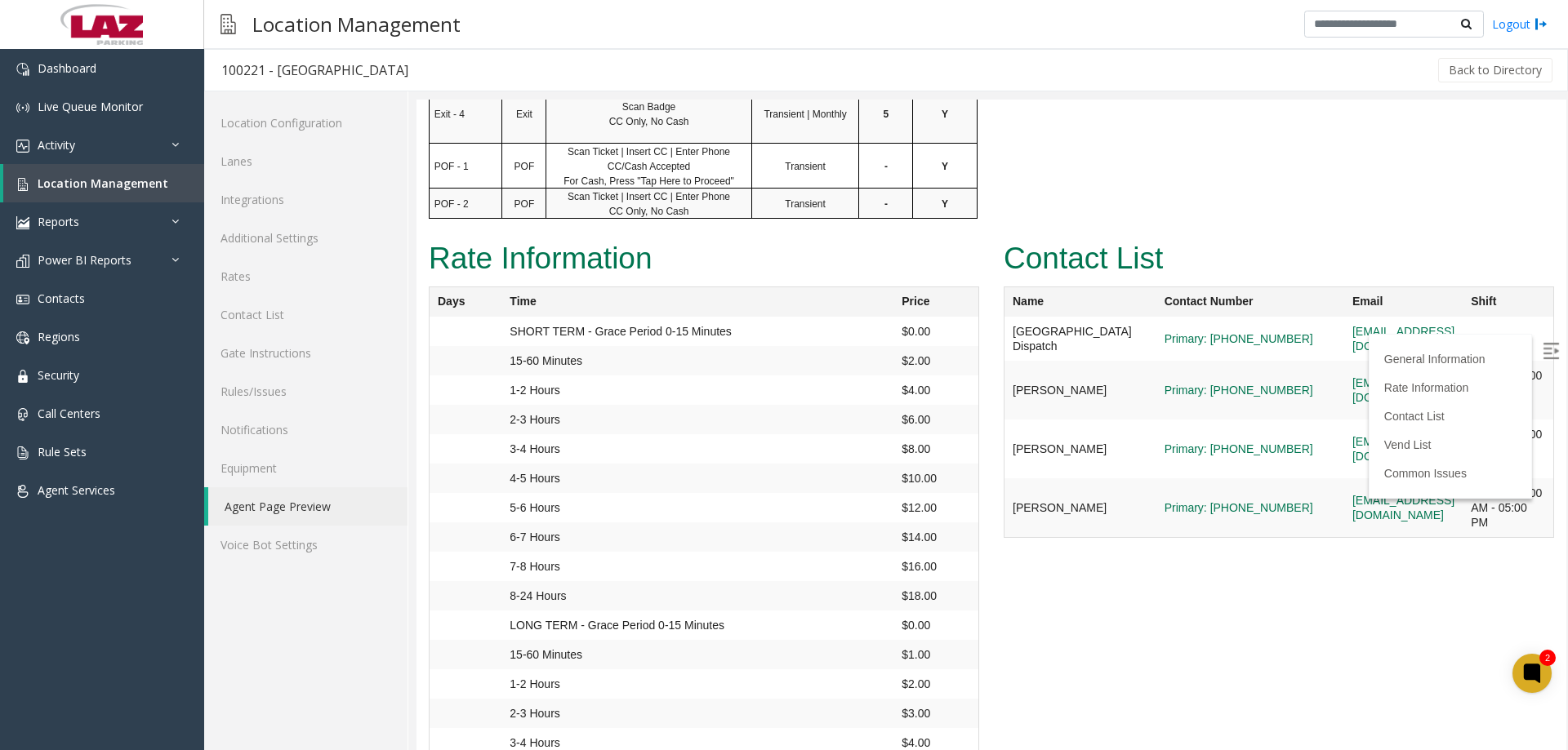
scroll to position [3672, 0]
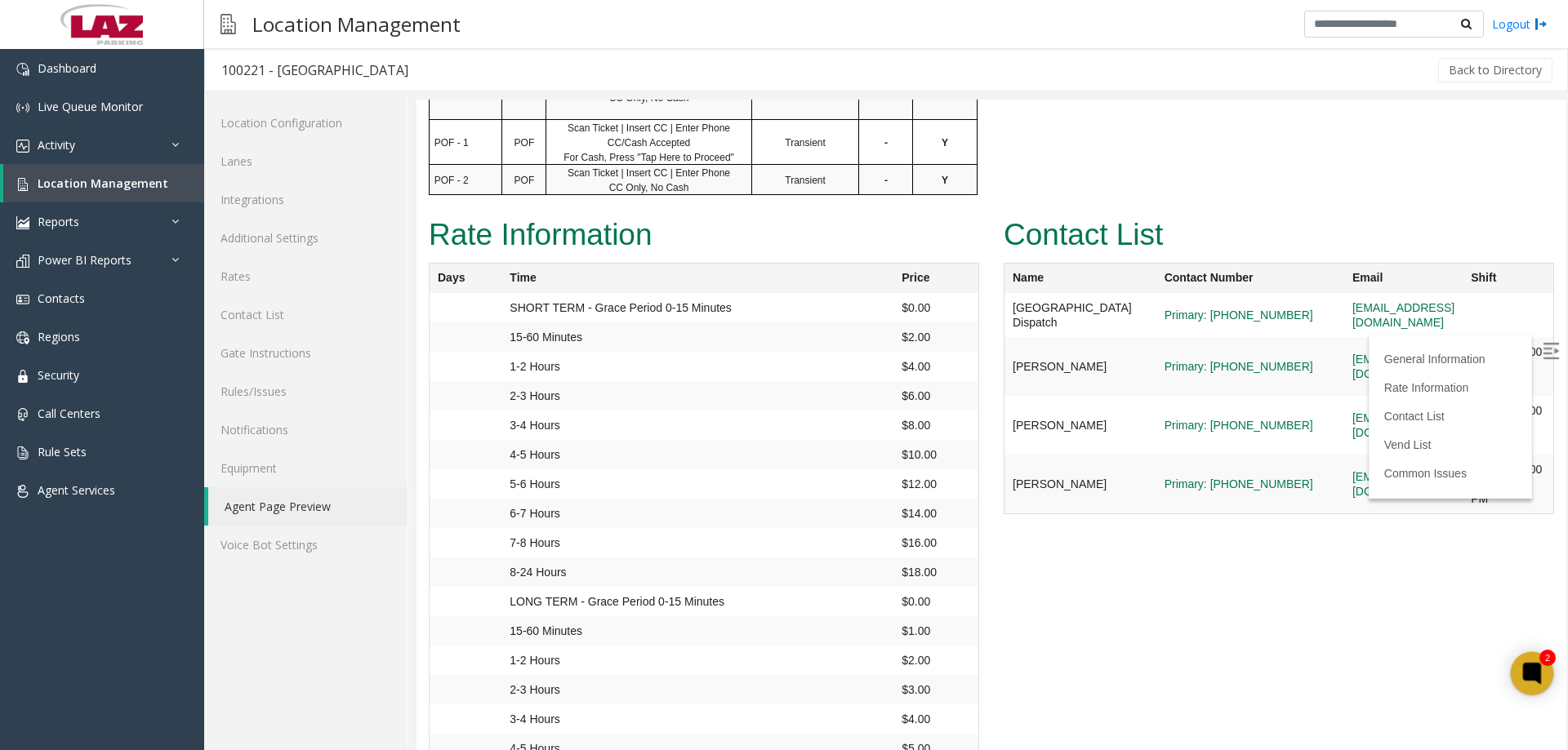
click at [1534, 680] on icon at bounding box center [1531, 673] width 18 height 21
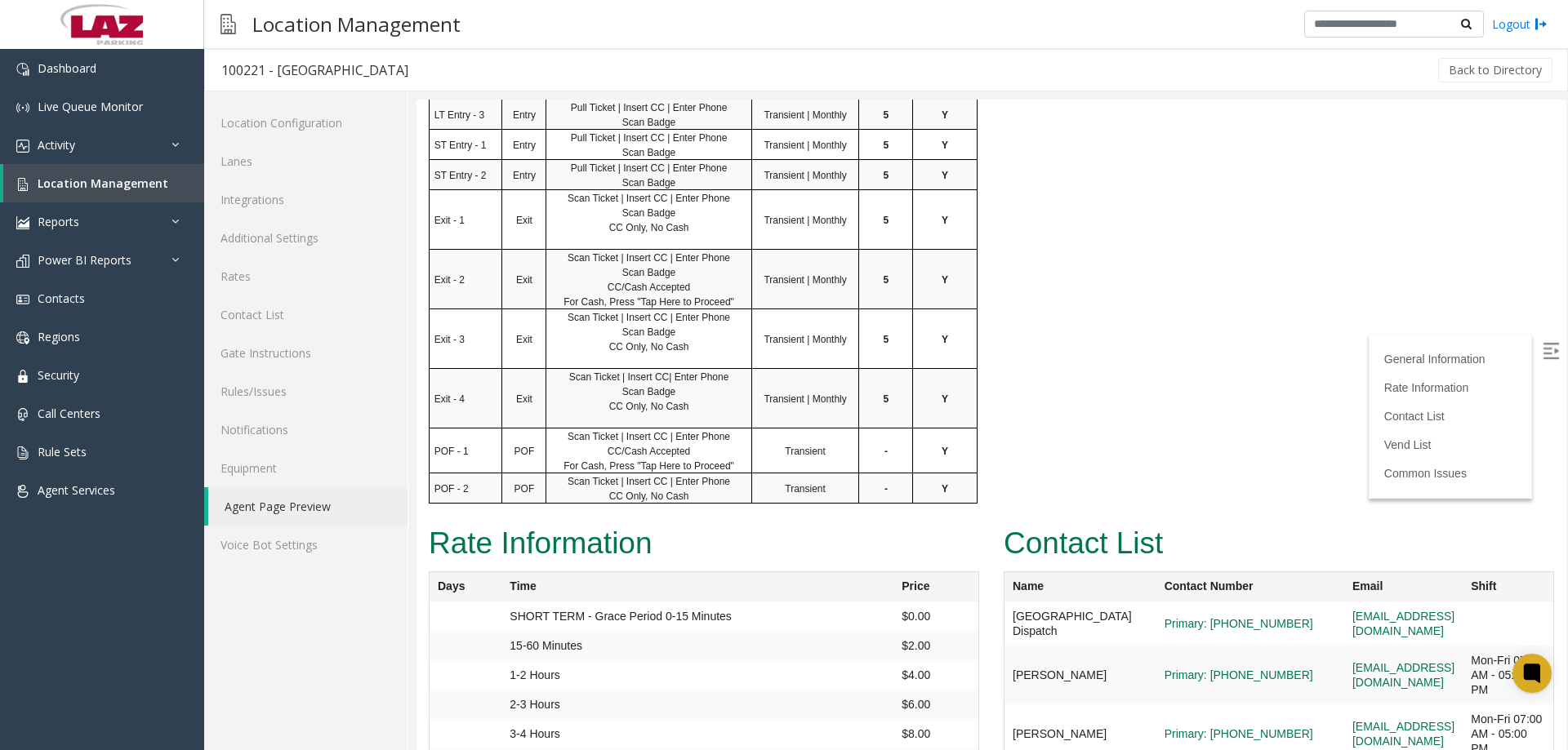
scroll to position [3345, 0]
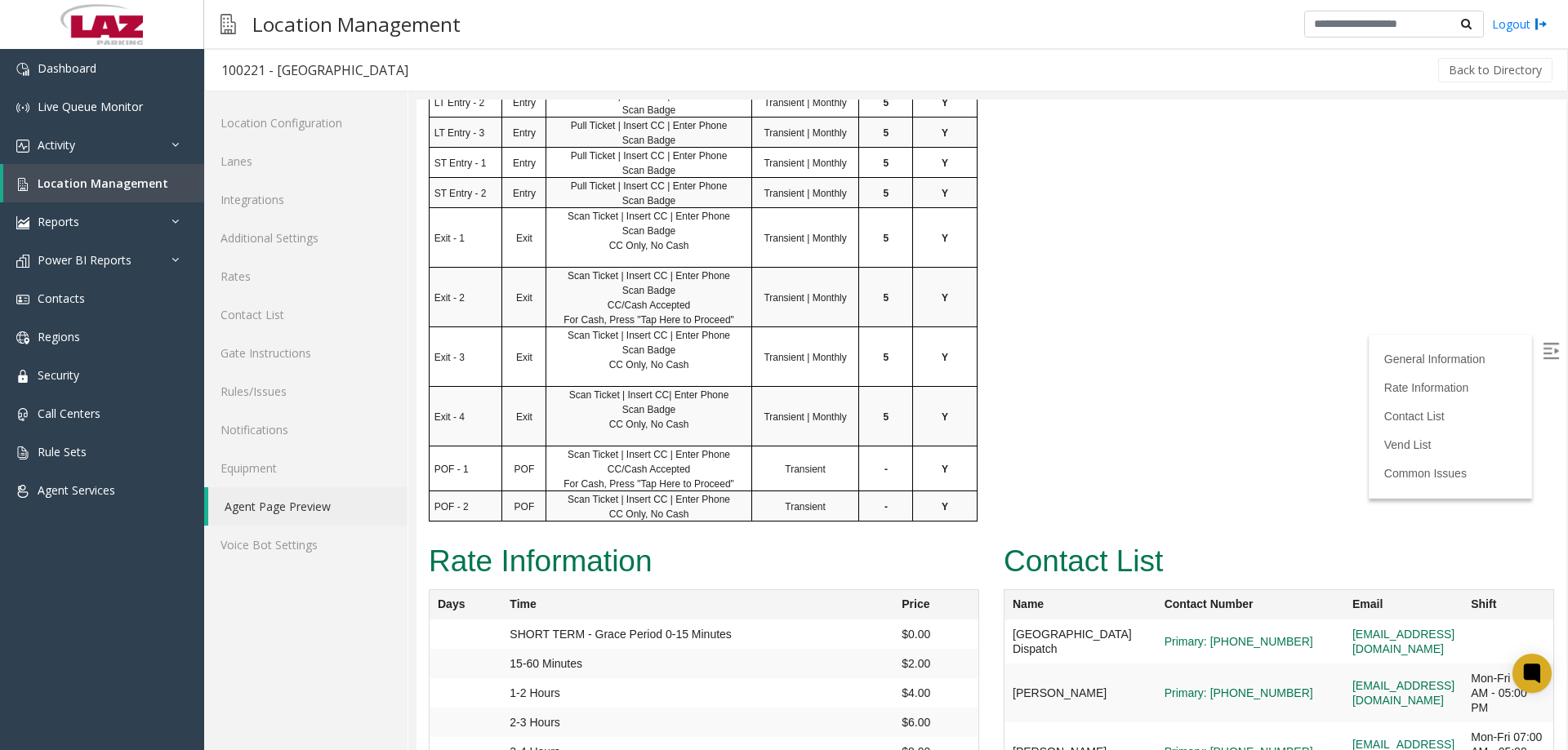
click at [1545, 352] on img at bounding box center [1551, 351] width 17 height 17
drag, startPoint x: 1984, startPoint y: 512, endPoint x: 1560, endPoint y: 392, distance: 440.7
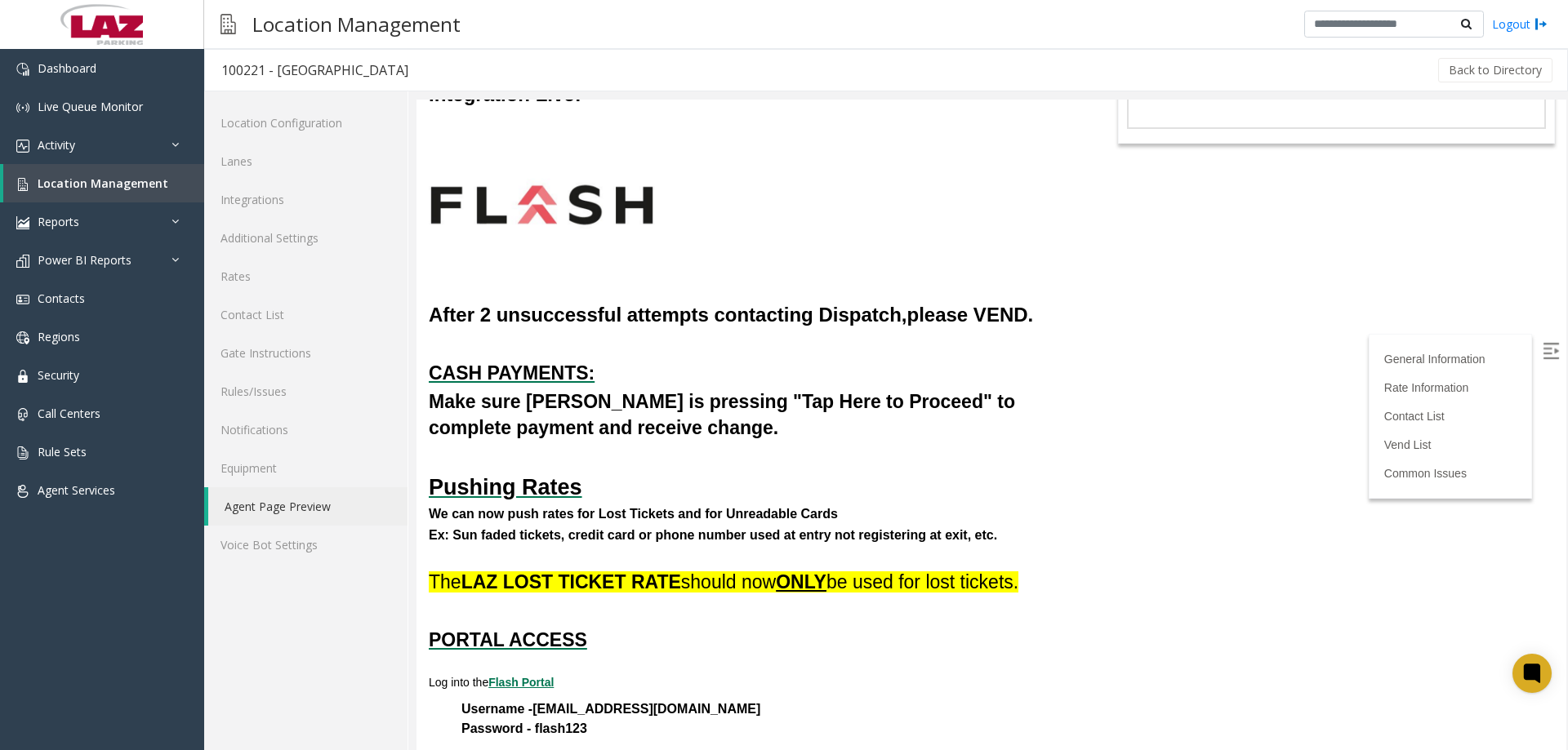
scroll to position [0, 0]
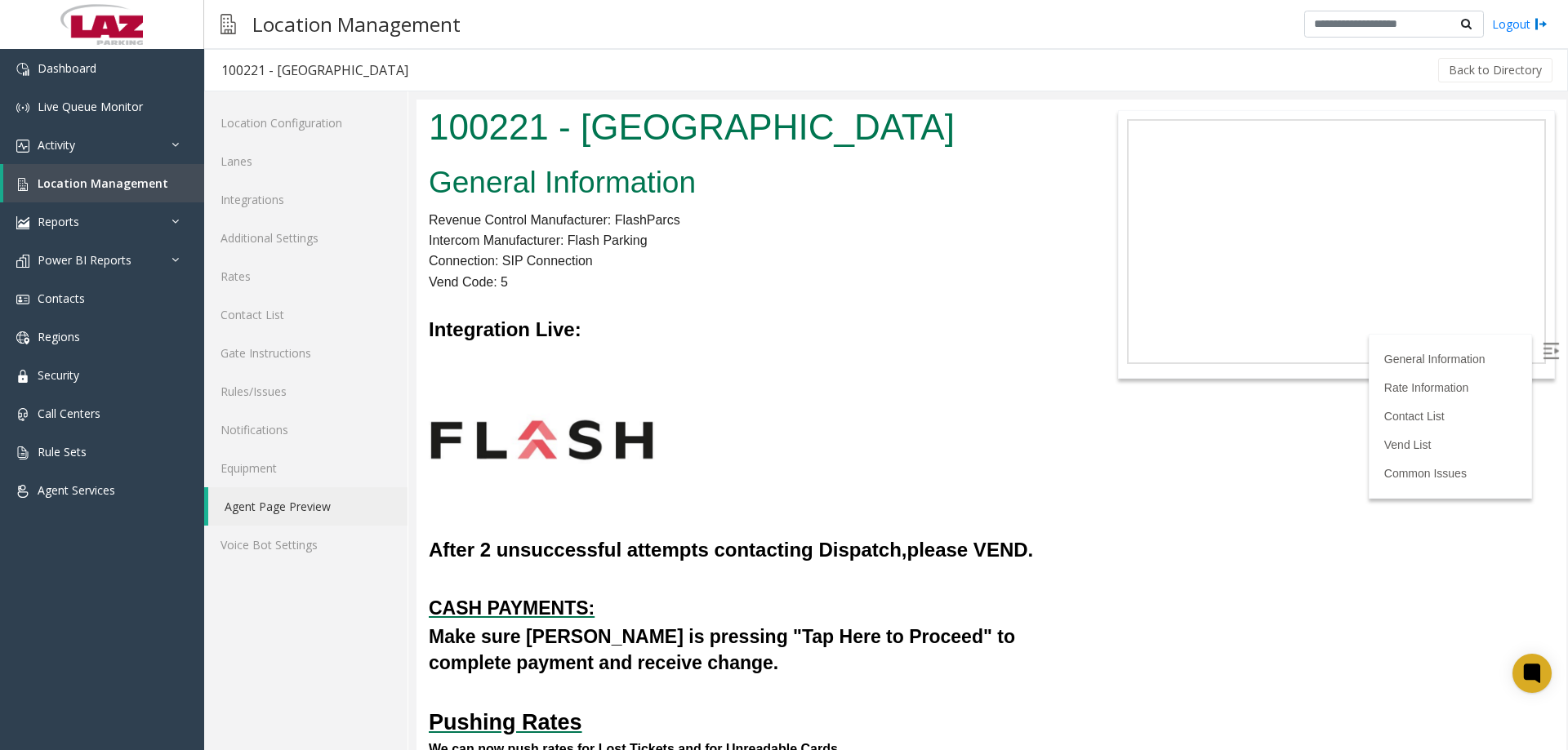
click at [689, 64] on div "Back to Directory" at bounding box center [989, 70] width 1130 height 41
click at [113, 184] on span "Location Management" at bounding box center [103, 184] width 131 height 16
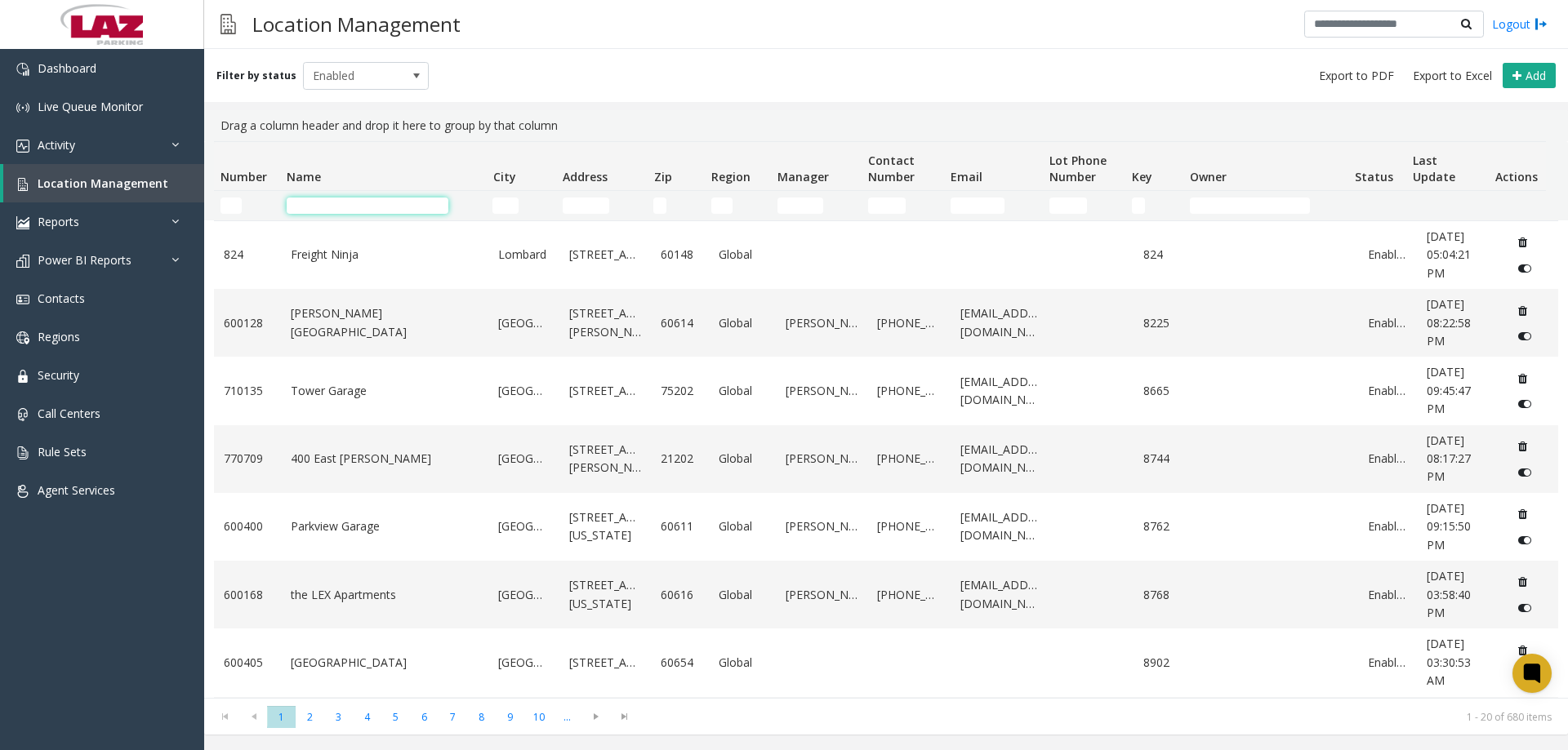
click at [318, 202] on input "Name Filter" at bounding box center [367, 205] width 162 height 17
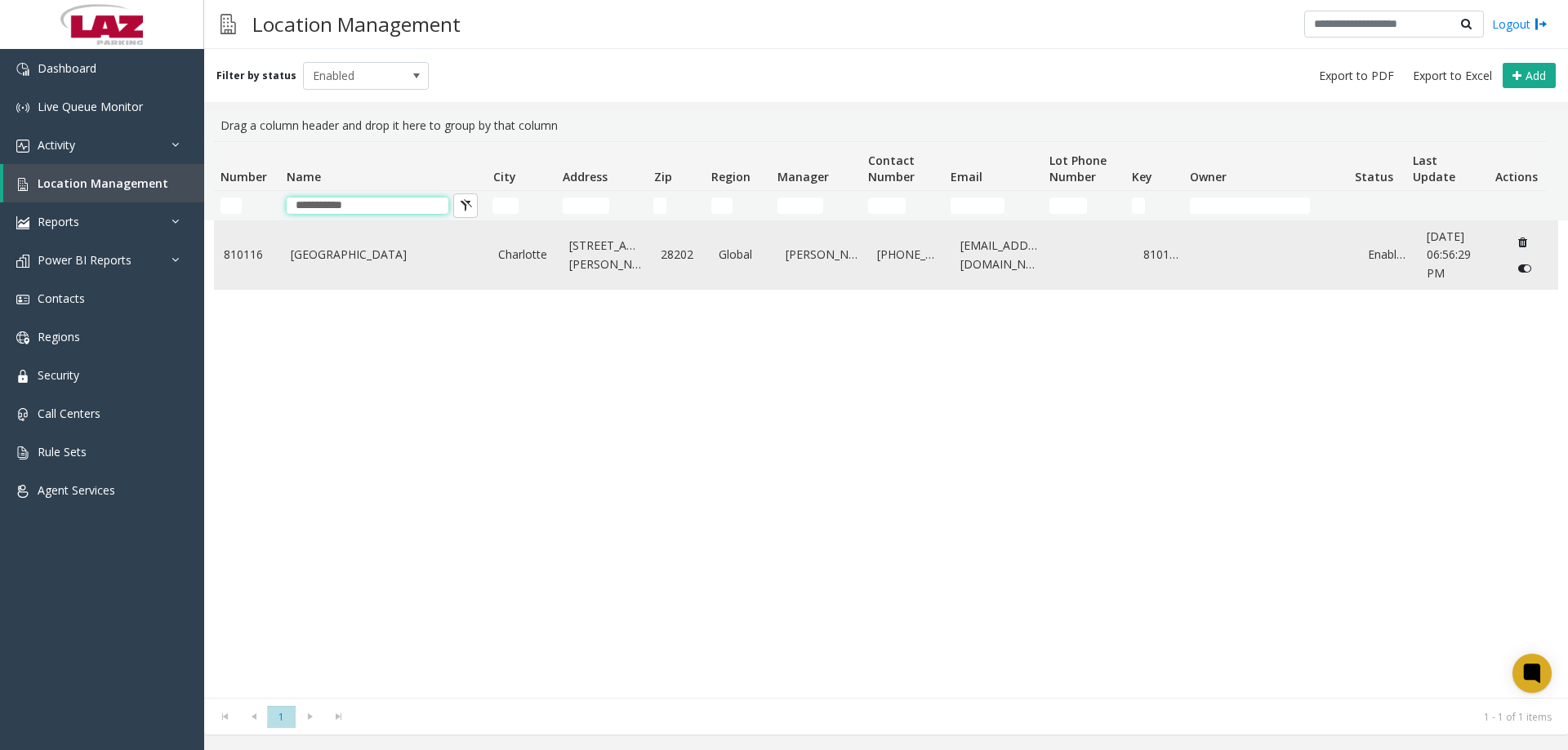
type input "**********"
click at [341, 243] on td "Ally Charlotte Center" at bounding box center [385, 255] width 208 height 68
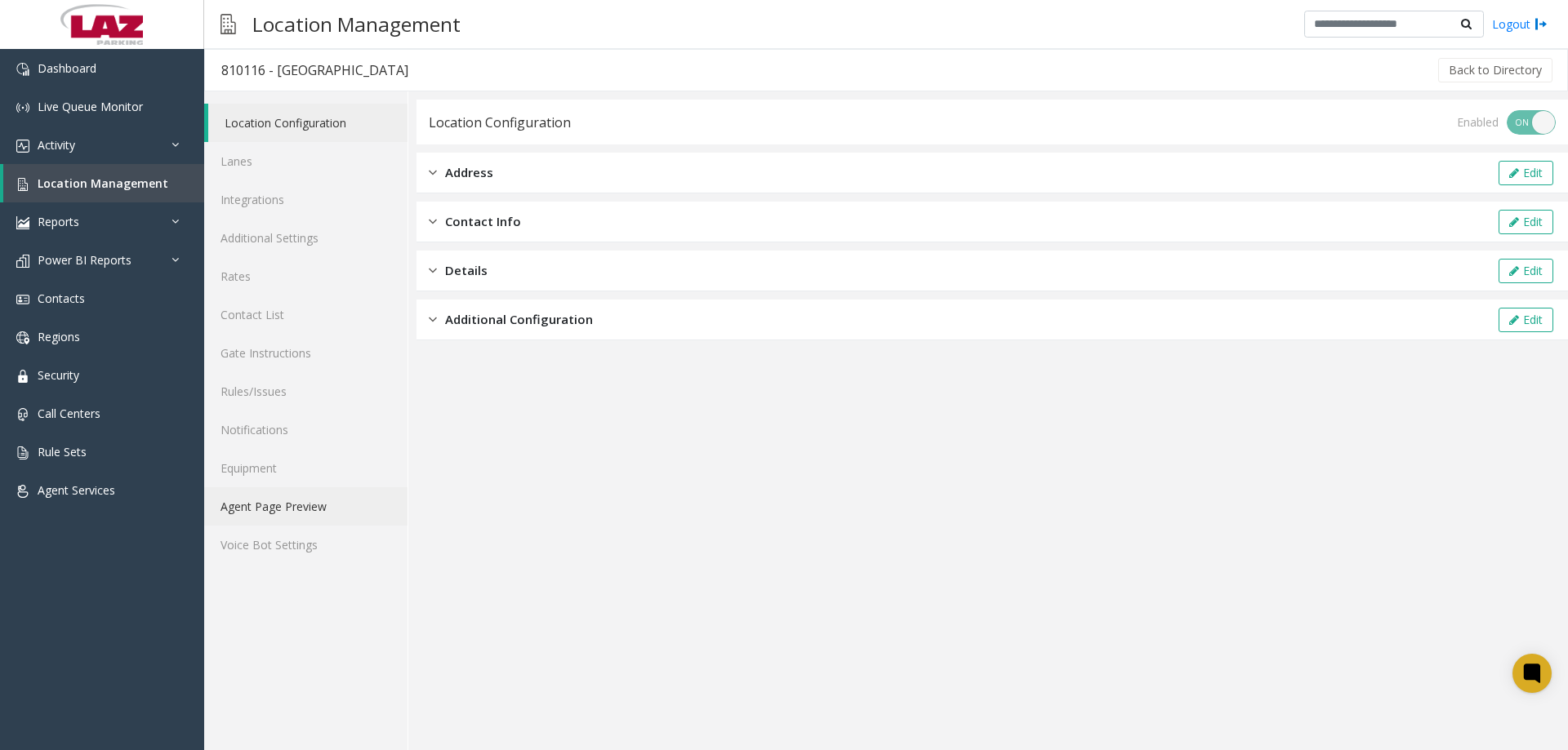
click at [284, 511] on link "Agent Page Preview" at bounding box center [306, 506] width 204 height 38
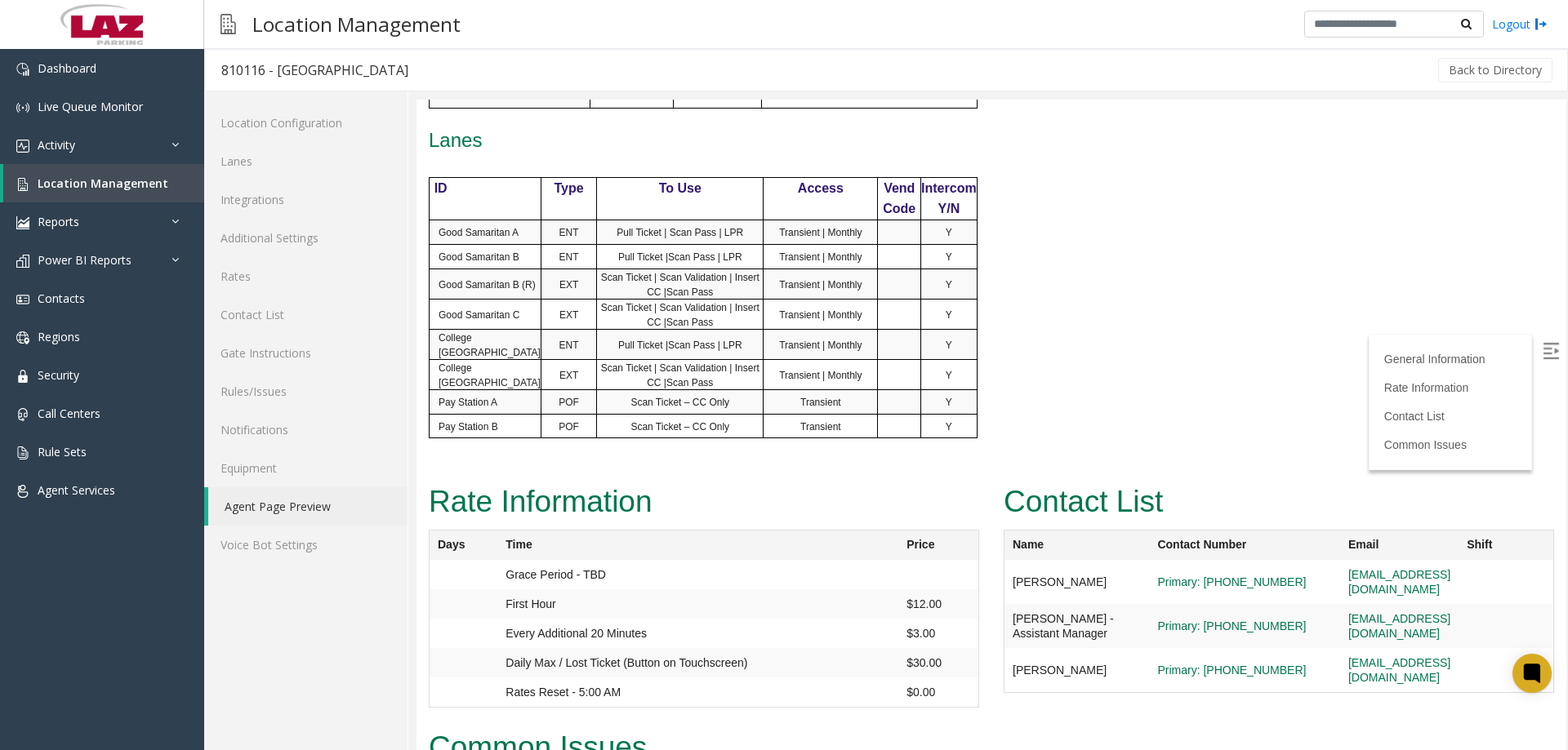
scroll to position [898, 0]
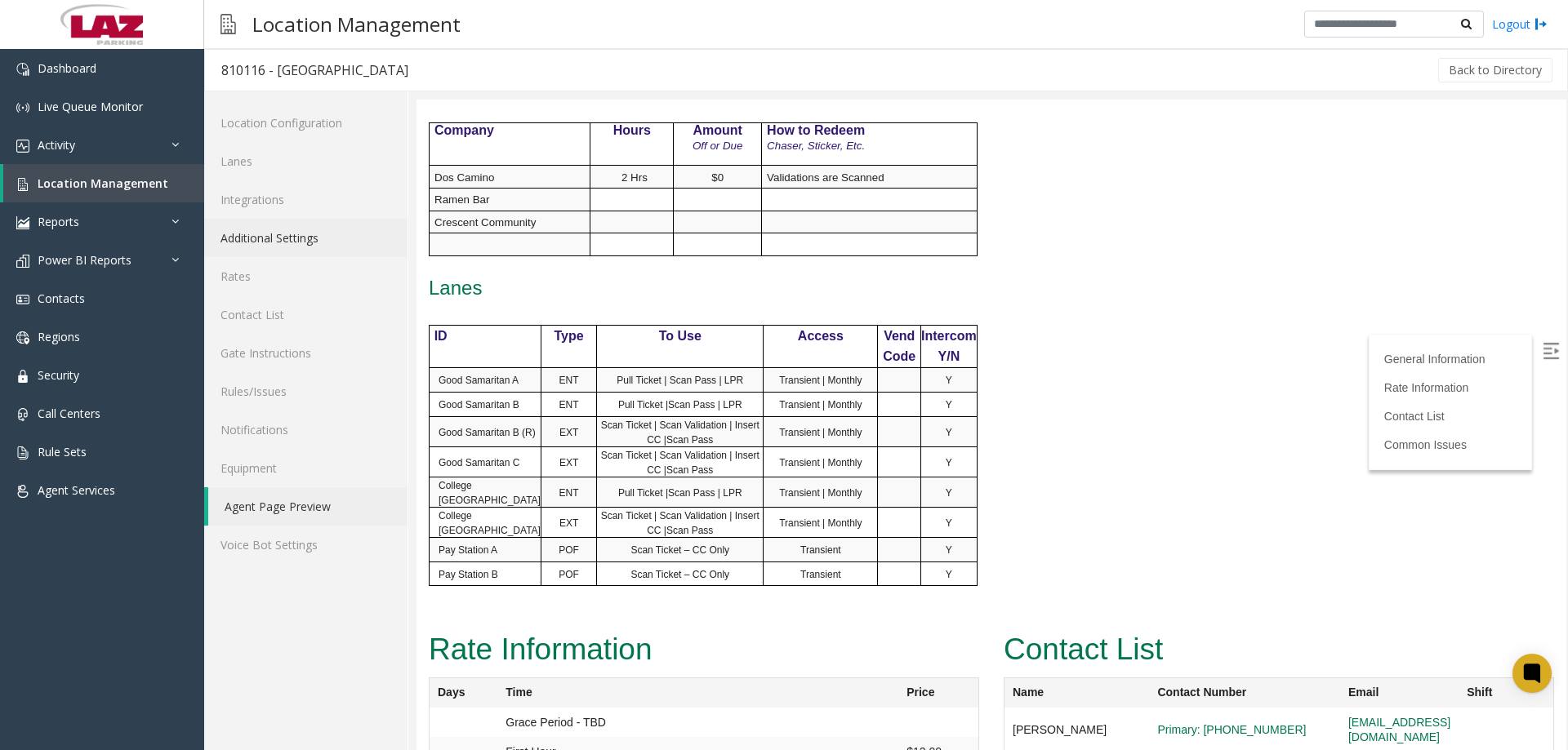
click at [238, 241] on link "Additional Settings" at bounding box center [306, 238] width 204 height 38
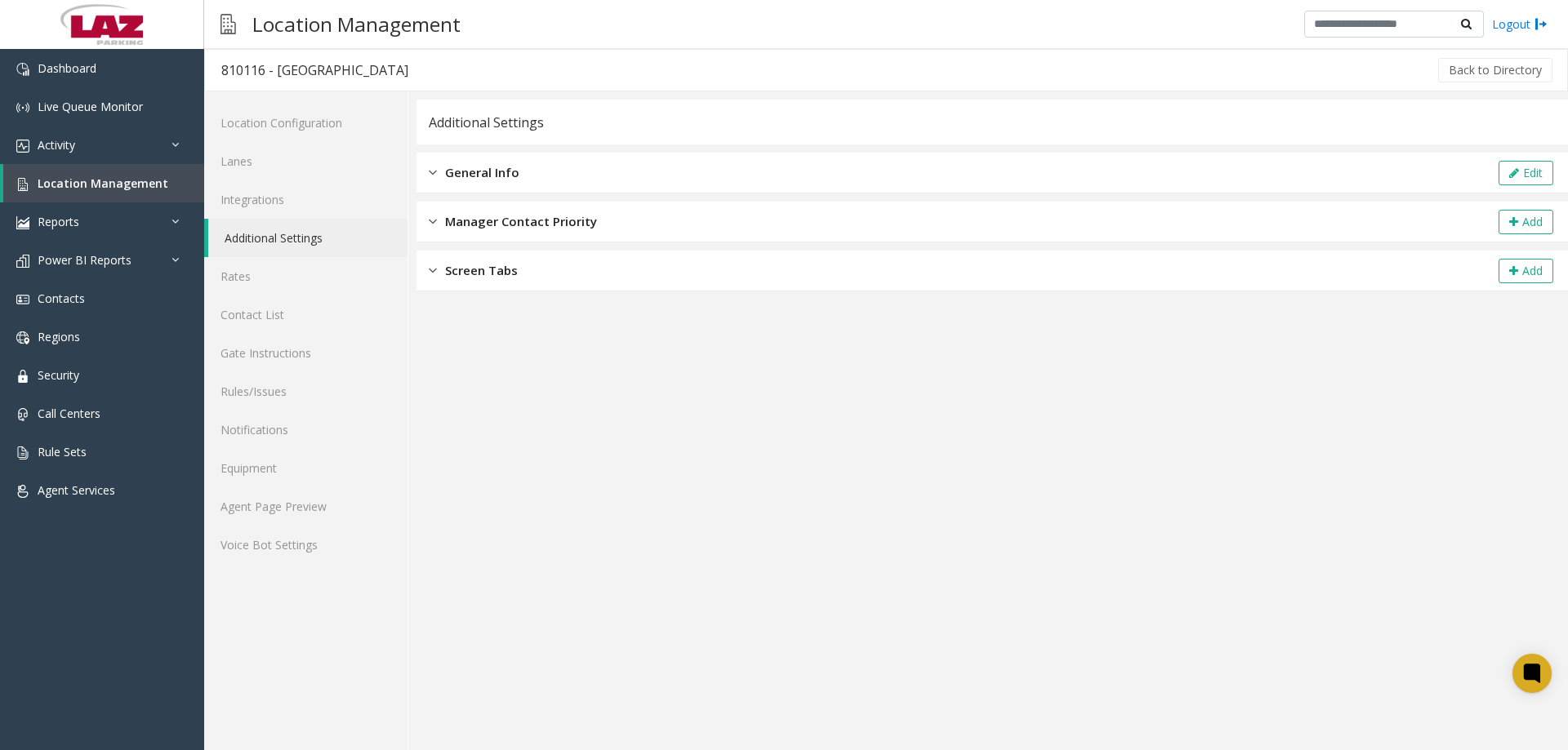
click at [502, 184] on div "General Info Edit" at bounding box center [992, 172] width 1151 height 41
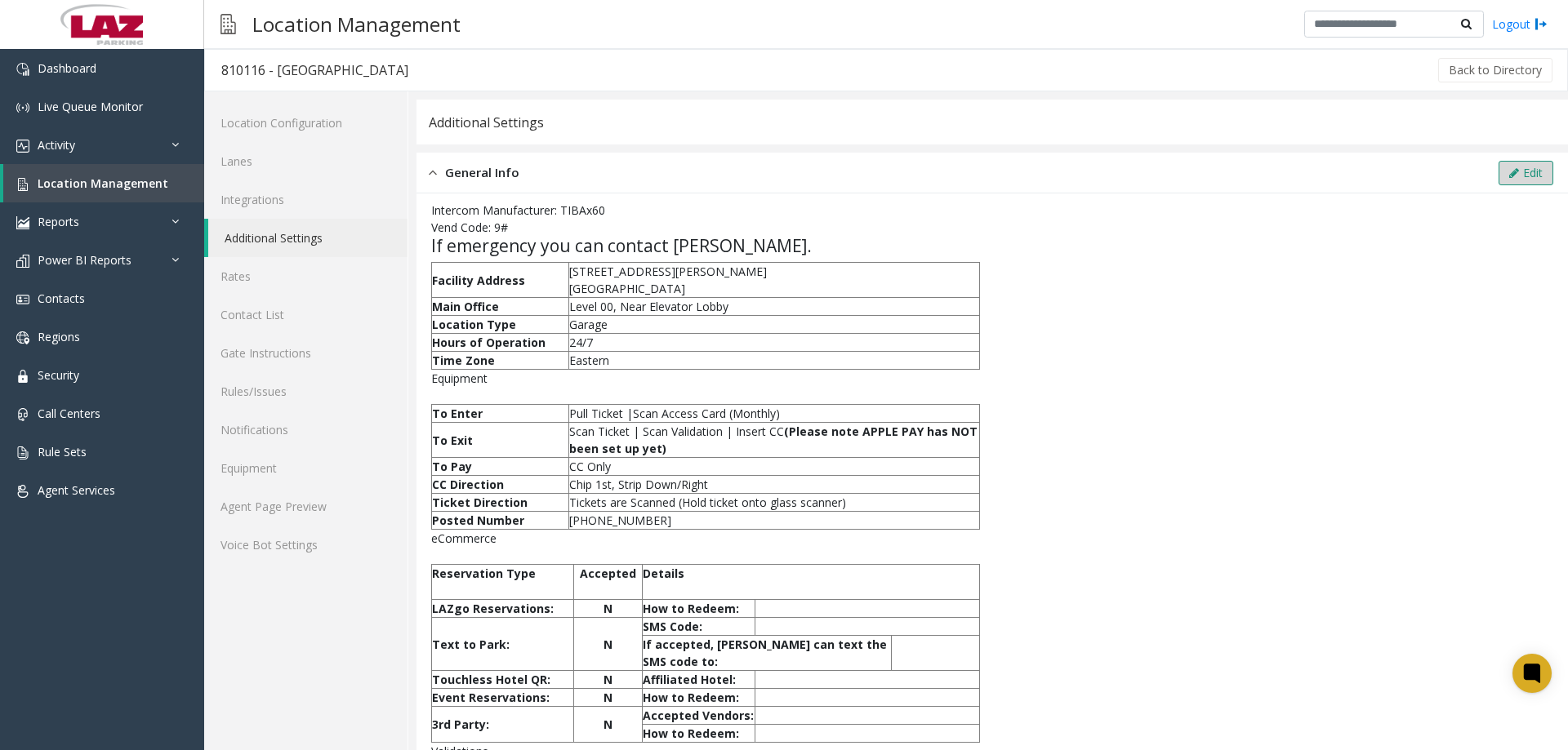
click at [1513, 171] on button "Edit" at bounding box center [1525, 173] width 55 height 24
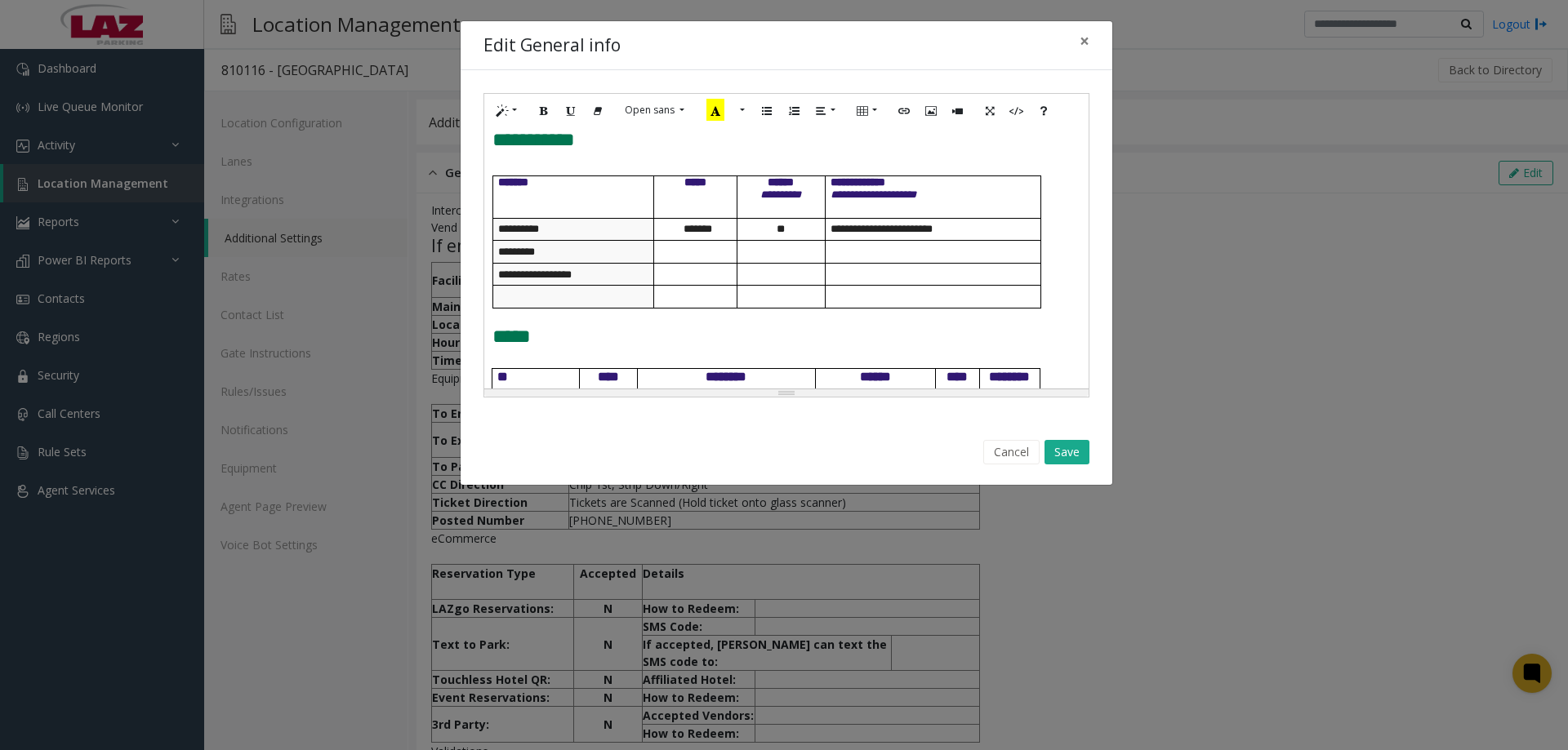
scroll to position [777, 0]
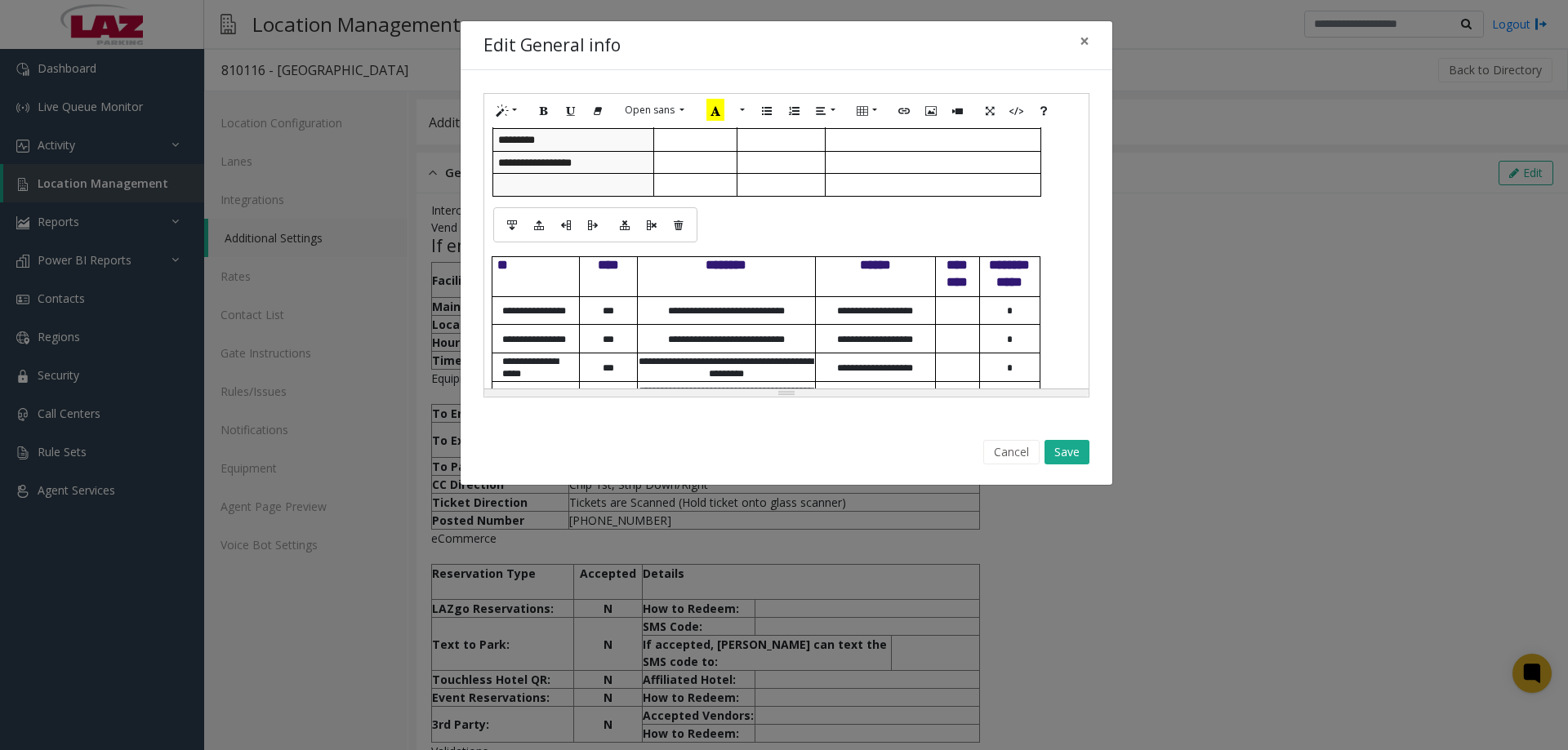
click at [510, 191] on td at bounding box center [573, 185] width 161 height 23
click at [509, 193] on td at bounding box center [573, 185] width 161 height 23
click at [690, 194] on td at bounding box center [695, 185] width 84 height 23
click at [821, 104] on icon "Paragraph" at bounding box center [821, 110] width 10 height 14
click at [854, 146] on icon "Align center (CTRL+SHIFT+E)" at bounding box center [856, 142] width 10 height 14
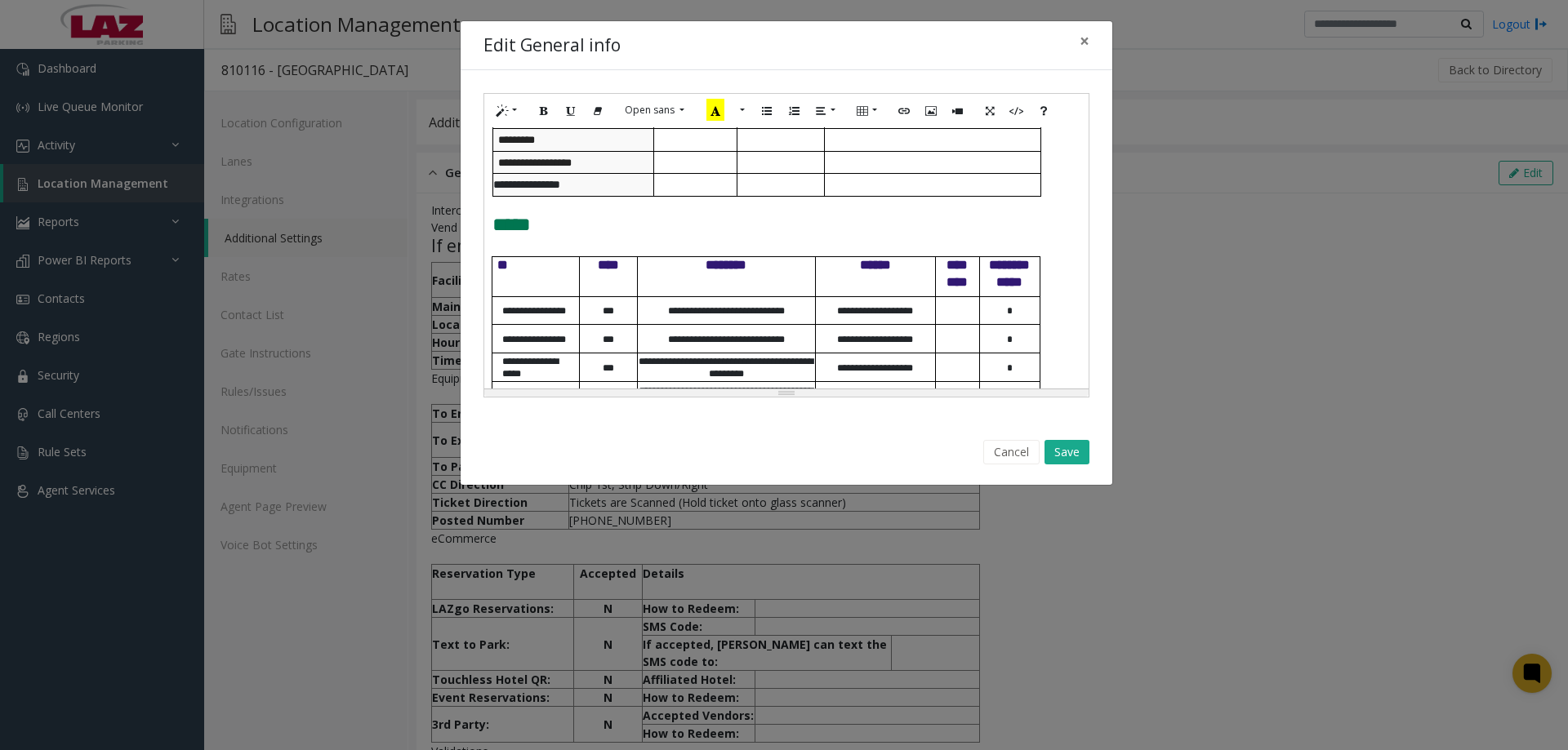
click at [704, 193] on td at bounding box center [695, 185] width 84 height 23
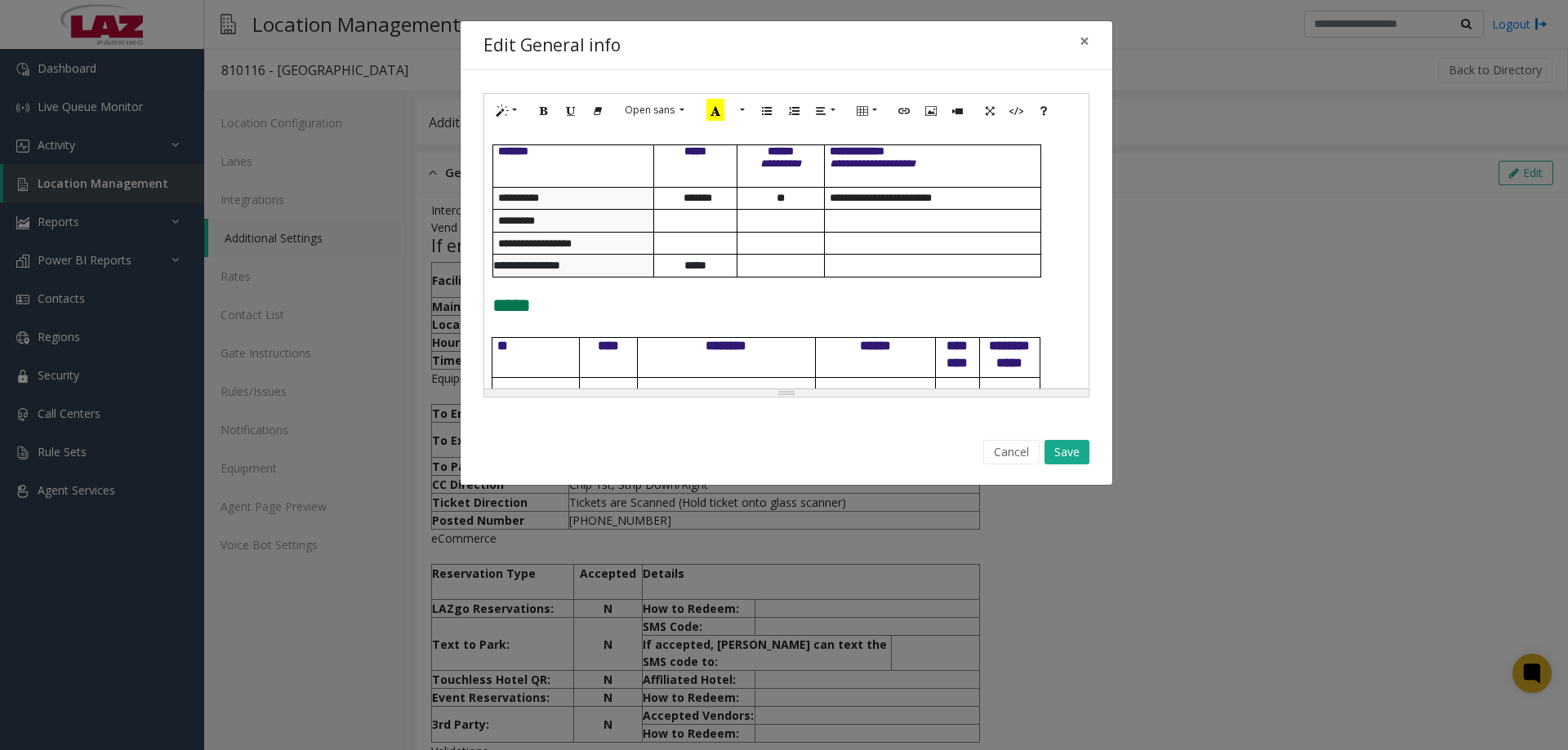
scroll to position [696, 0]
click at [786, 276] on td at bounding box center [781, 267] width 88 height 23
click at [814, 108] on button "Paragraph" at bounding box center [825, 110] width 37 height 25
click at [859, 143] on icon "Align center (CTRL+SHIFT+E)" at bounding box center [856, 142] width 10 height 14
click at [782, 274] on td at bounding box center [781, 267] width 88 height 23
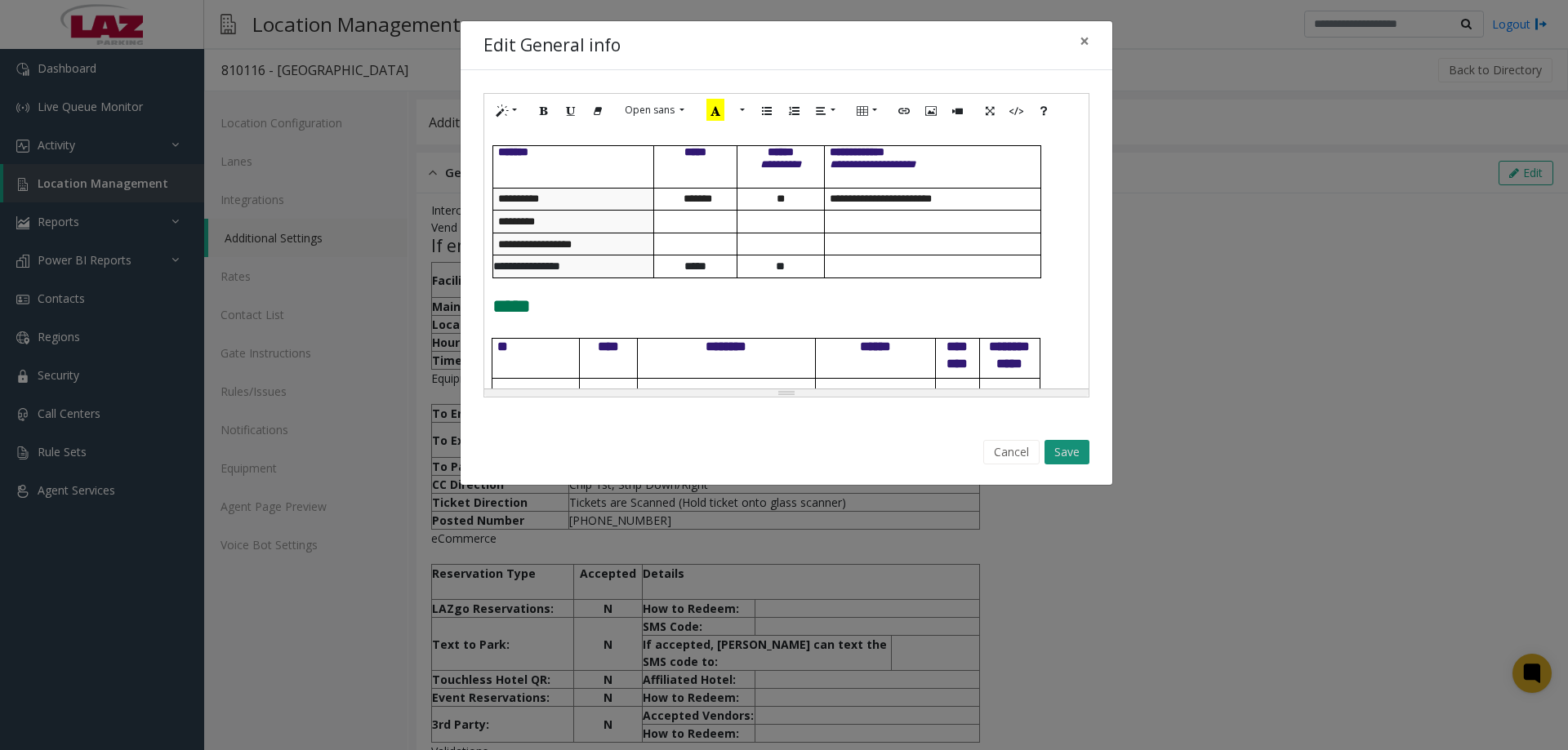
click at [1070, 443] on button "Save" at bounding box center [1067, 452] width 45 height 24
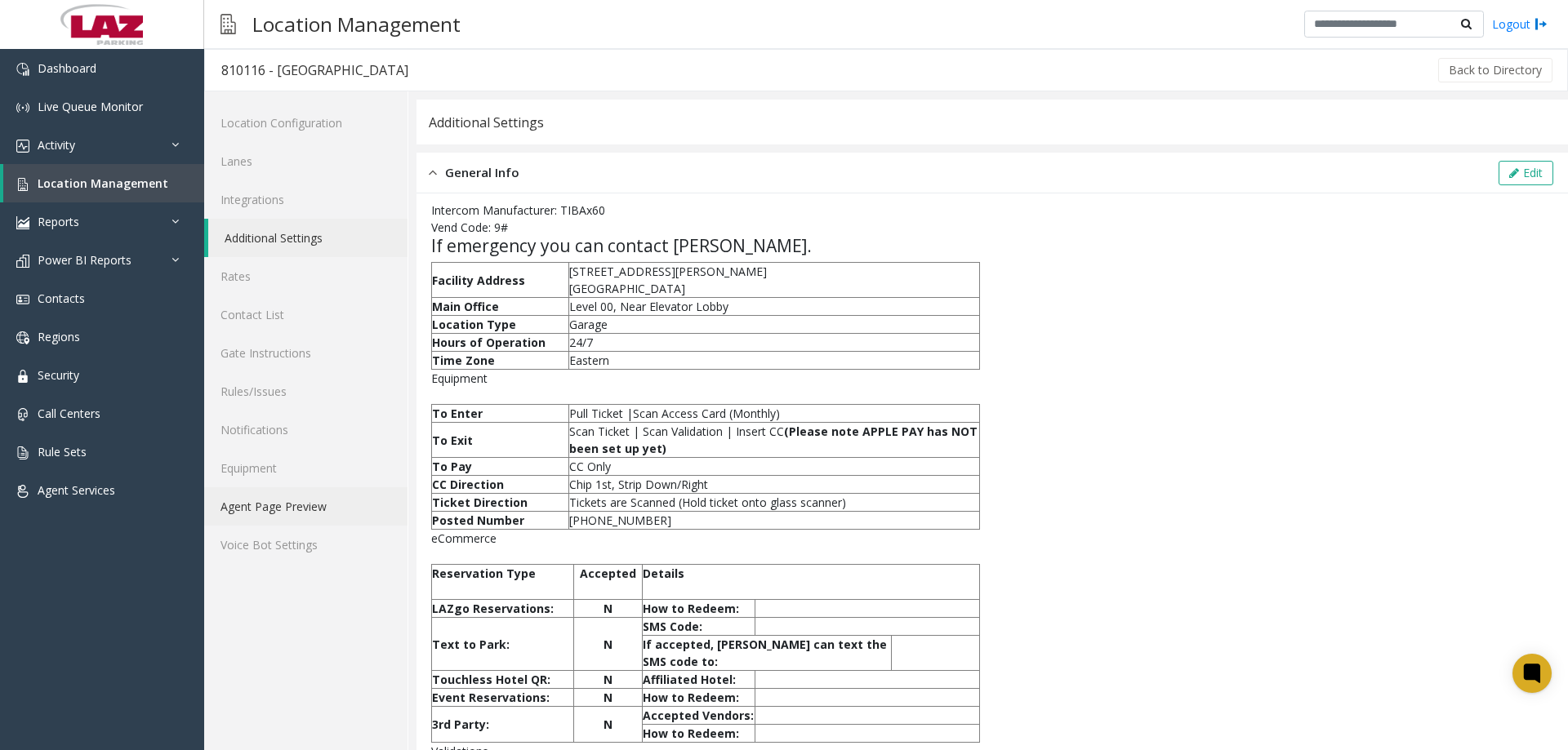
click at [266, 513] on link "Agent Page Preview" at bounding box center [306, 506] width 204 height 38
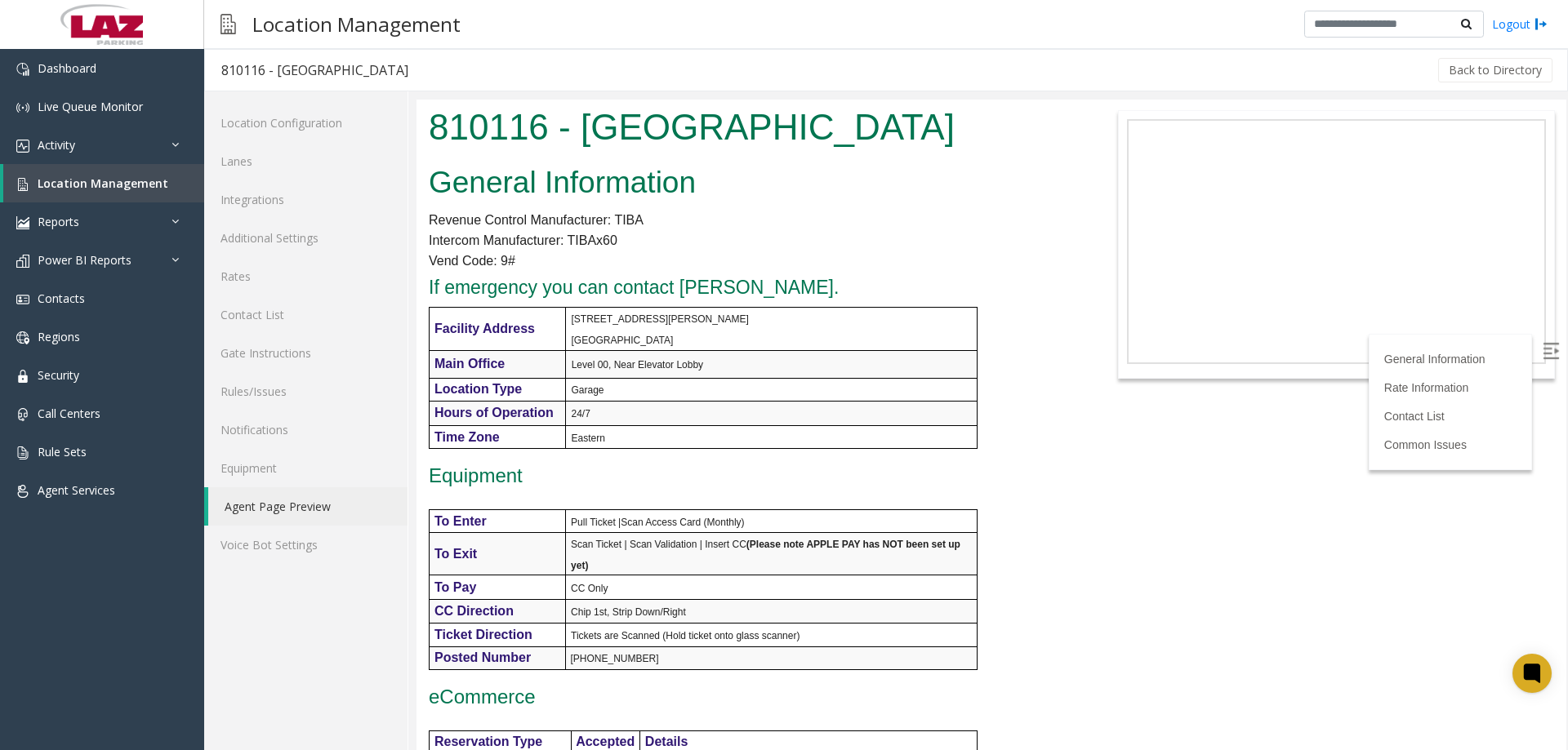
drag, startPoint x: 1560, startPoint y: 151, endPoint x: 1781, endPoint y: 118, distance: 223.5
drag, startPoint x: 1560, startPoint y: 251, endPoint x: 1983, endPoint y: 211, distance: 424.9
